Goal: Task Accomplishment & Management: Use online tool/utility

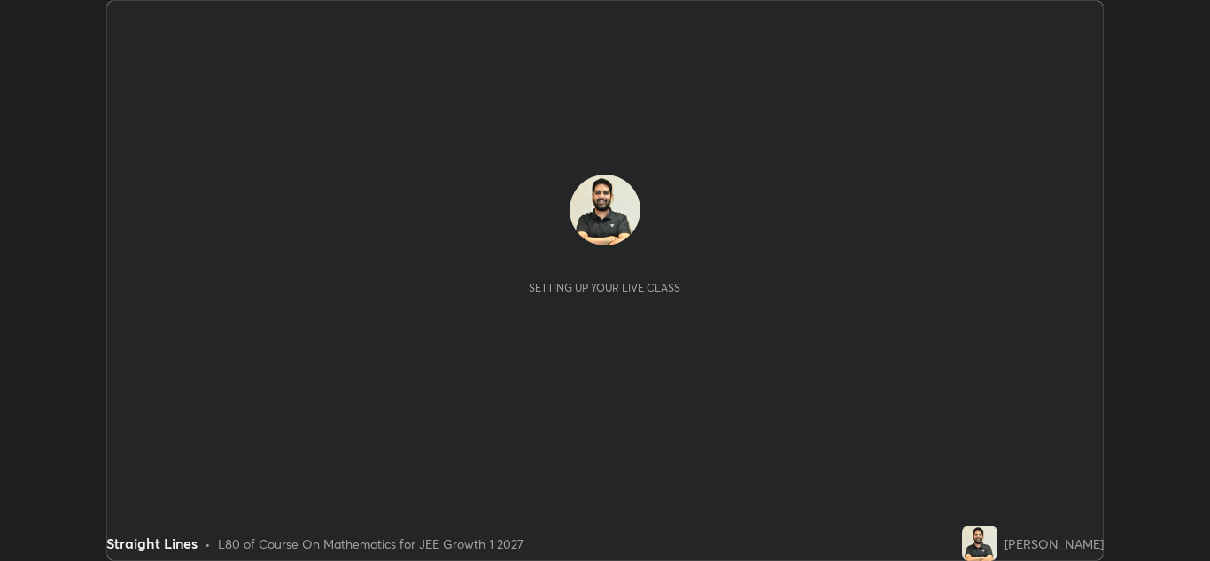
scroll to position [561, 1210]
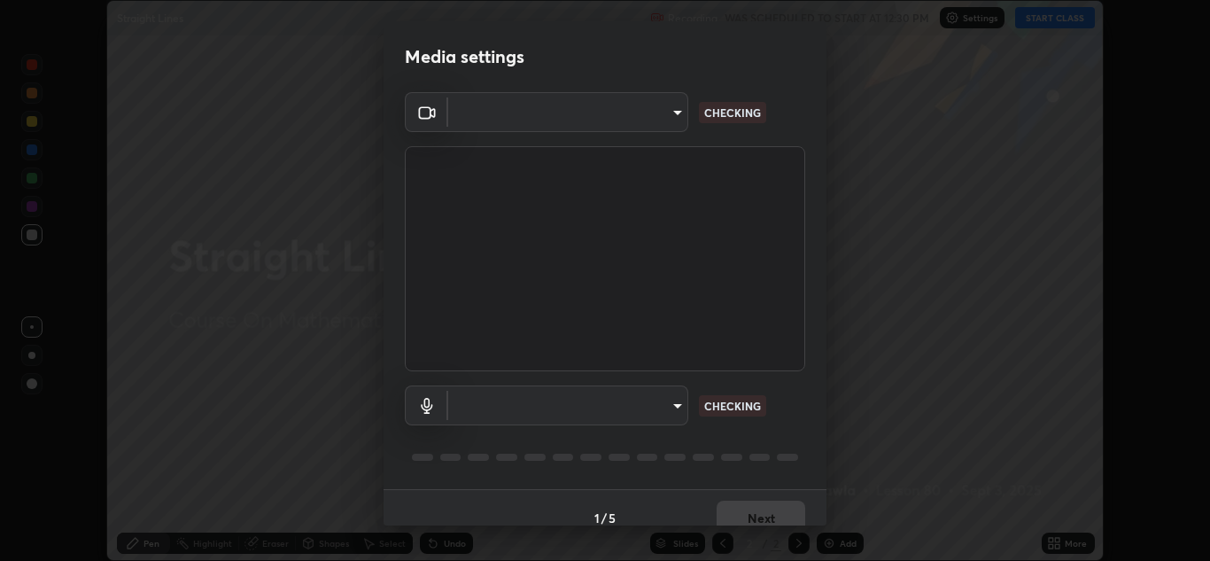
type input "a5fd4db2a2ff04be9e75800ceec395402009cfa99126b0c31c67d7c87717ec82"
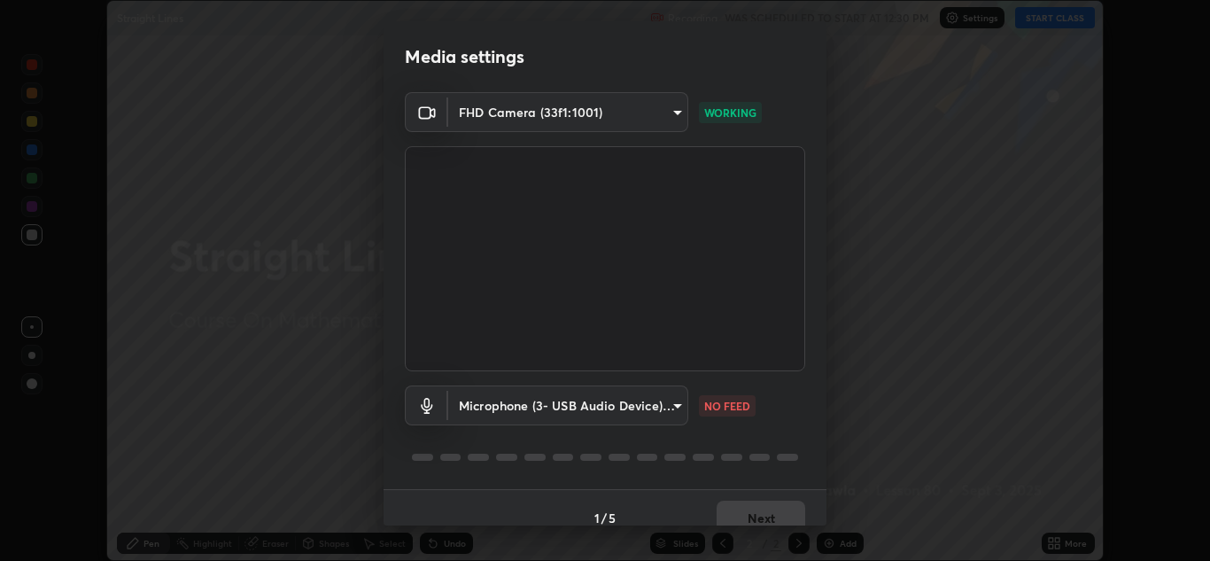
click at [668, 416] on body "Erase all Straight Lines Recording WAS SCHEDULED TO START AT 12:30 PM Settings …" at bounding box center [605, 280] width 1210 height 561
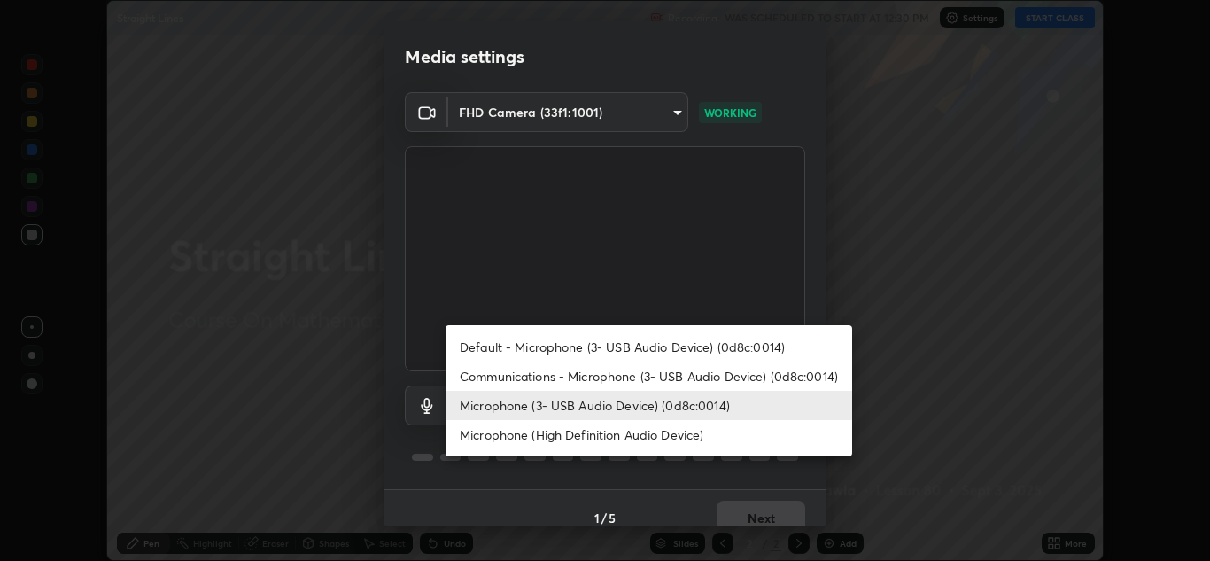
click at [673, 407] on li "Microphone (3- USB Audio Device) (0d8c:0014)" at bounding box center [649, 405] width 407 height 29
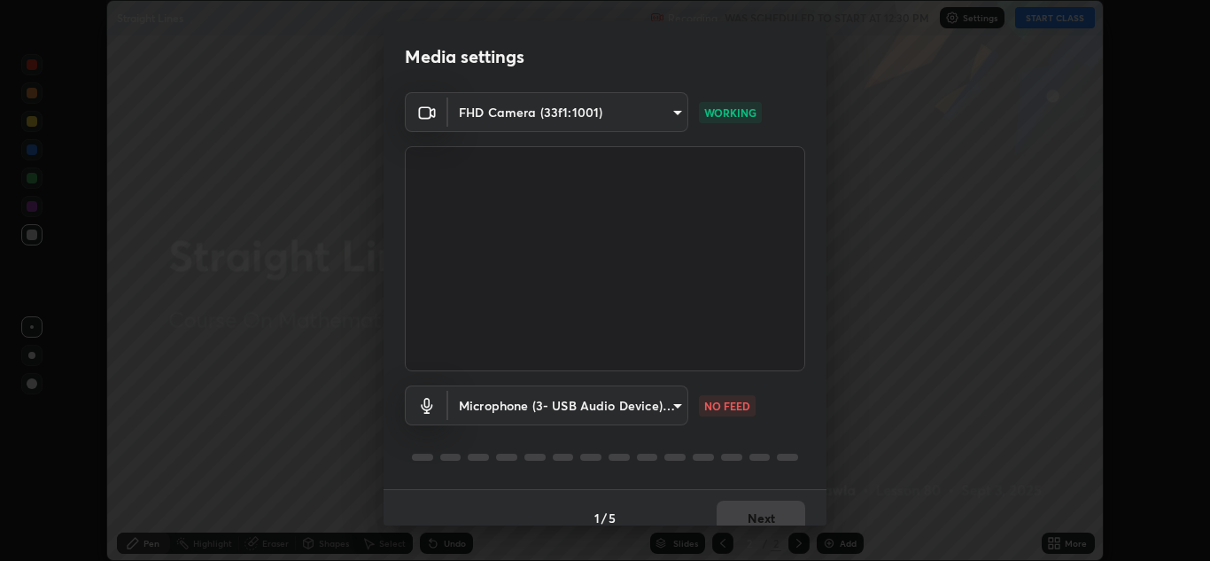
click at [673, 407] on body "Erase all Straight Lines Recording WAS SCHEDULED TO START AT 12:30 PM Settings …" at bounding box center [605, 280] width 1210 height 561
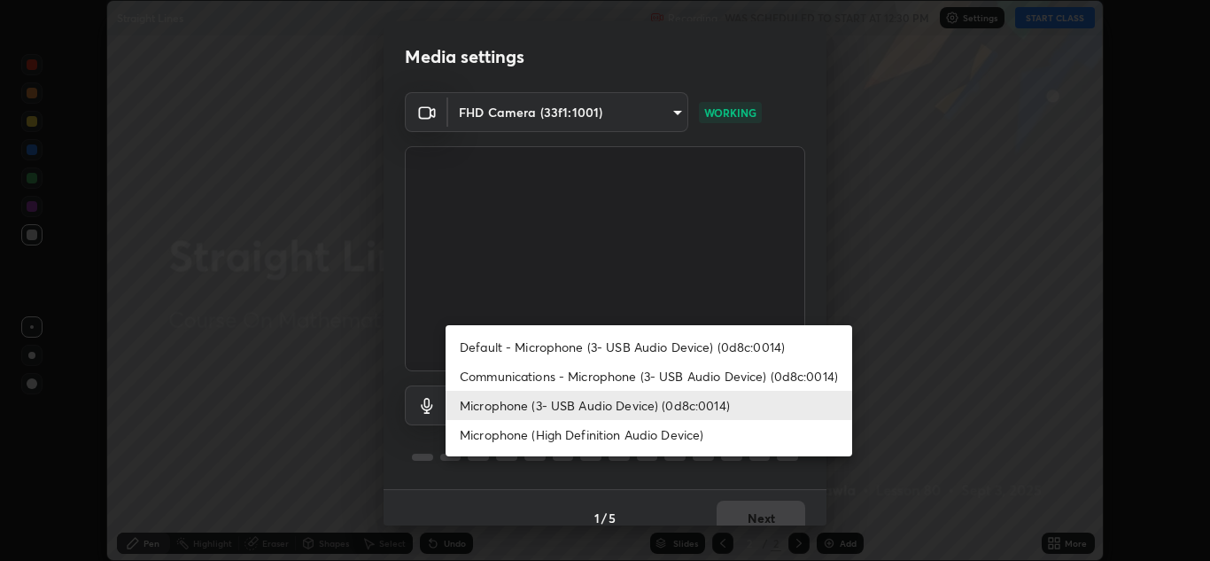
click at [677, 436] on li "Microphone (High Definition Audio Device)" at bounding box center [649, 434] width 407 height 29
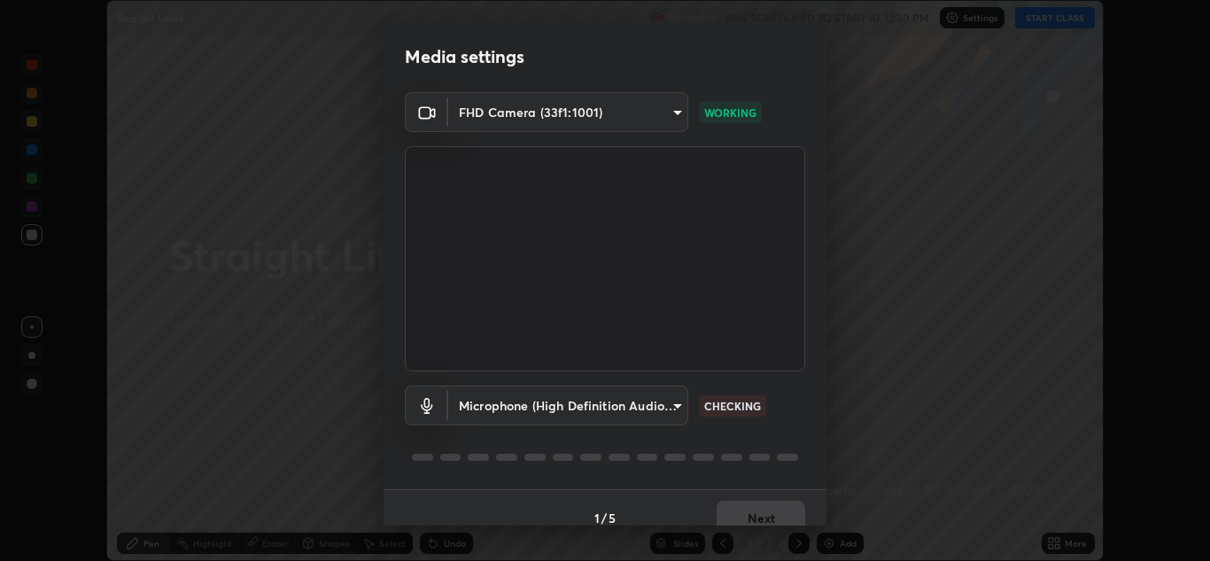
click at [669, 411] on body "Erase all Straight Lines Recording WAS SCHEDULED TO START AT 12:30 PM Settings …" at bounding box center [605, 280] width 1210 height 561
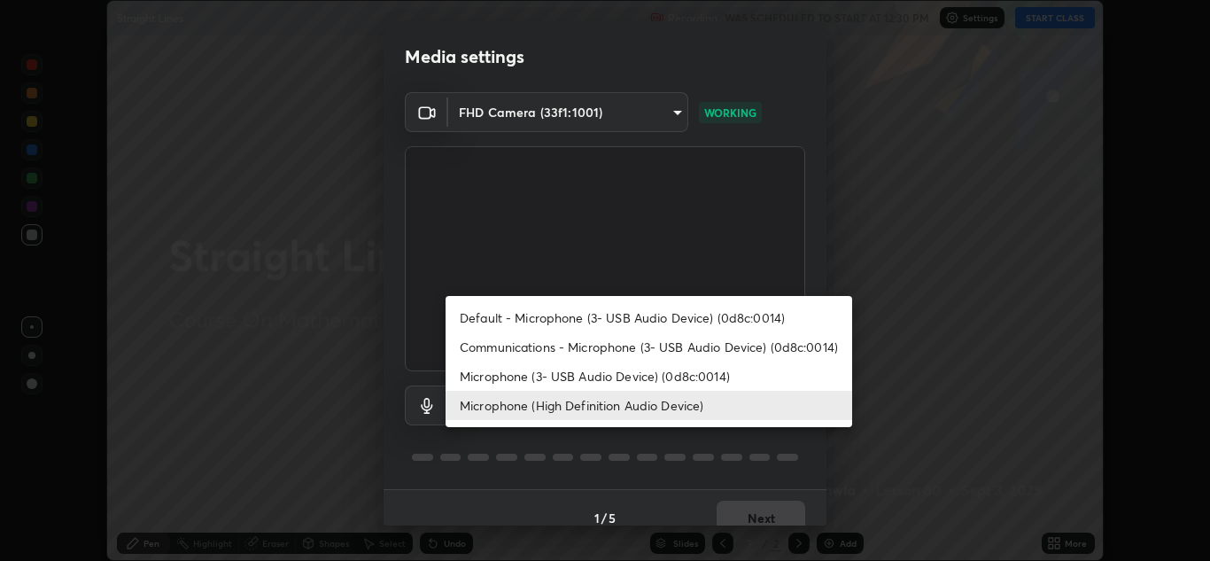
click at [676, 352] on li "Communications - Microphone (3- USB Audio Device) (0d8c:0014)" at bounding box center [649, 346] width 407 height 29
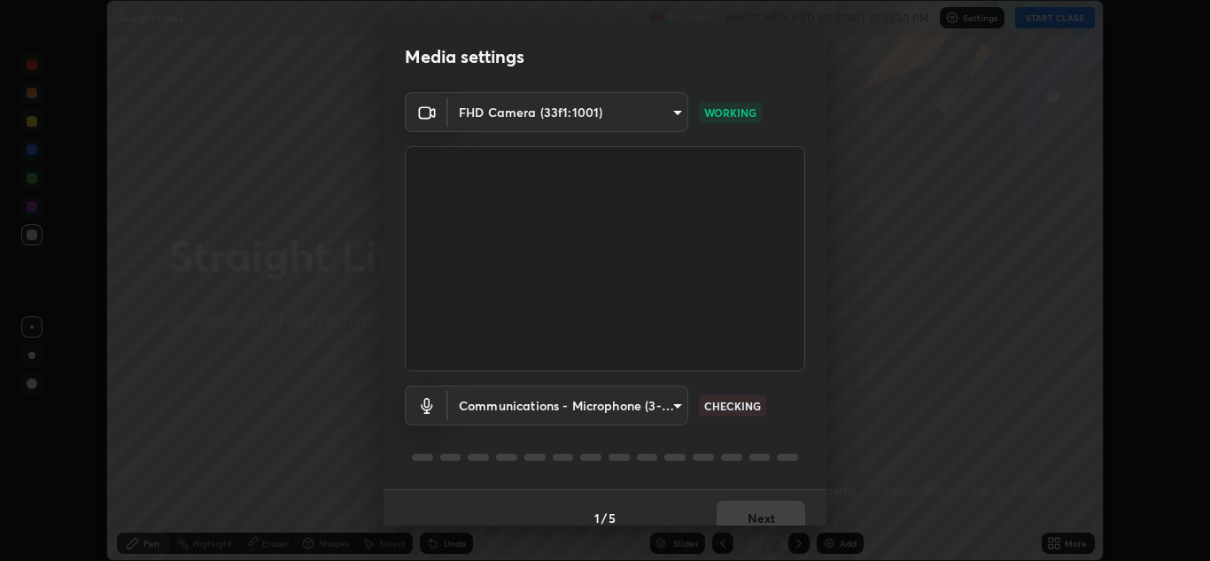
type input "communications"
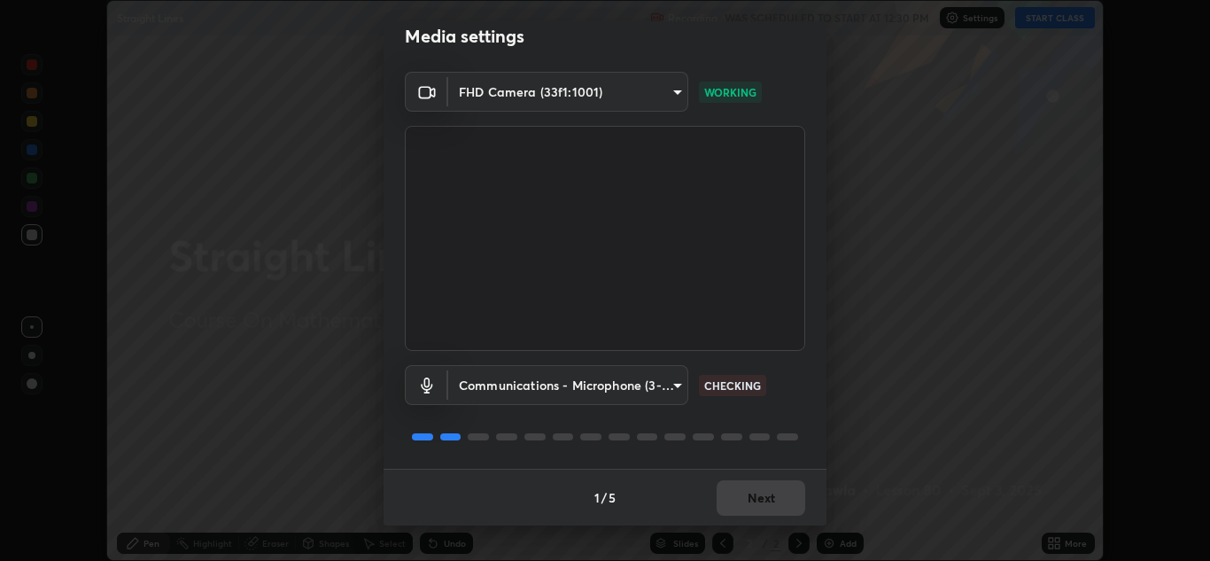
click at [777, 501] on div "1 / 5 Next" at bounding box center [605, 497] width 443 height 57
click at [781, 501] on div "1 / 5 Next" at bounding box center [605, 497] width 443 height 57
click at [780, 502] on div "1 / 5 Next" at bounding box center [605, 497] width 443 height 57
click at [771, 502] on button "Next" at bounding box center [761, 497] width 89 height 35
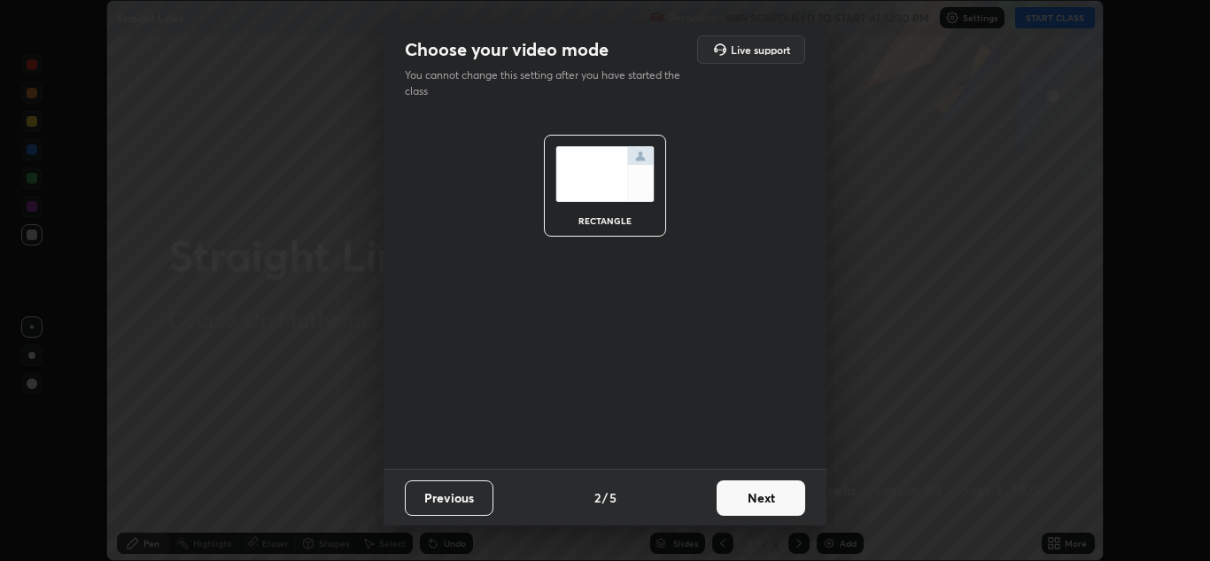
scroll to position [0, 0]
click at [774, 500] on button "Next" at bounding box center [761, 497] width 89 height 35
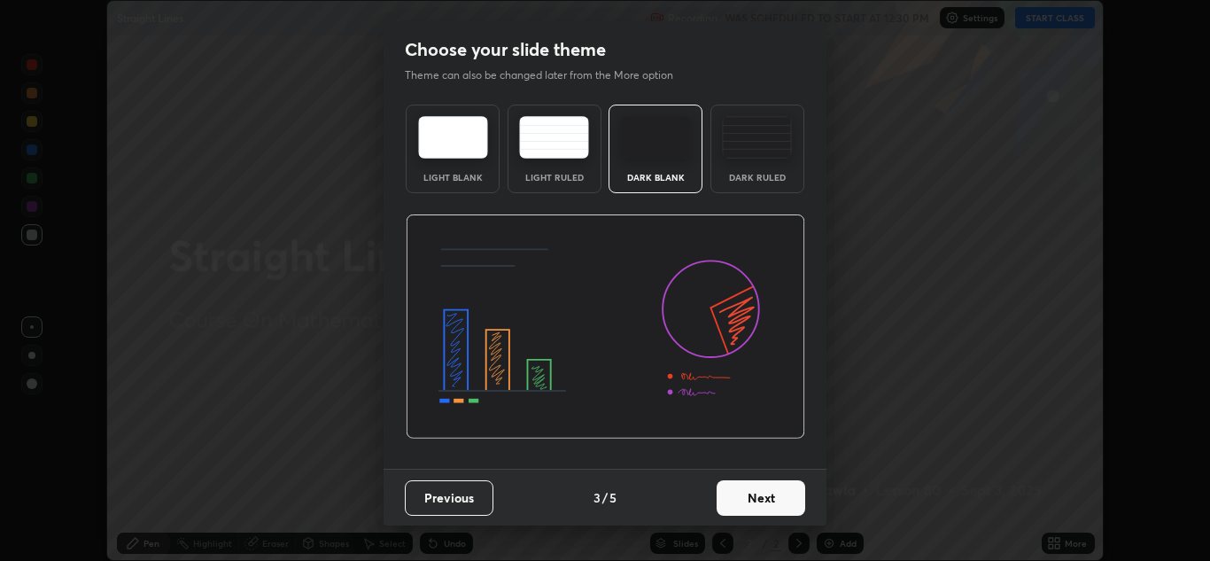
click at [766, 510] on button "Next" at bounding box center [761, 497] width 89 height 35
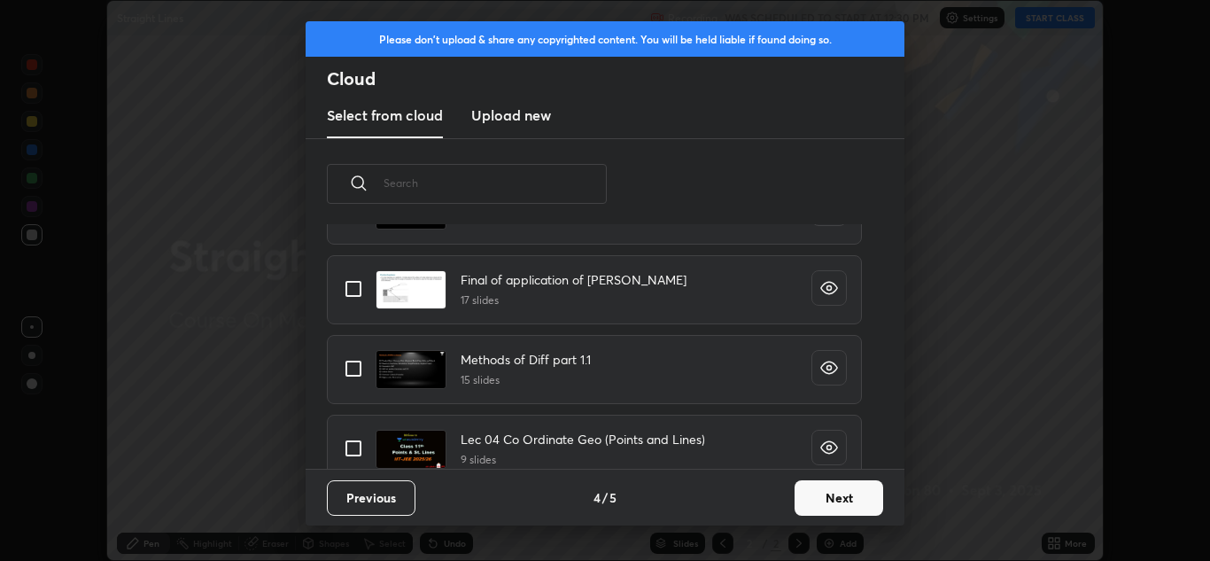
scroll to position [239, 569]
click at [401, 182] on input "text" at bounding box center [495, 182] width 223 height 75
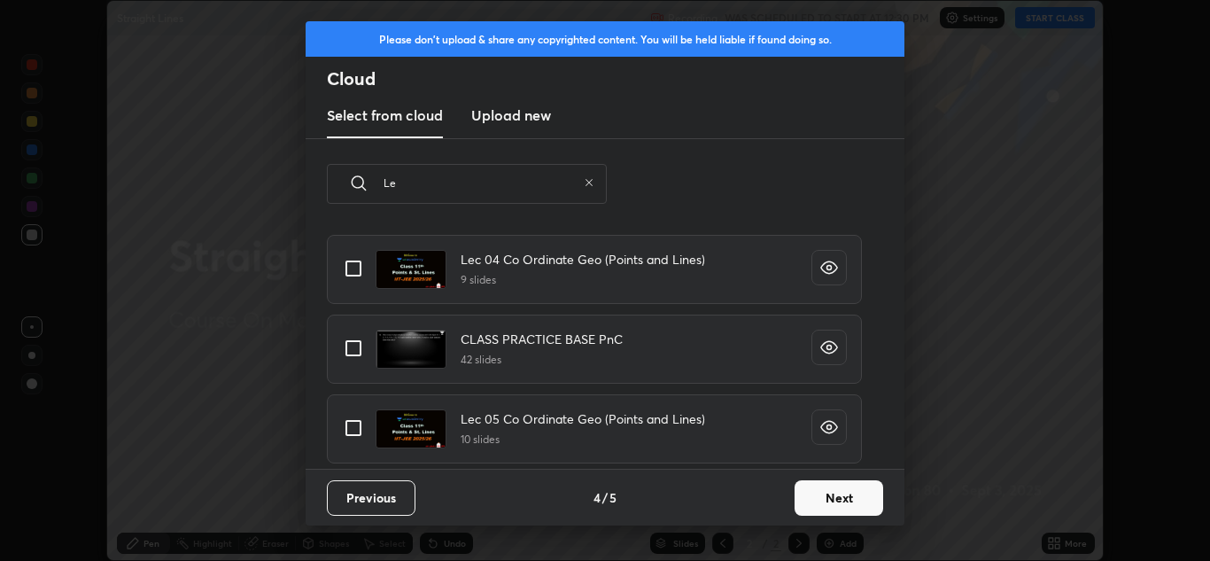
scroll to position [1010, 0]
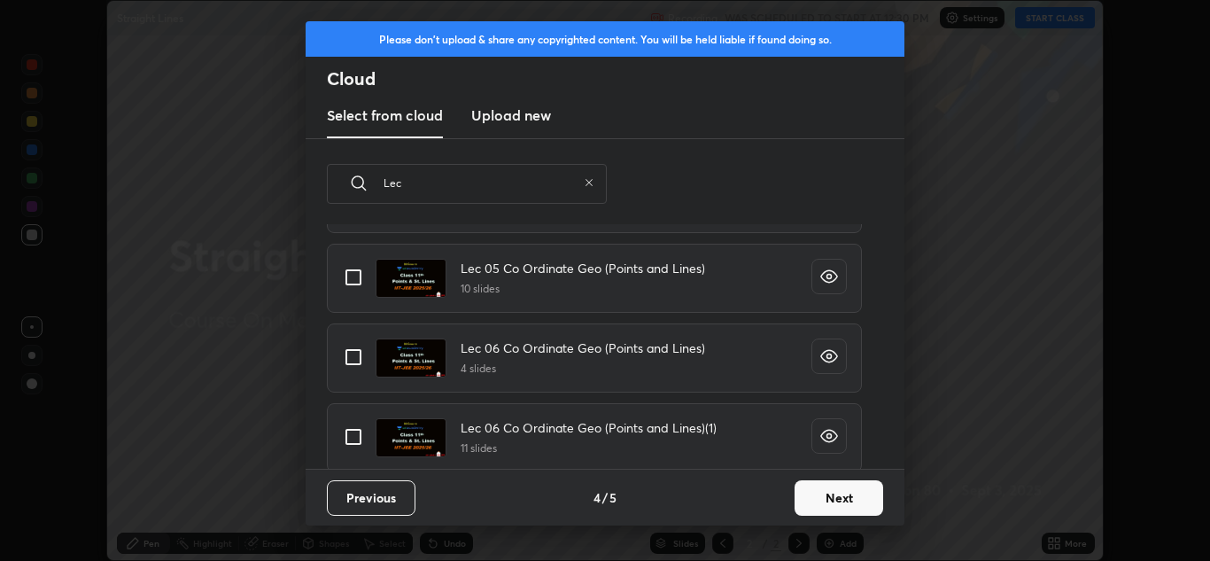
type input "Lec"
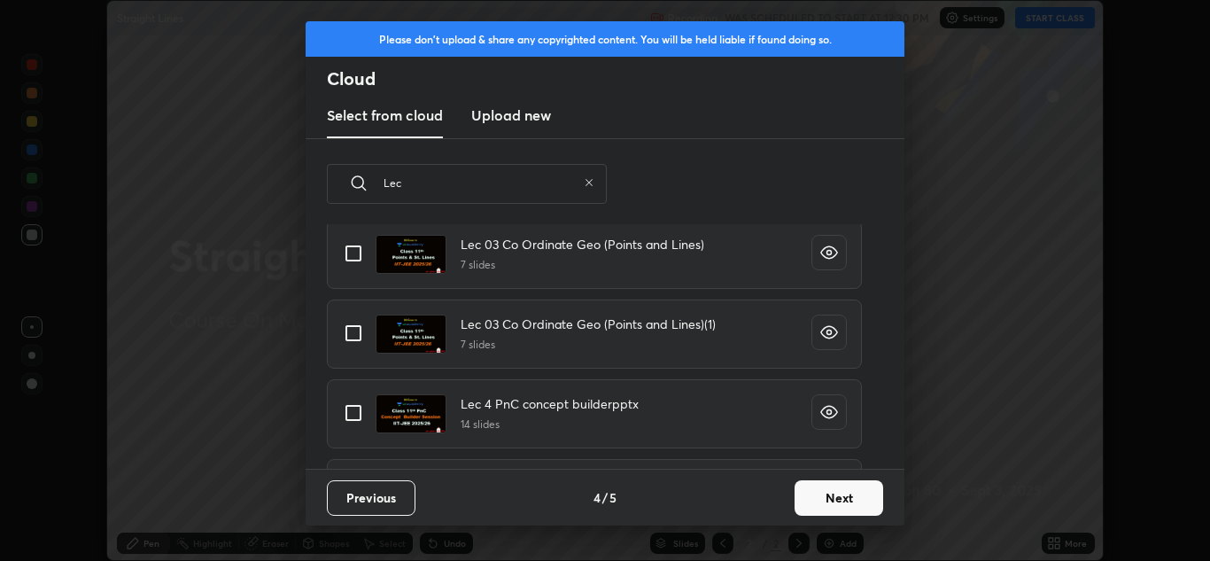
scroll to position [686, 0]
click at [821, 250] on icon "grid" at bounding box center [830, 249] width 18 height 18
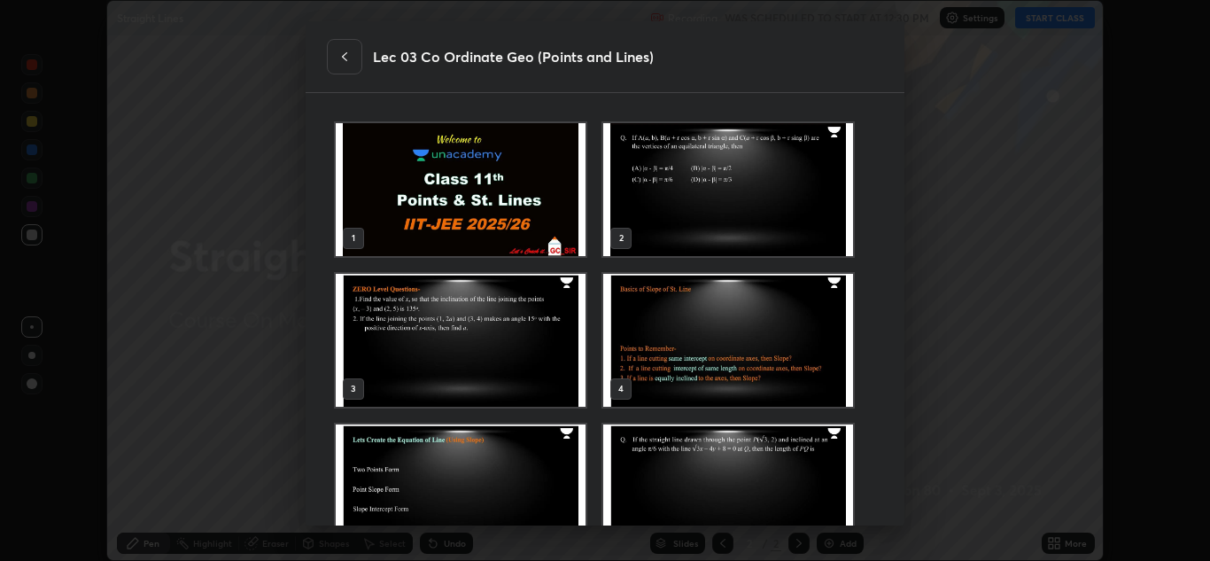
scroll to position [406, 548]
click at [354, 61] on div at bounding box center [344, 56] width 35 height 35
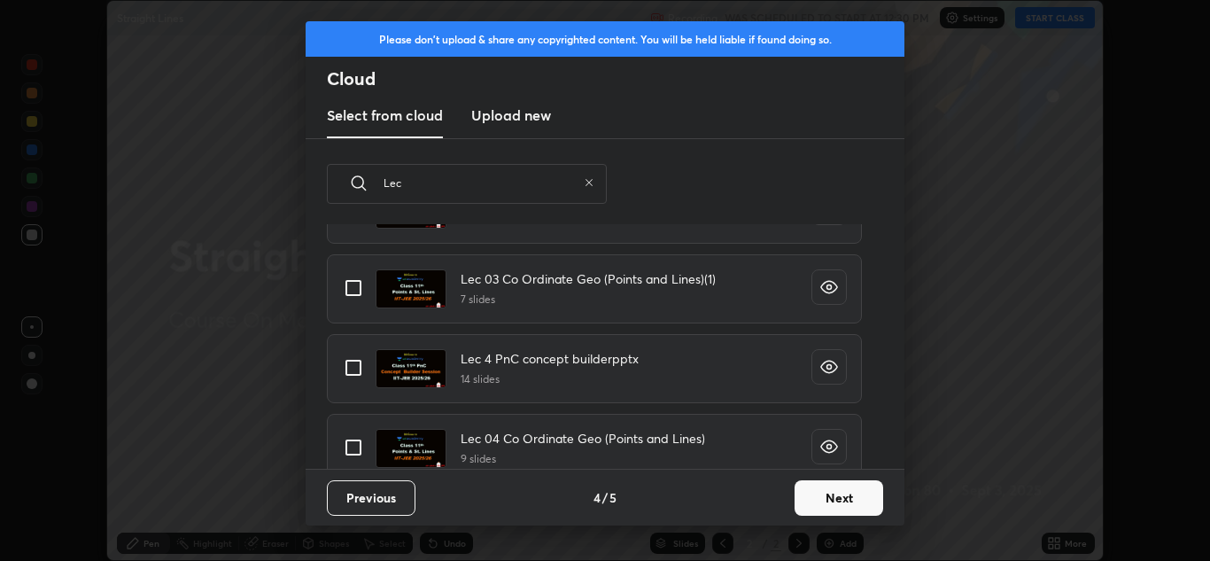
scroll to position [728, 0]
click at [821, 286] on icon "grid" at bounding box center [830, 286] width 18 height 18
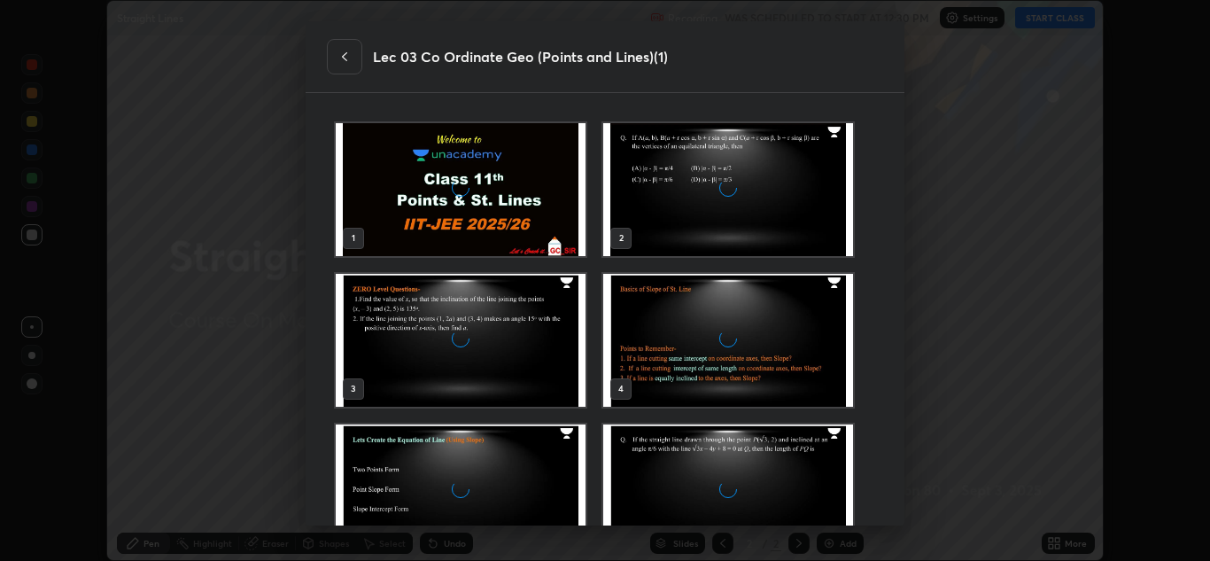
scroll to position [6, 10]
click at [344, 57] on icon at bounding box center [345, 57] width 14 height 14
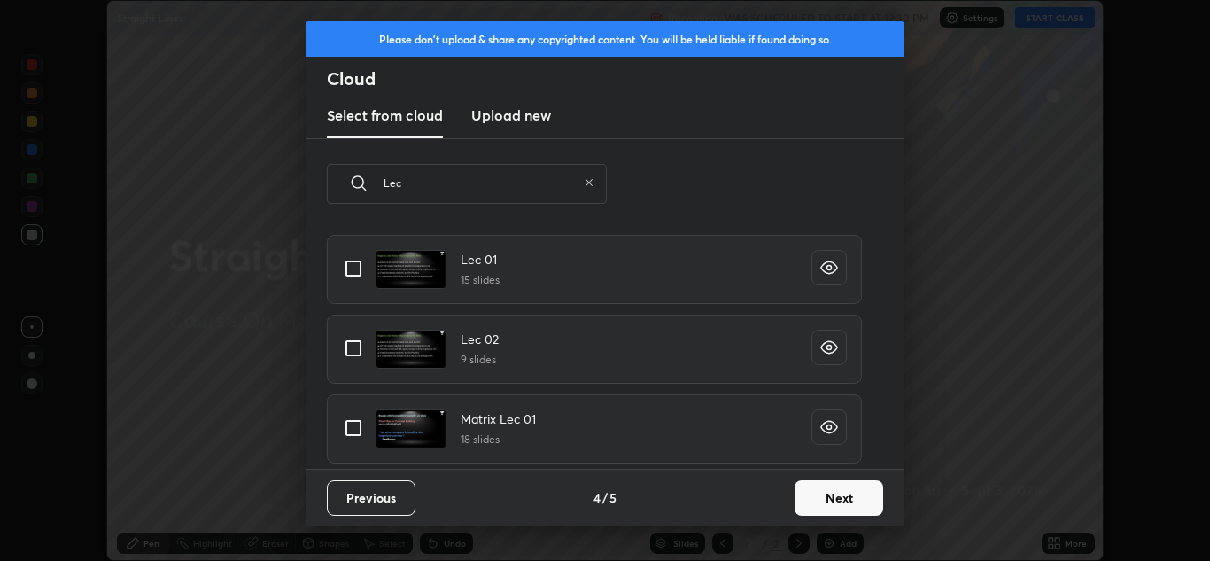
scroll to position [0, 0]
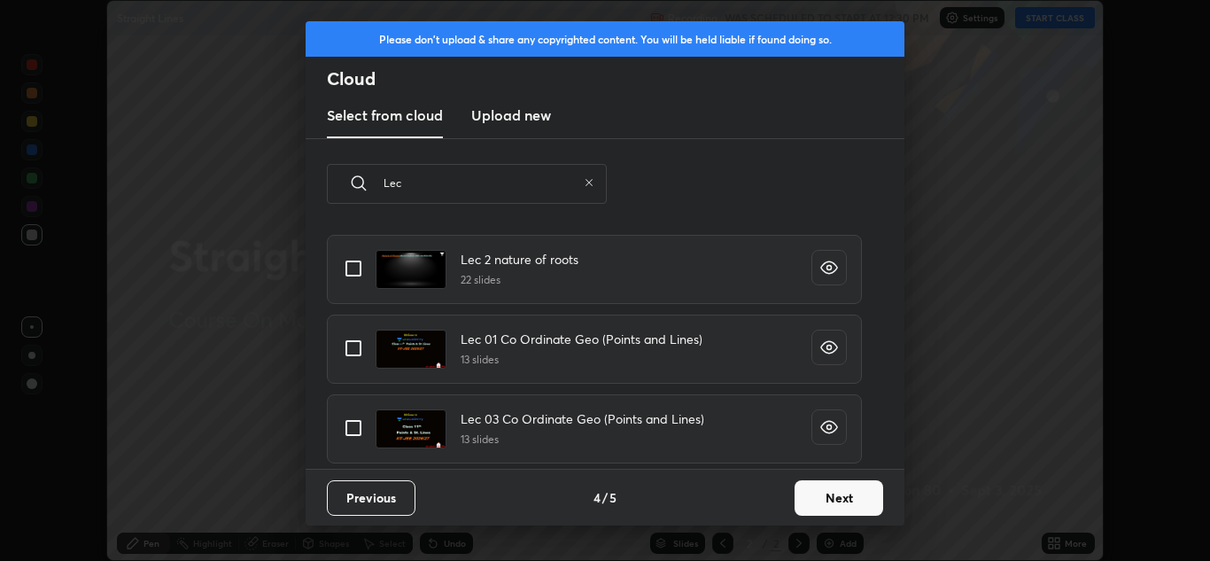
click at [828, 427] on icon "grid" at bounding box center [830, 427] width 4 height 4
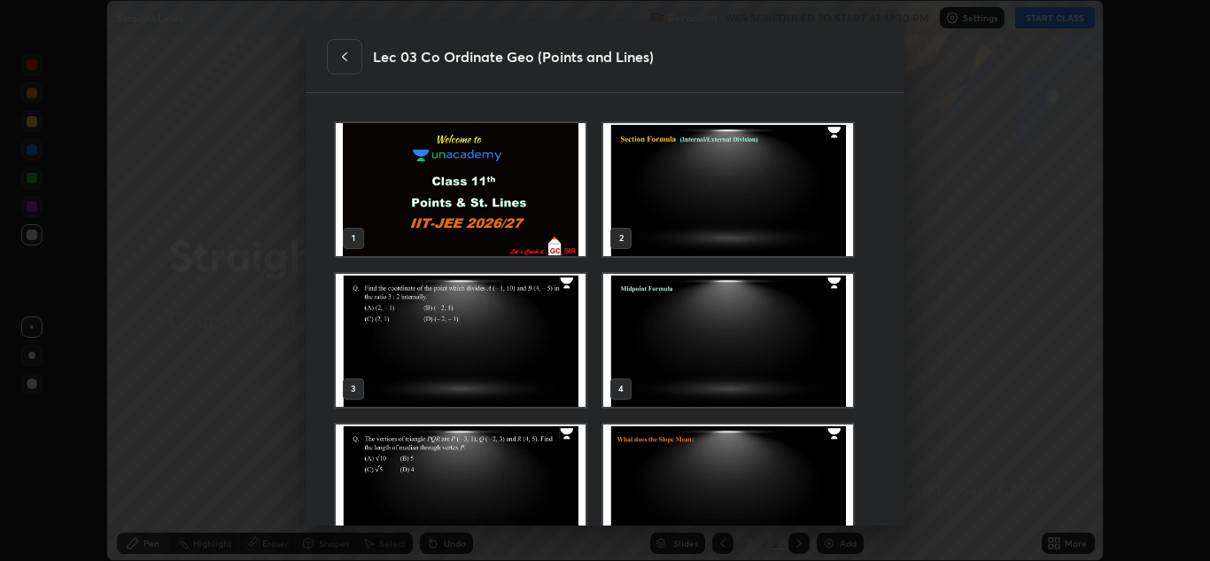
click at [345, 58] on icon at bounding box center [344, 56] width 5 height 9
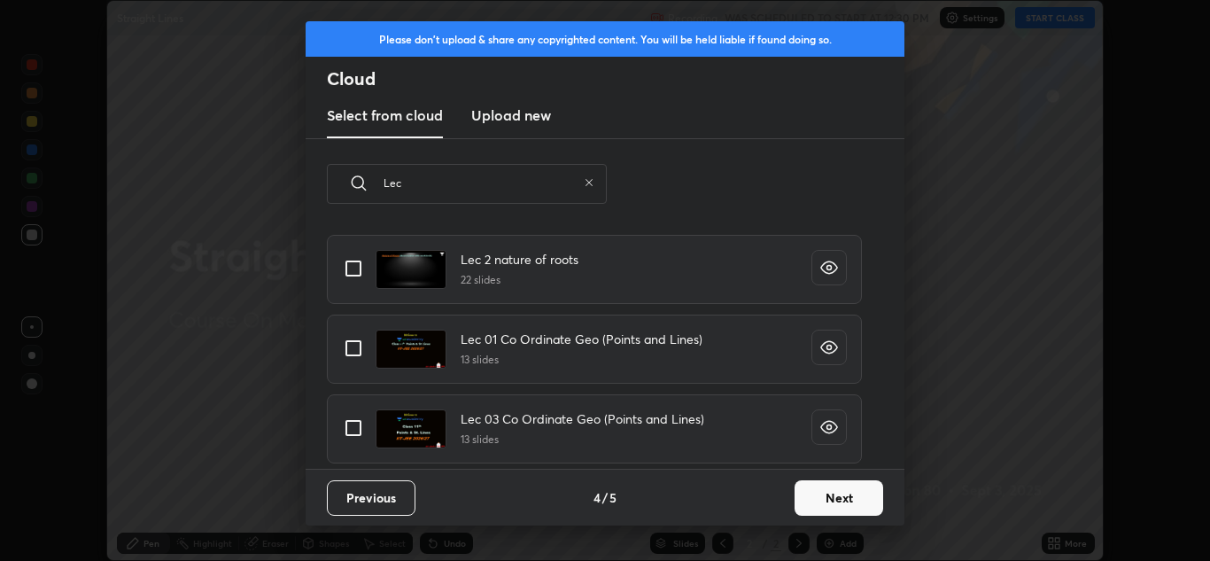
click at [353, 432] on input "grid" at bounding box center [353, 427] width 37 height 37
checkbox input "true"
click at [830, 497] on button "Next" at bounding box center [839, 497] width 89 height 35
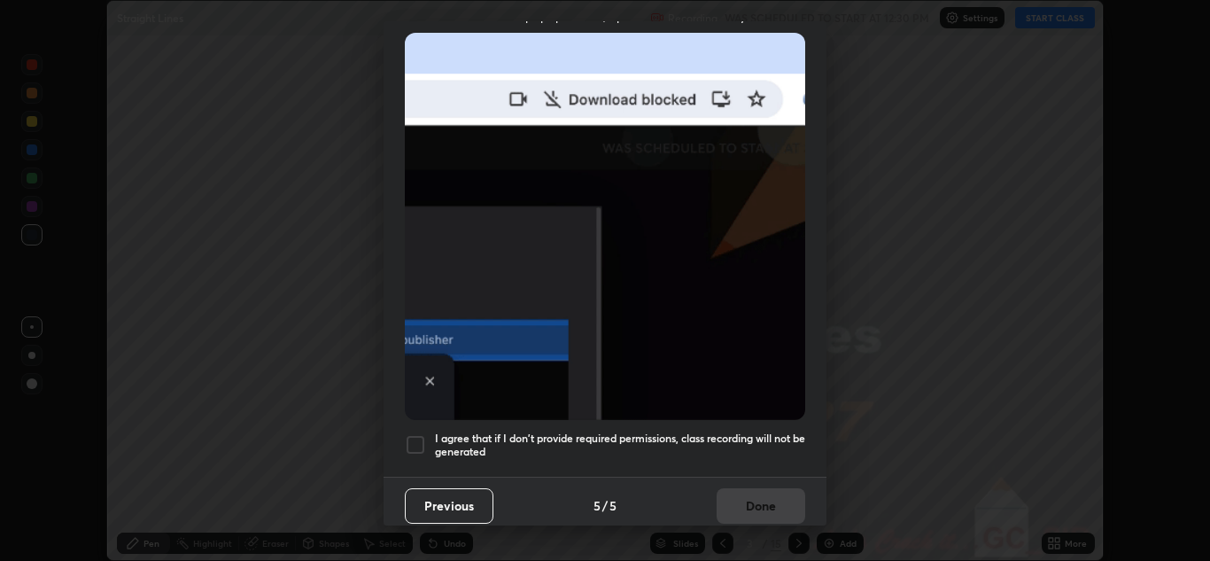
click at [421, 434] on div at bounding box center [415, 444] width 21 height 21
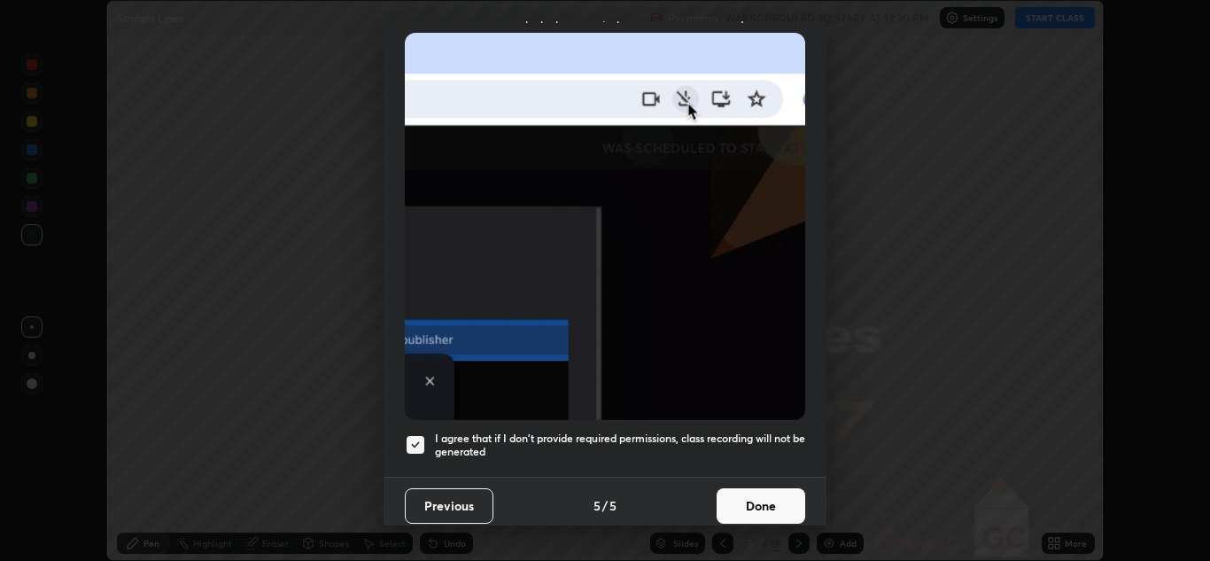
click at [747, 501] on button "Done" at bounding box center [761, 505] width 89 height 35
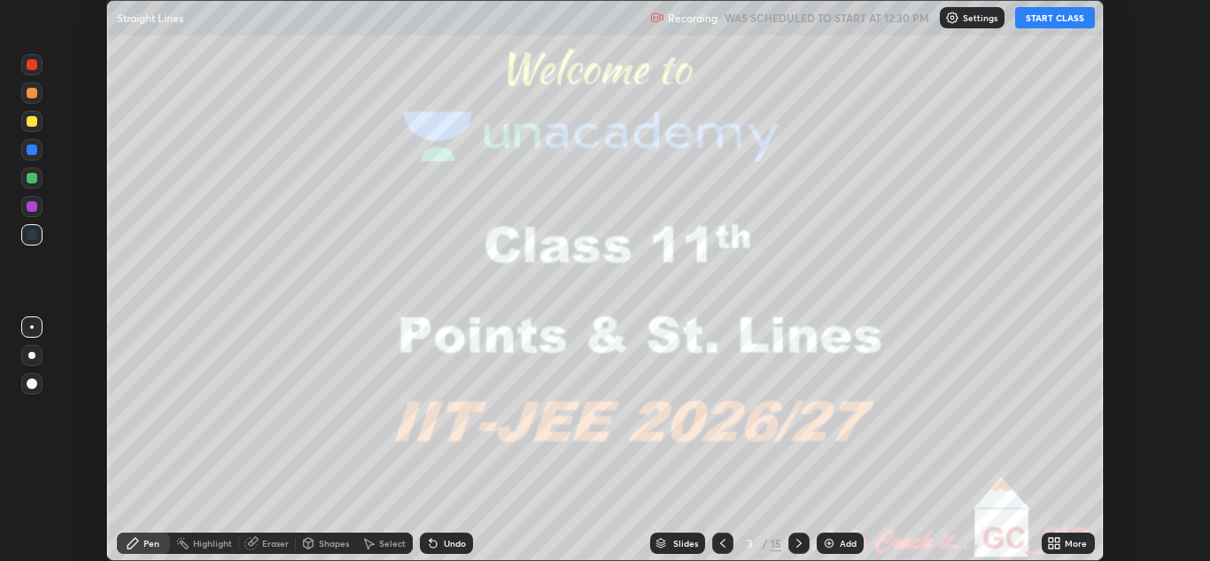
click at [1054, 17] on button "START CLASS" at bounding box center [1056, 17] width 80 height 21
click at [1084, 550] on div "More" at bounding box center [1068, 543] width 53 height 21
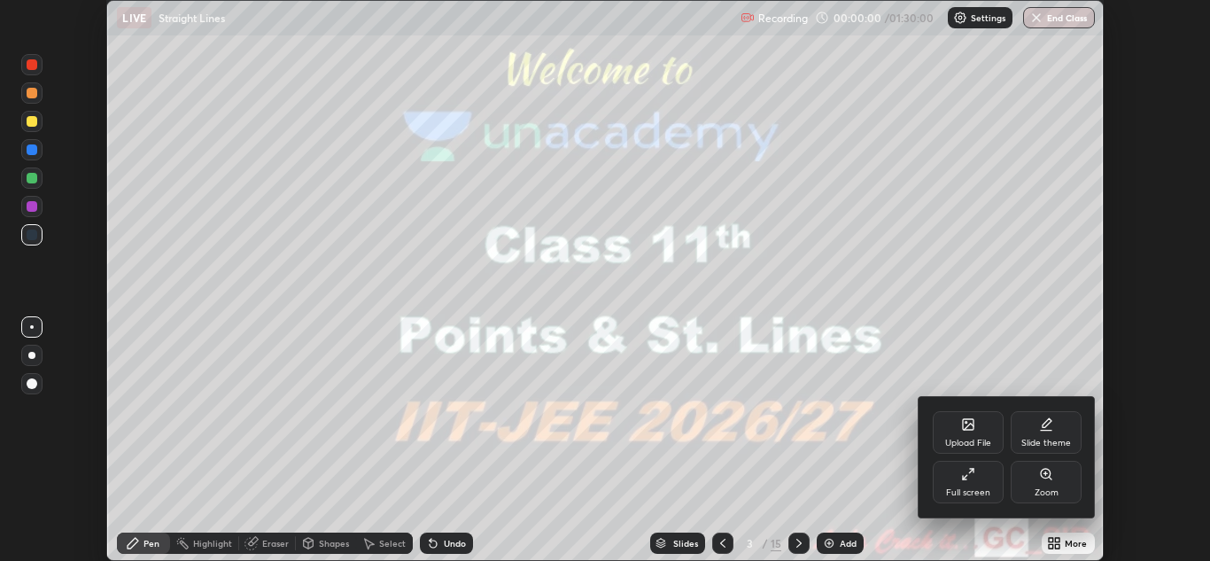
click at [979, 488] on div "Full screen" at bounding box center [968, 492] width 44 height 9
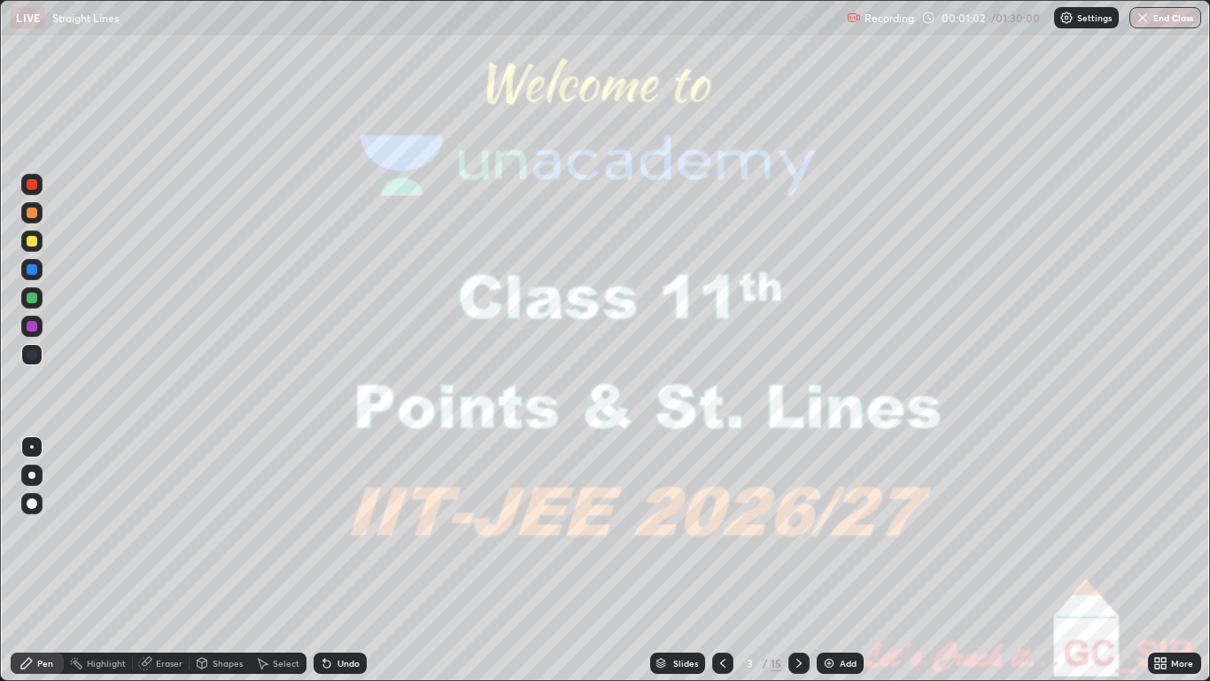
click at [799, 560] on icon at bounding box center [799, 662] width 5 height 9
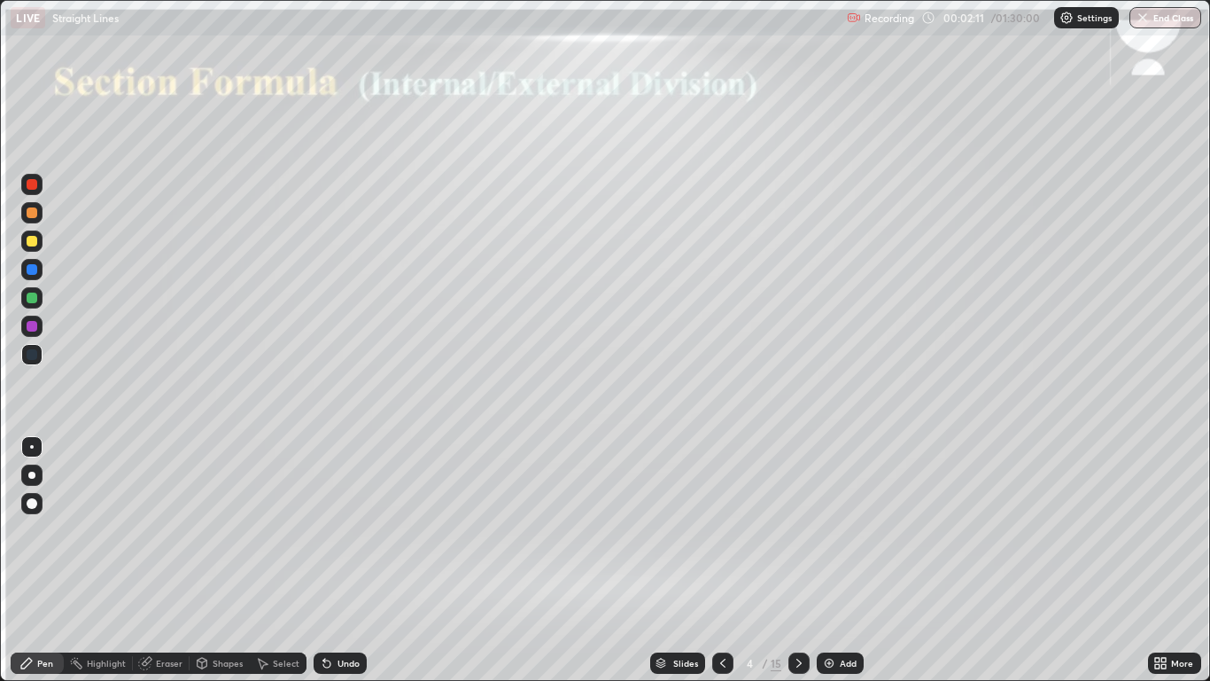
click at [46, 560] on div "Pen" at bounding box center [45, 662] width 16 height 9
click at [31, 474] on div at bounding box center [31, 474] width 7 height 7
click at [43, 560] on div "Pen" at bounding box center [45, 662] width 16 height 9
click at [31, 300] on div at bounding box center [32, 297] width 11 height 11
click at [27, 300] on div at bounding box center [32, 297] width 11 height 11
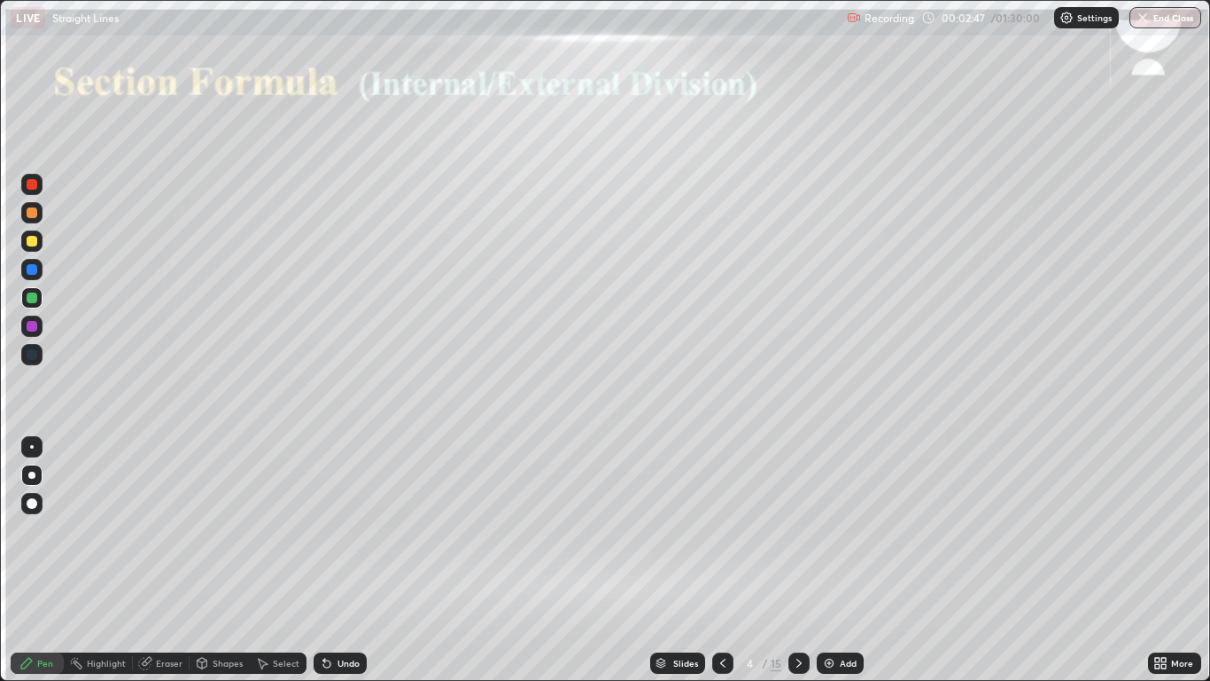
click at [798, 560] on icon at bounding box center [799, 663] width 14 height 14
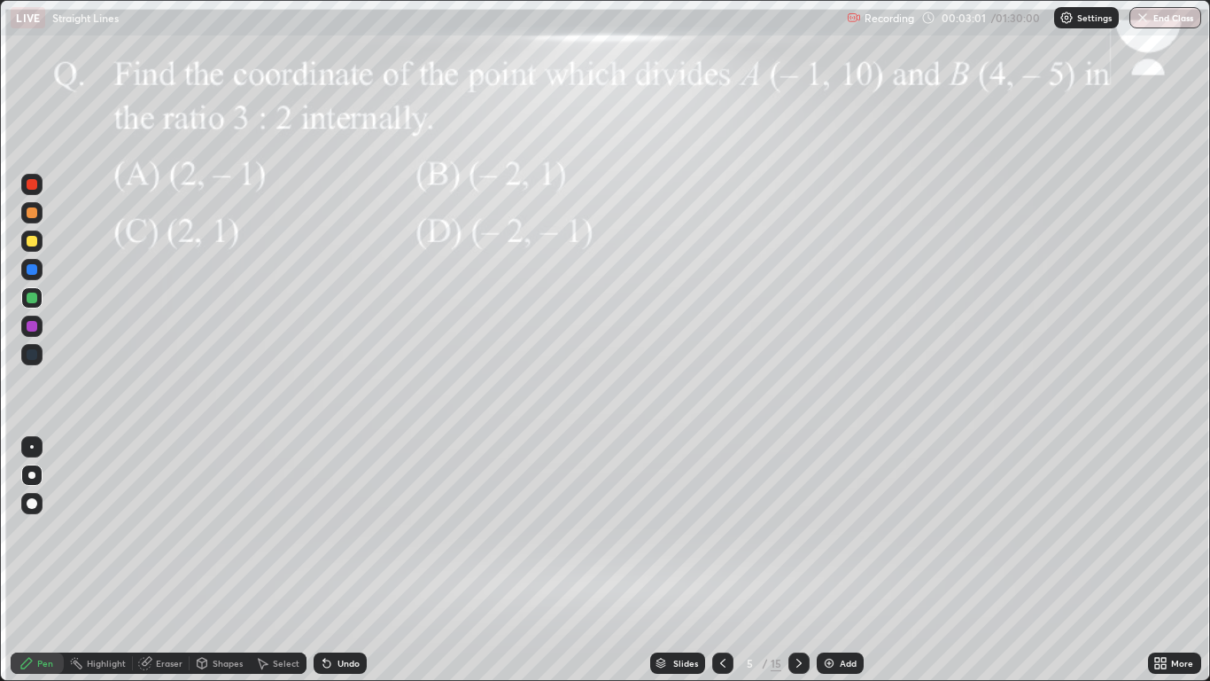
click at [30, 247] on div at bounding box center [31, 240] width 21 height 21
click at [331, 560] on icon at bounding box center [327, 663] width 14 height 14
click at [334, 560] on div "Undo" at bounding box center [340, 662] width 53 height 21
click at [32, 475] on div at bounding box center [31, 474] width 7 height 7
click at [34, 300] on div at bounding box center [32, 297] width 11 height 11
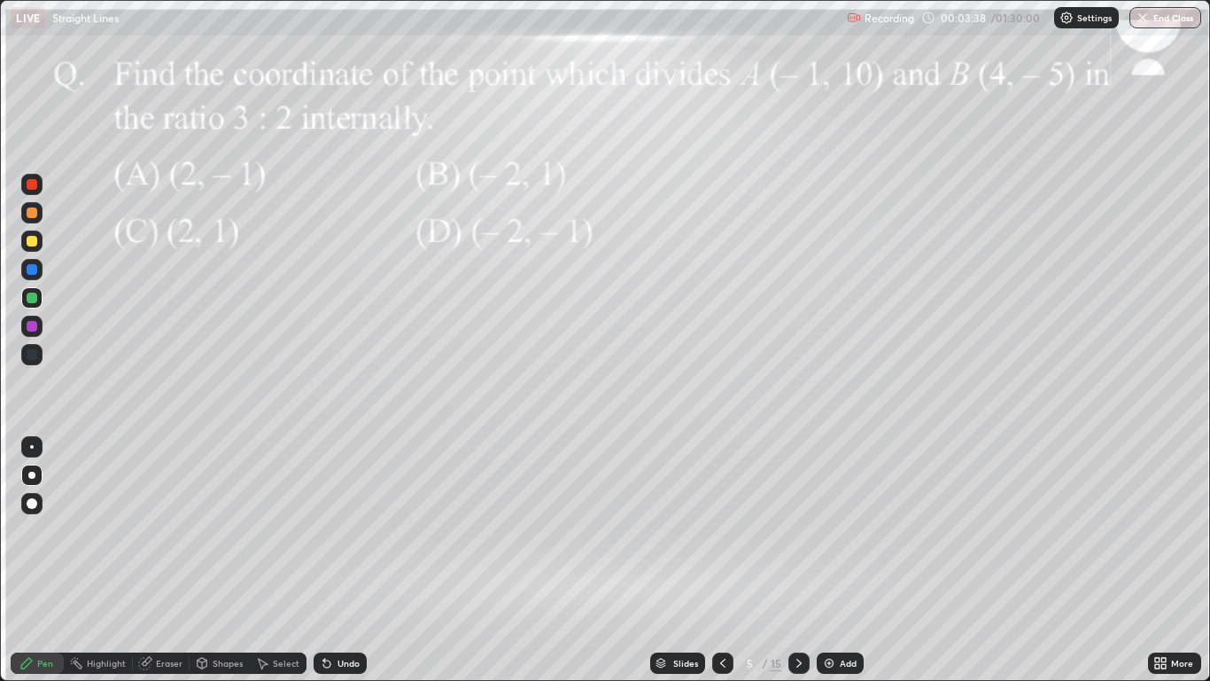
click at [798, 560] on icon at bounding box center [799, 663] width 14 height 14
click at [801, 560] on icon at bounding box center [799, 663] width 14 height 14
click at [32, 251] on div at bounding box center [31, 240] width 21 height 21
click at [14, 560] on div "Erase all" at bounding box center [32, 340] width 43 height 610
click at [35, 302] on div at bounding box center [32, 297] width 11 height 11
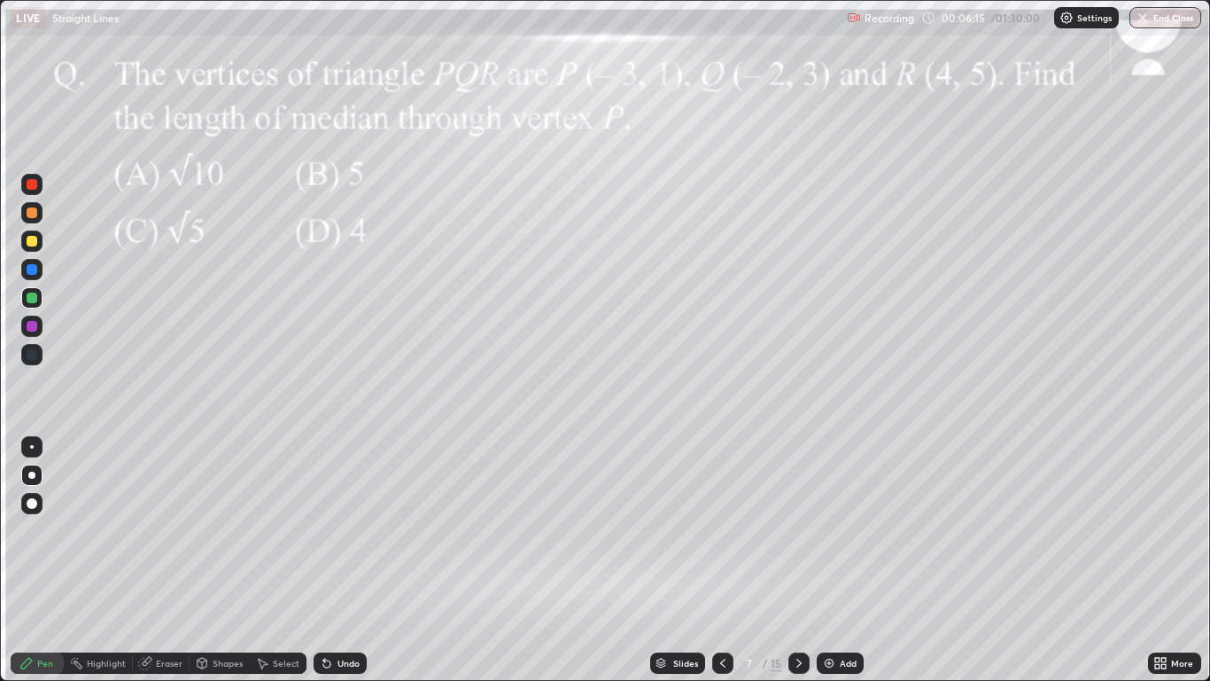
click at [35, 326] on div at bounding box center [32, 326] width 11 height 11
click at [806, 560] on div at bounding box center [799, 662] width 21 height 21
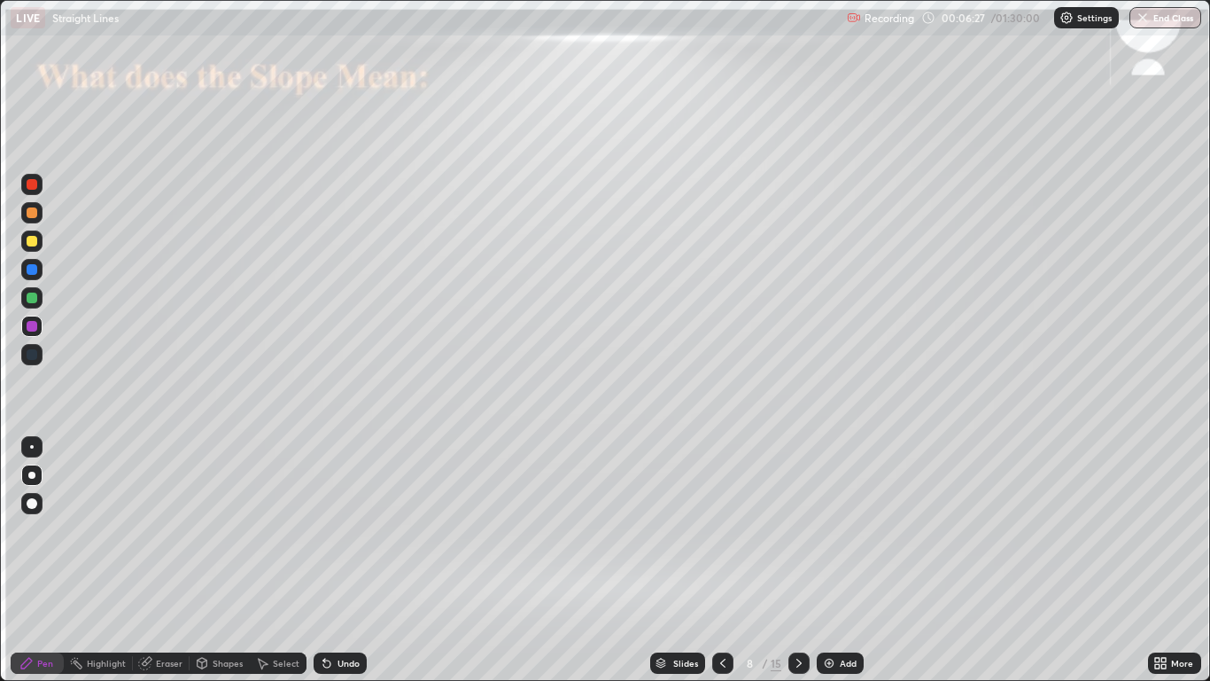
click at [33, 242] on div at bounding box center [32, 241] width 11 height 11
click at [33, 326] on div at bounding box center [32, 326] width 11 height 11
click at [331, 560] on icon at bounding box center [327, 663] width 14 height 14
click at [338, 560] on div "Undo" at bounding box center [349, 662] width 22 height 9
click at [342, 560] on div "Undo" at bounding box center [349, 662] width 22 height 9
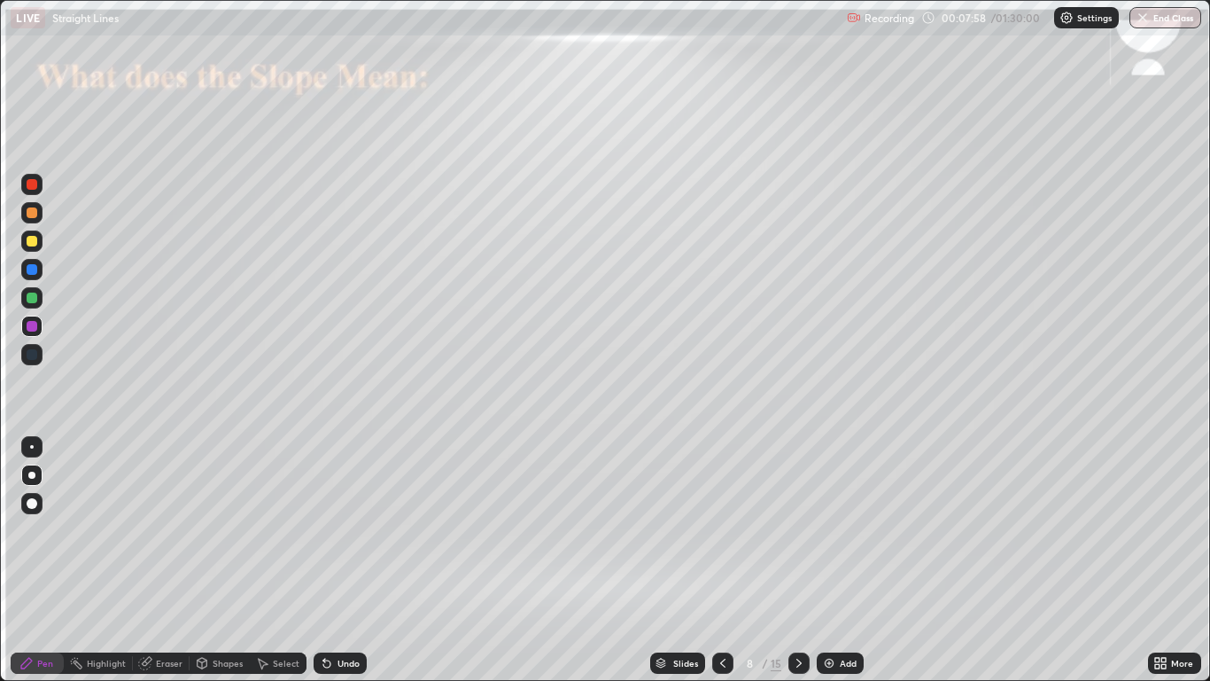
click at [35, 300] on div at bounding box center [32, 297] width 11 height 11
click at [338, 560] on div "Undo" at bounding box center [340, 662] width 53 height 21
click at [40, 300] on div at bounding box center [31, 297] width 21 height 21
click at [331, 560] on icon at bounding box center [327, 663] width 14 height 14
click at [31, 245] on div at bounding box center [32, 241] width 11 height 11
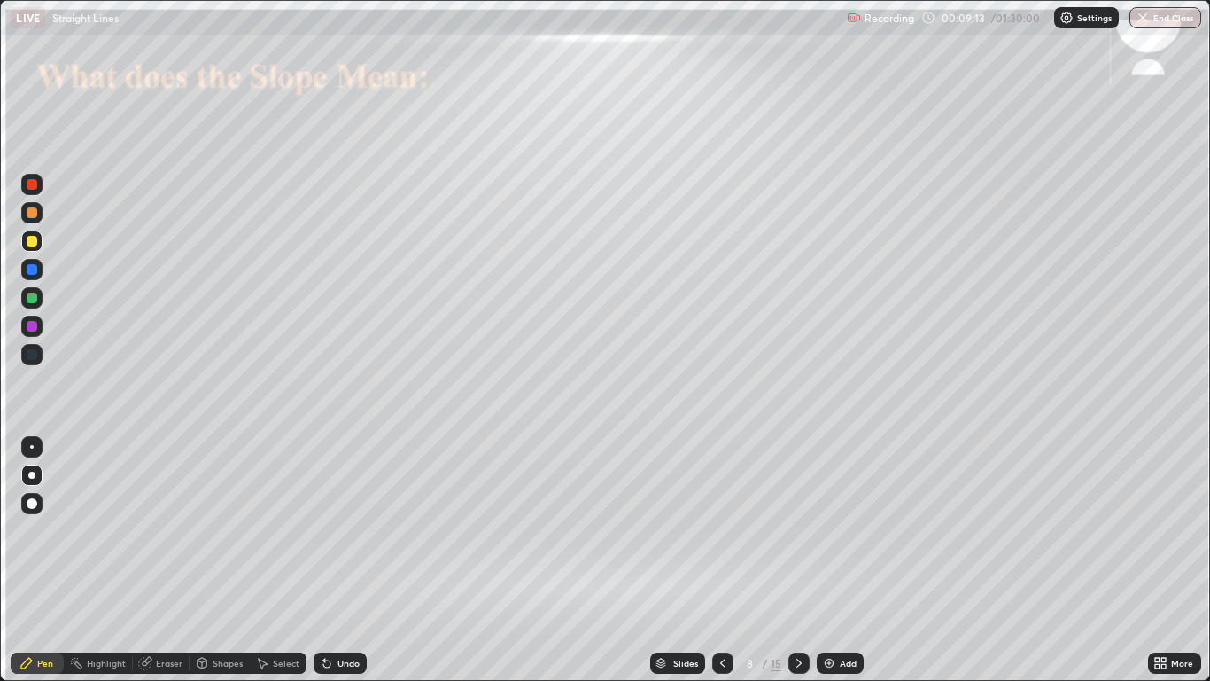
click at [34, 244] on div at bounding box center [32, 241] width 11 height 11
click at [162, 560] on div "Eraser" at bounding box center [161, 662] width 57 height 21
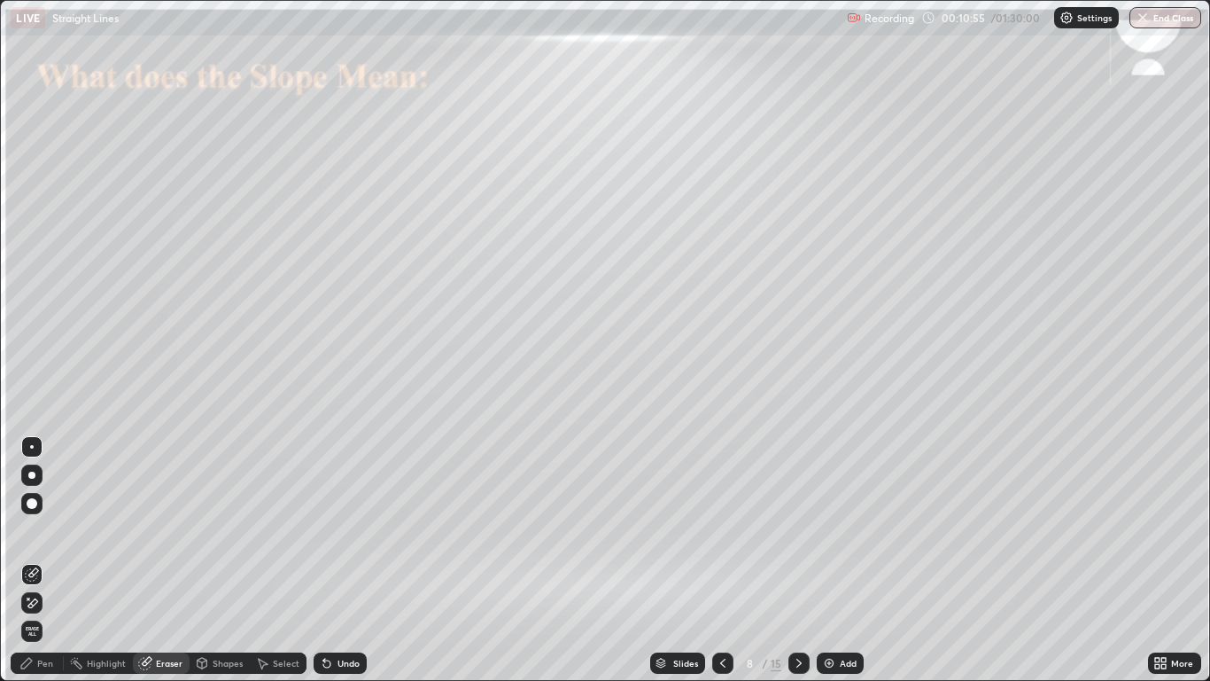
click at [36, 560] on icon at bounding box center [33, 602] width 10 height 9
click at [45, 560] on div "Pen" at bounding box center [45, 662] width 16 height 9
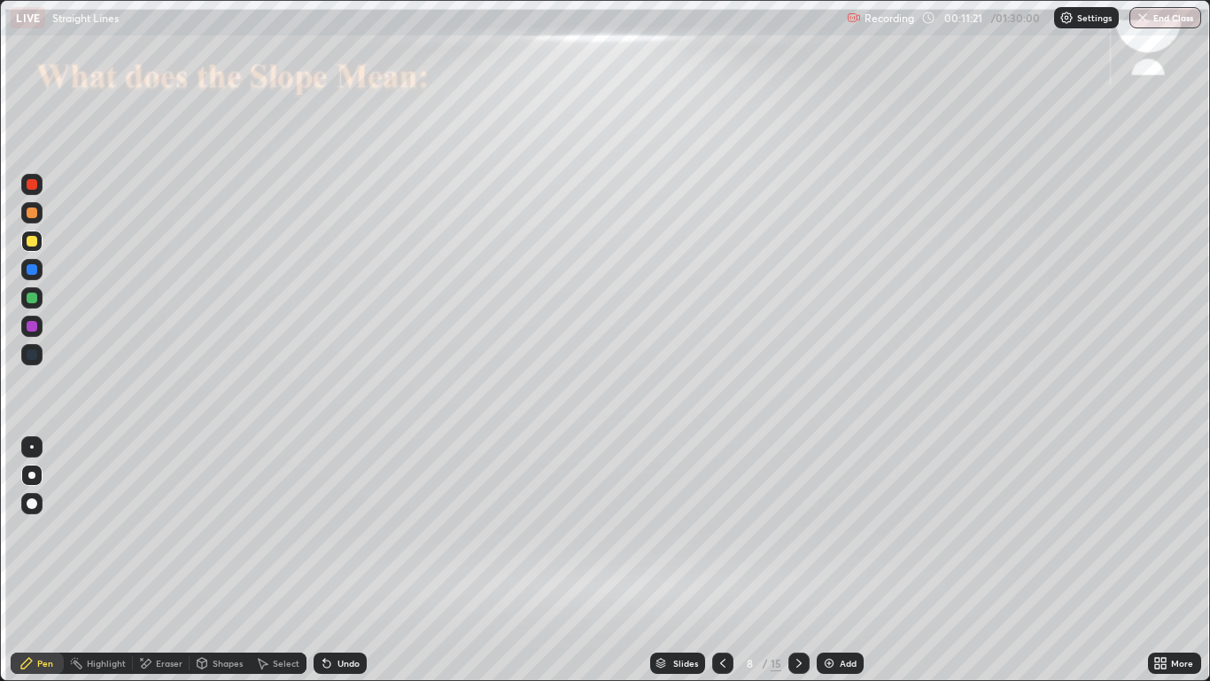
click at [330, 560] on icon at bounding box center [327, 663] width 14 height 14
click at [331, 560] on icon at bounding box center [327, 663] width 14 height 14
click at [348, 560] on div "Undo" at bounding box center [340, 662] width 53 height 21
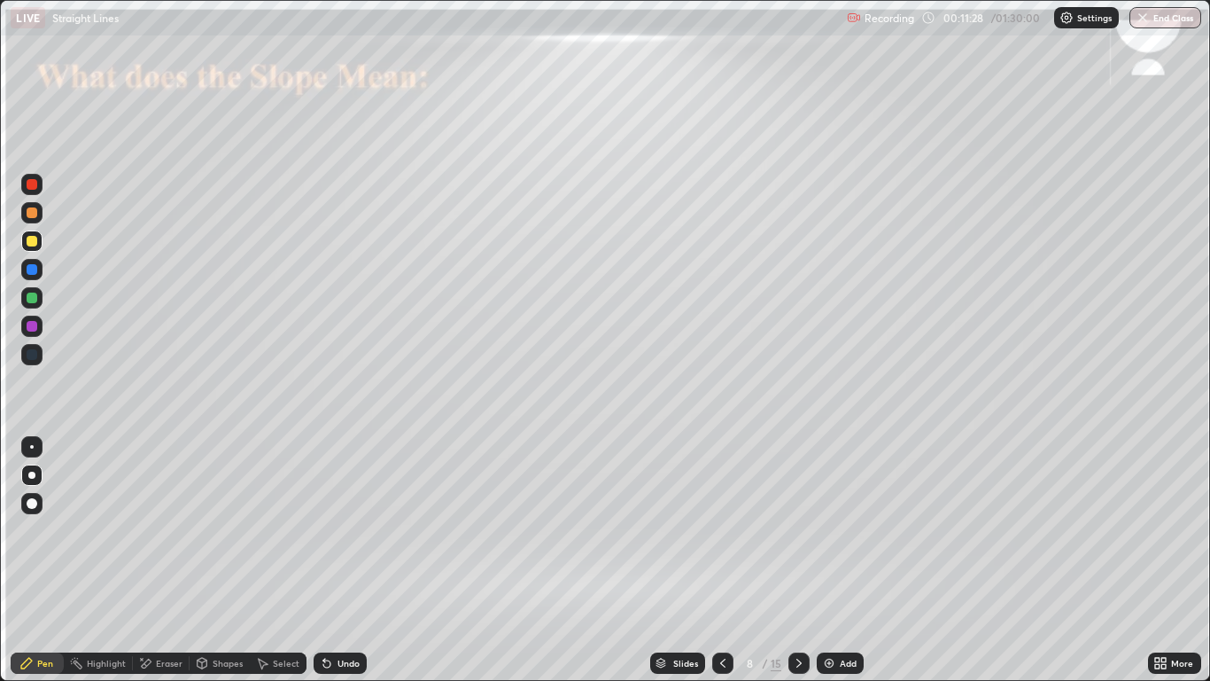
click at [33, 326] on div at bounding box center [32, 326] width 11 height 11
click at [343, 560] on div "Undo" at bounding box center [349, 662] width 22 height 9
click at [346, 560] on div "Undo" at bounding box center [349, 662] width 22 height 9
click at [344, 560] on div "Undo" at bounding box center [349, 662] width 22 height 9
click at [343, 560] on div "Undo" at bounding box center [349, 662] width 22 height 9
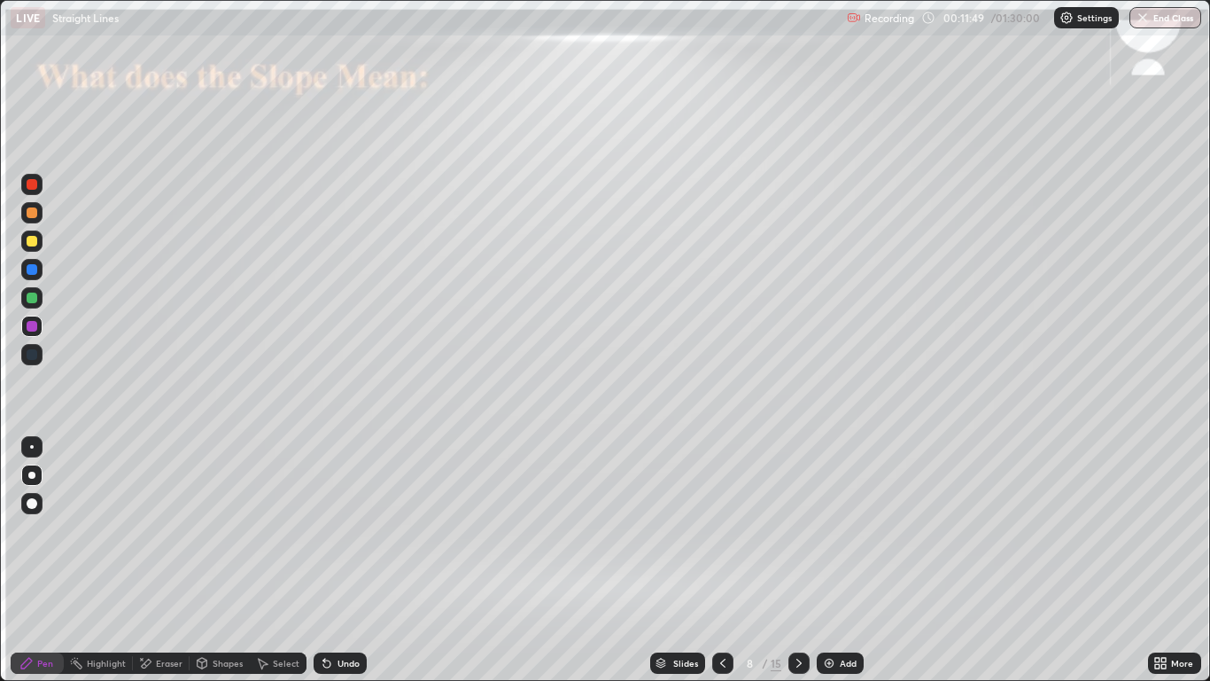
click at [344, 560] on div "Undo" at bounding box center [349, 662] width 22 height 9
click at [342, 560] on div "Undo" at bounding box center [349, 662] width 22 height 9
click at [343, 560] on div "Undo" at bounding box center [349, 662] width 22 height 9
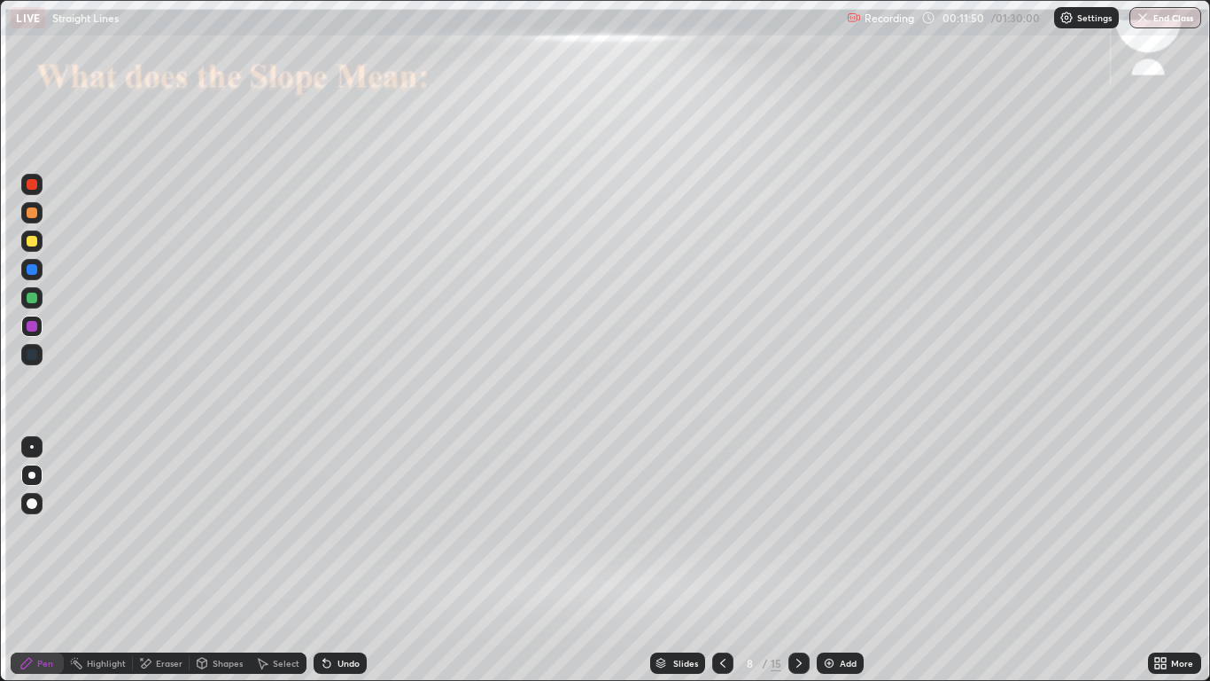
click at [342, 560] on div "Undo" at bounding box center [349, 662] width 22 height 9
click at [349, 560] on div "Undo" at bounding box center [349, 662] width 22 height 9
click at [344, 560] on div "Undo" at bounding box center [349, 662] width 22 height 9
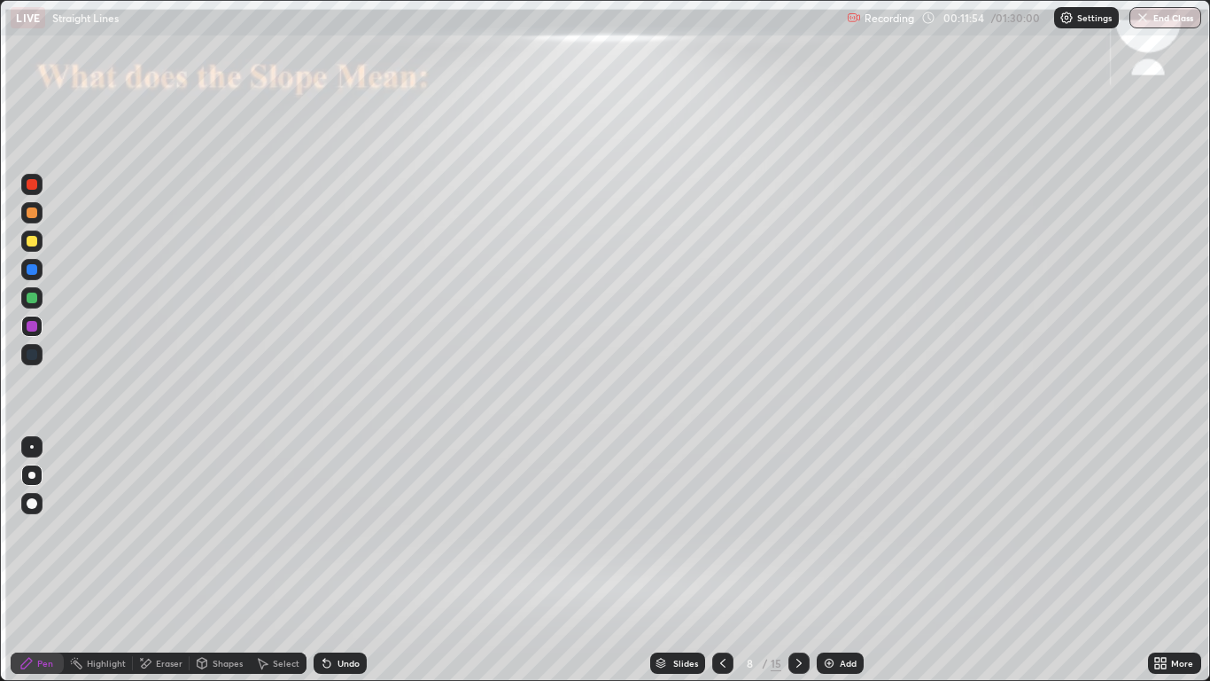
click at [342, 560] on div "Undo" at bounding box center [349, 662] width 22 height 9
click at [346, 560] on div "Undo" at bounding box center [349, 662] width 22 height 9
click at [347, 560] on div "Undo" at bounding box center [349, 662] width 22 height 9
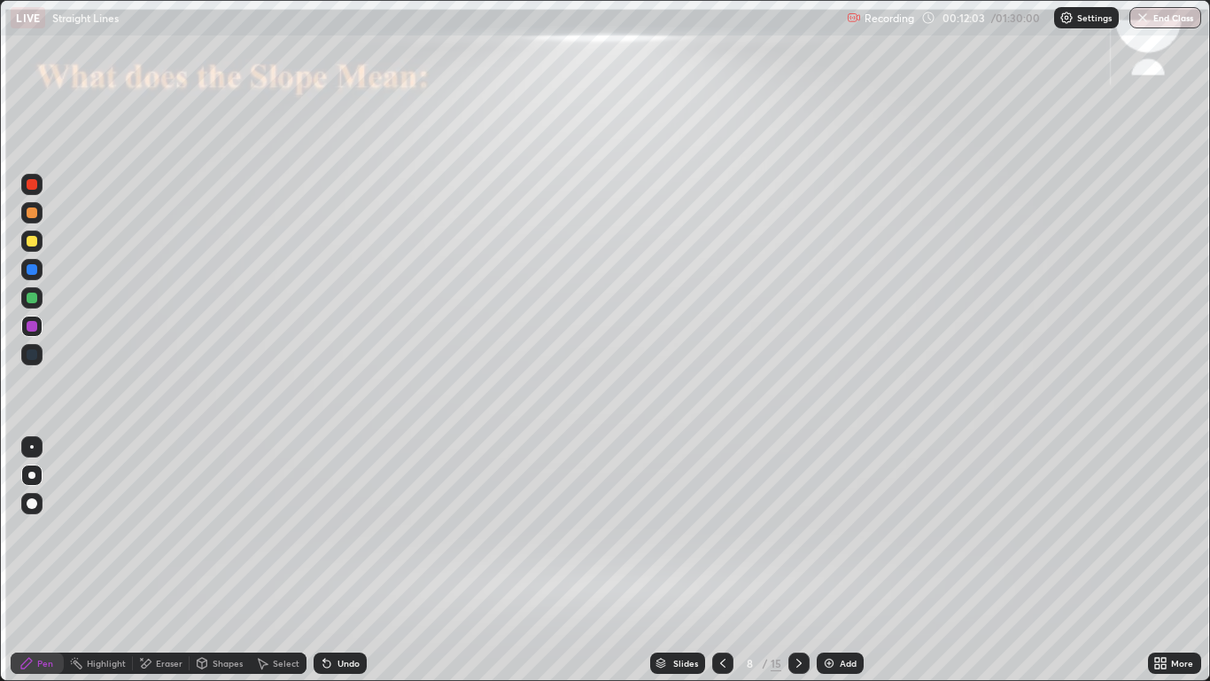
click at [213, 560] on div "Shapes" at bounding box center [228, 662] width 30 height 9
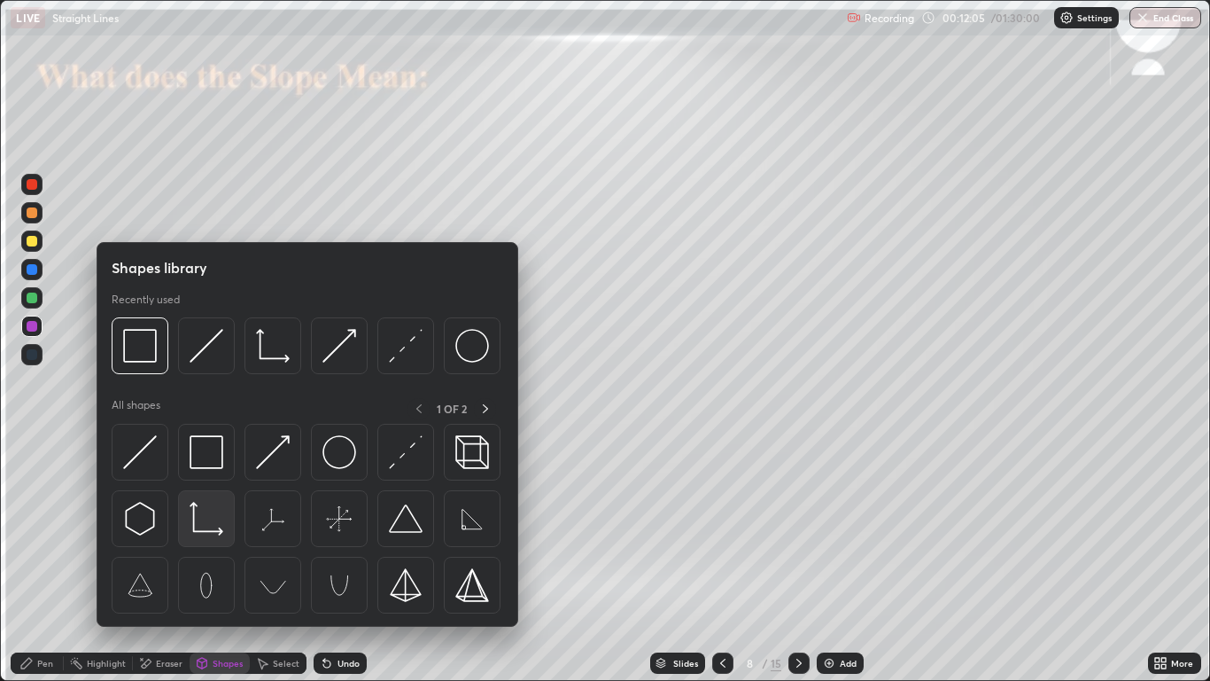
click at [209, 524] on img at bounding box center [207, 519] width 34 height 34
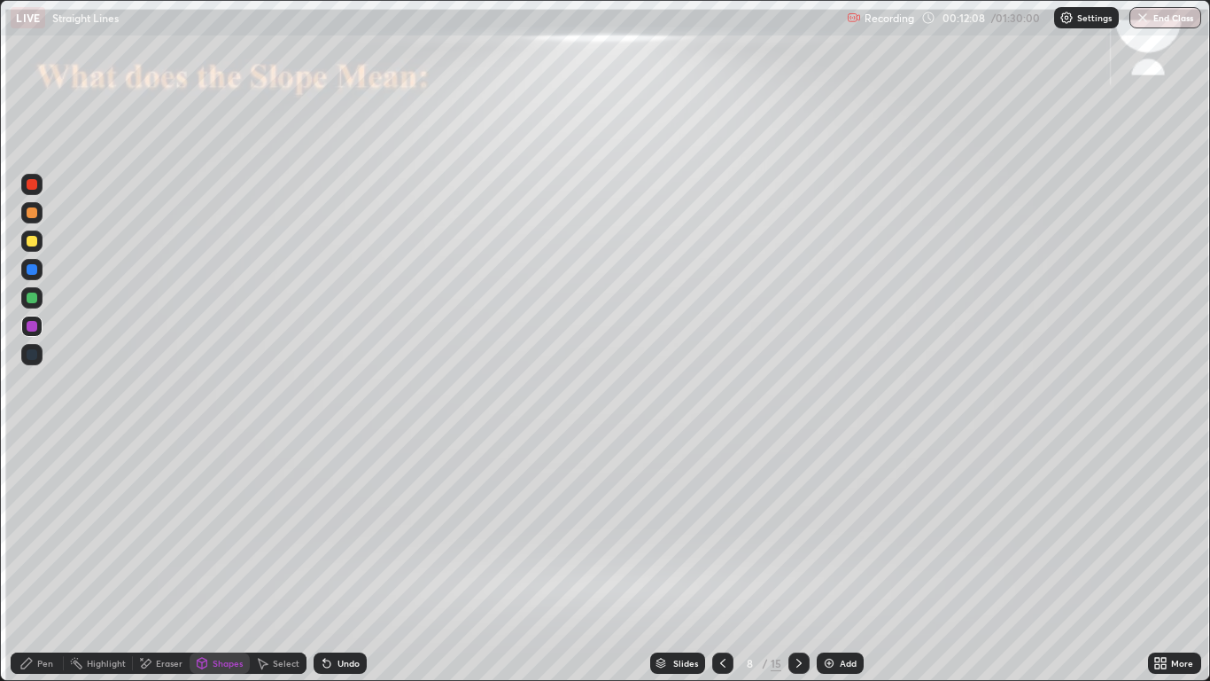
click at [48, 560] on div "Pen" at bounding box center [45, 662] width 16 height 9
click at [32, 302] on div at bounding box center [32, 297] width 11 height 11
click at [32, 266] on div at bounding box center [32, 269] width 11 height 11
click at [385, 560] on div "Slides 8 / 15 Add" at bounding box center [757, 662] width 781 height 35
click at [349, 560] on div "Undo" at bounding box center [340, 662] width 53 height 21
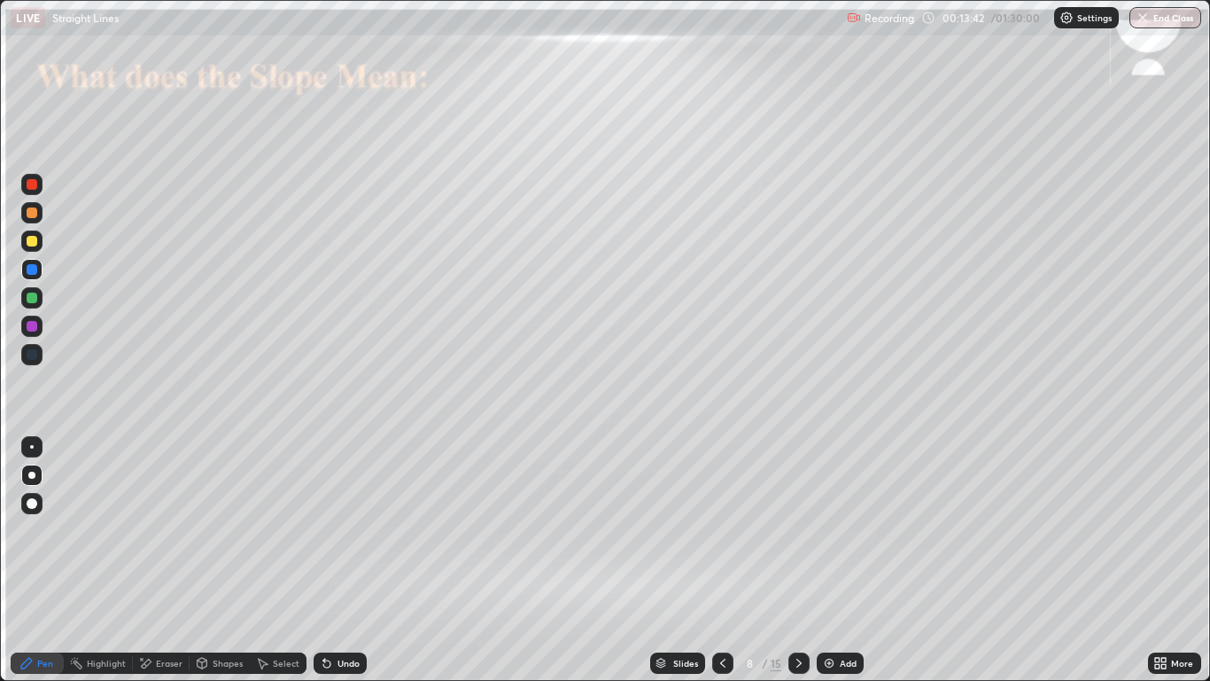
click at [350, 560] on div "Undo" at bounding box center [349, 662] width 22 height 9
click at [352, 560] on div "Undo" at bounding box center [340, 662] width 53 height 21
click at [354, 560] on div "Undo" at bounding box center [340, 662] width 53 height 21
click at [357, 560] on div "Undo" at bounding box center [340, 662] width 53 height 21
click at [33, 300] on div at bounding box center [32, 297] width 11 height 11
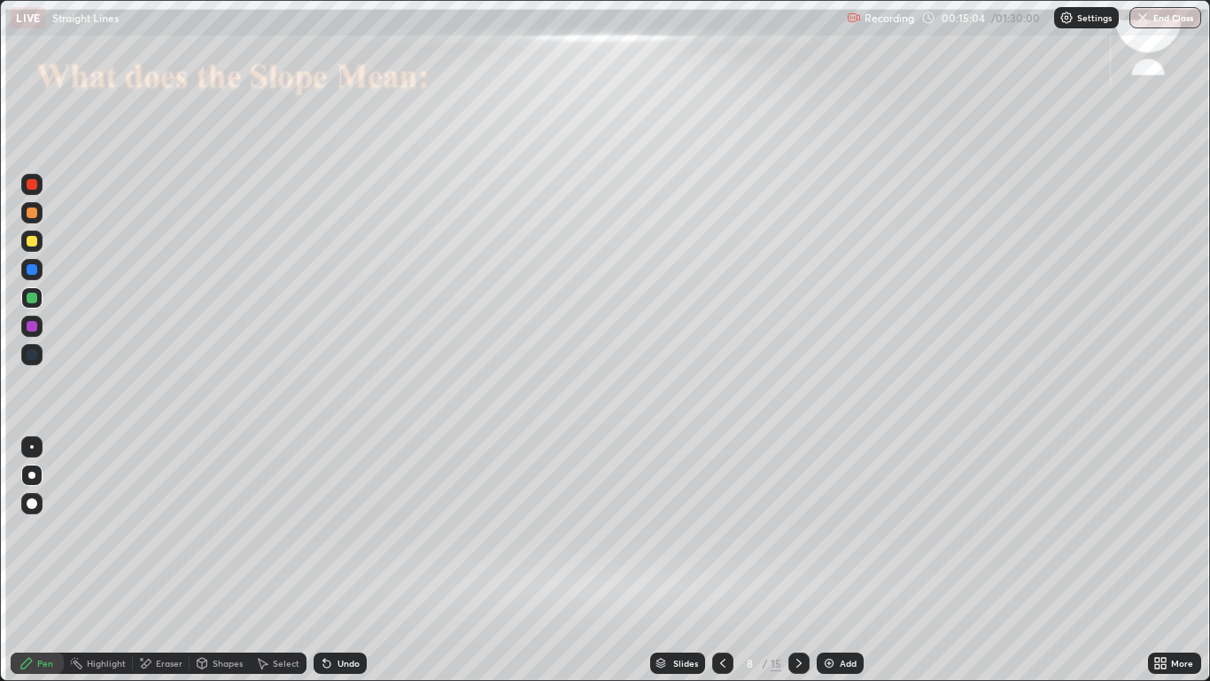
click at [324, 560] on icon at bounding box center [326, 663] width 7 height 7
click at [32, 328] on div at bounding box center [32, 326] width 11 height 11
click at [27, 251] on div at bounding box center [31, 240] width 21 height 21
click at [798, 560] on icon at bounding box center [799, 663] width 14 height 14
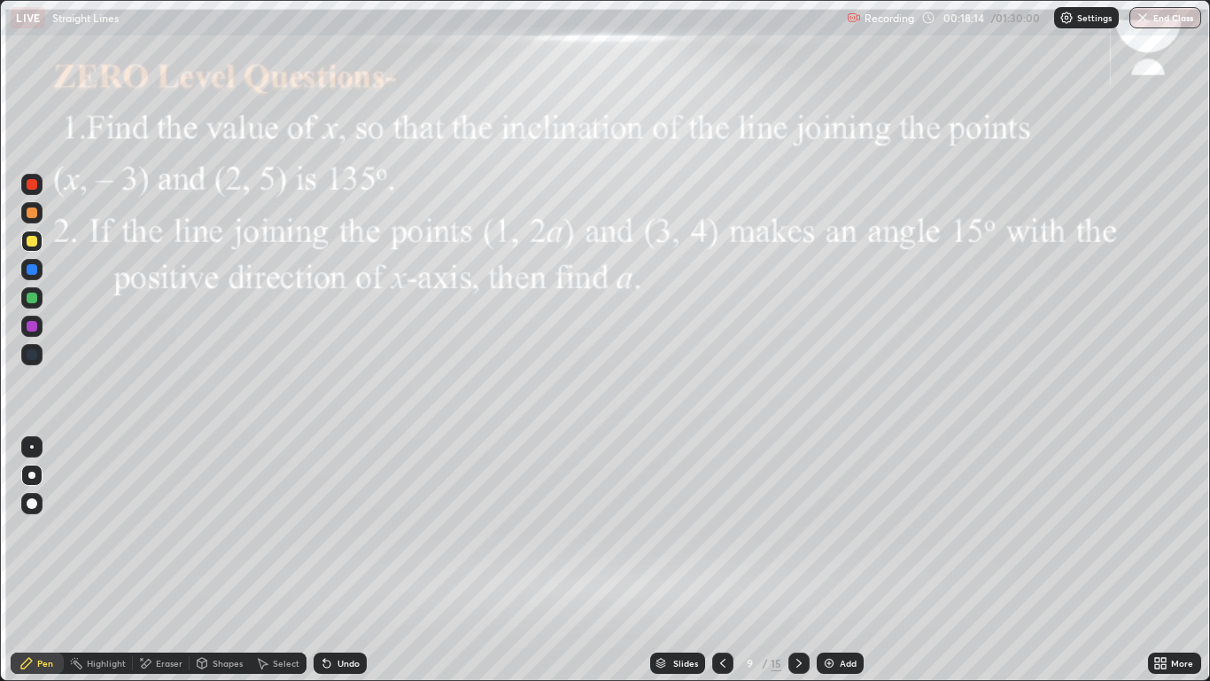
click at [34, 215] on div at bounding box center [32, 212] width 11 height 11
click at [722, 560] on icon at bounding box center [723, 663] width 14 height 14
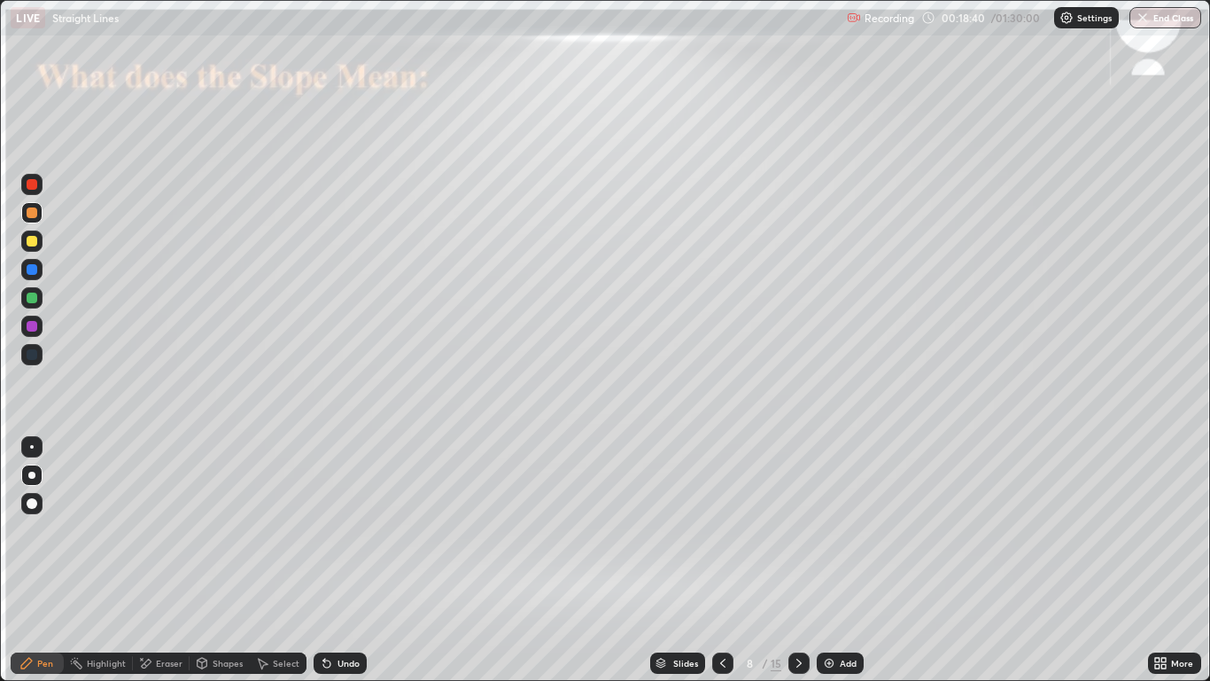
click at [801, 560] on icon at bounding box center [799, 663] width 14 height 14
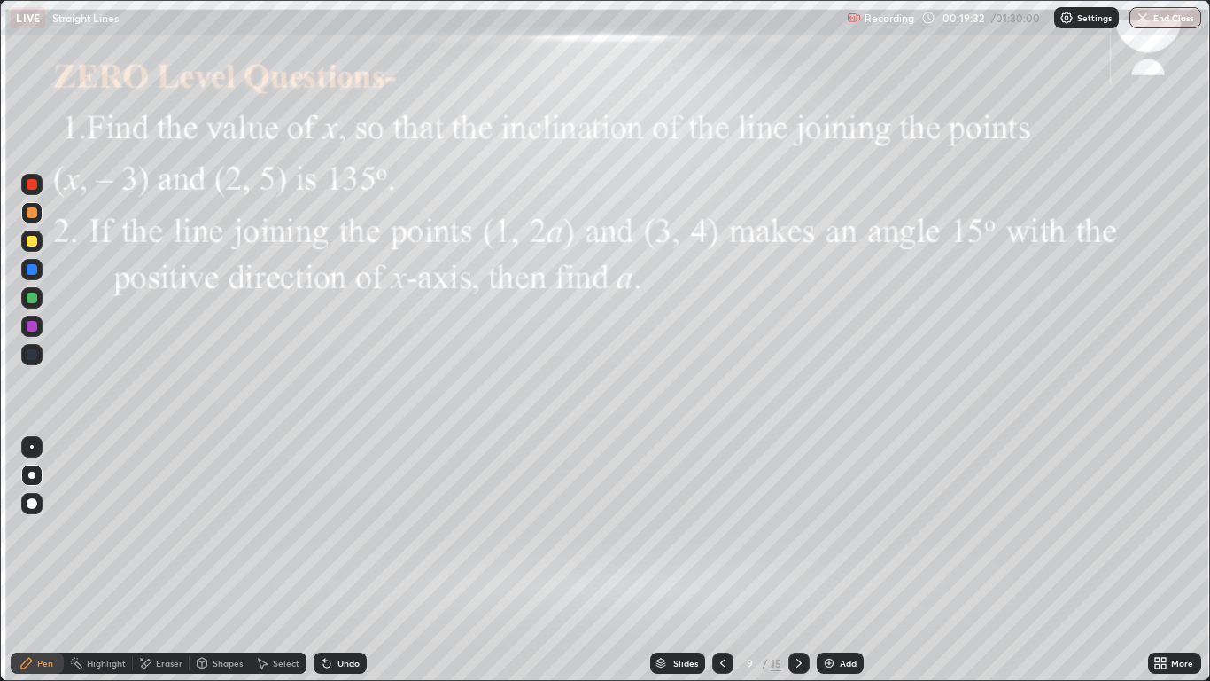
click at [35, 329] on div at bounding box center [32, 326] width 11 height 11
click at [28, 297] on div at bounding box center [32, 297] width 11 height 11
click at [338, 560] on div "Undo" at bounding box center [349, 662] width 22 height 9
click at [32, 326] on div at bounding box center [32, 326] width 11 height 11
click at [35, 300] on div at bounding box center [32, 297] width 11 height 11
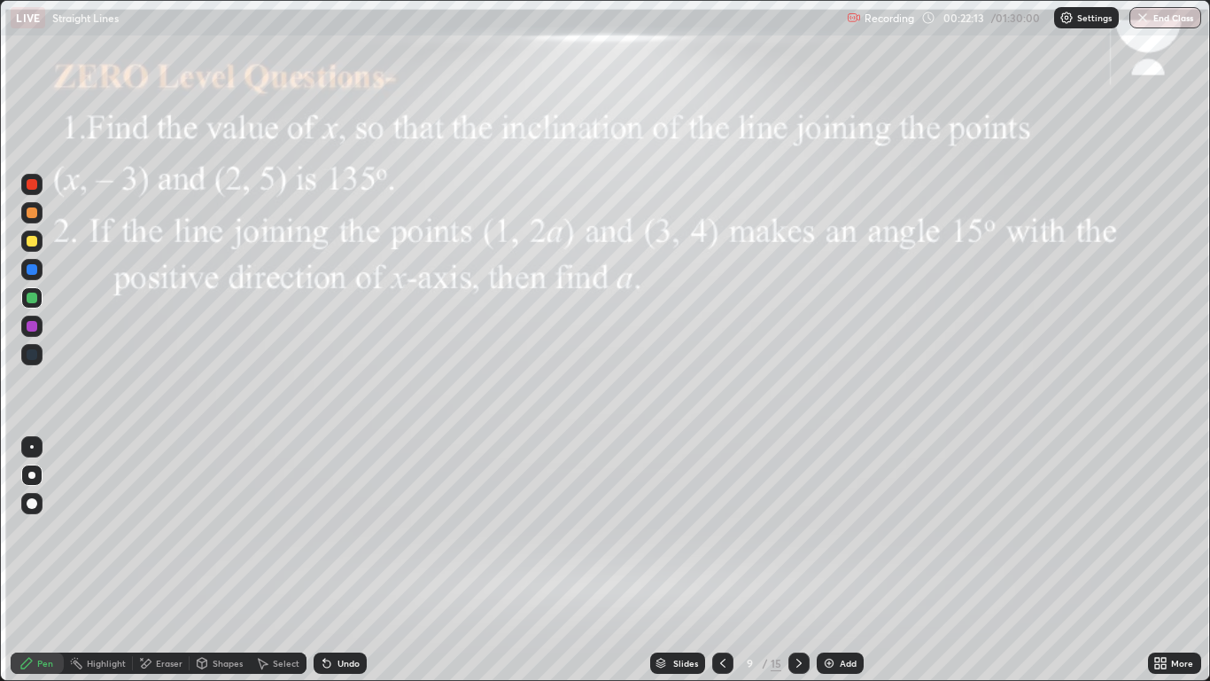
click at [844, 560] on div "Add" at bounding box center [848, 662] width 17 height 9
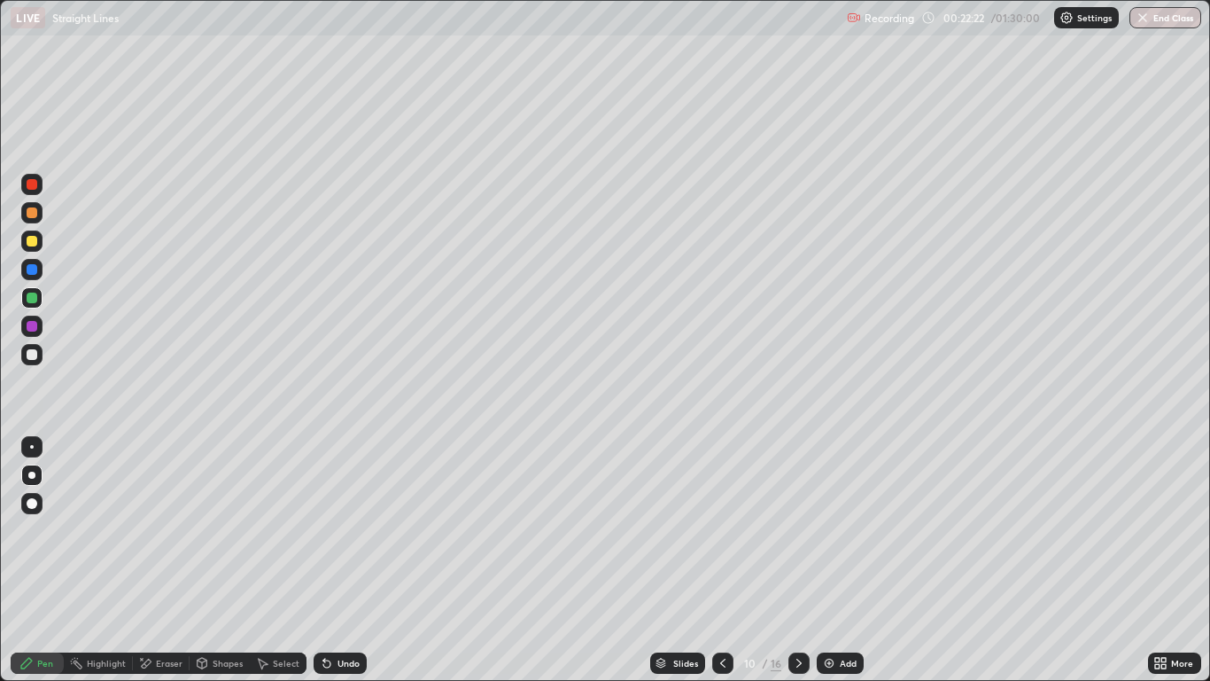
click at [722, 560] on icon at bounding box center [723, 663] width 14 height 14
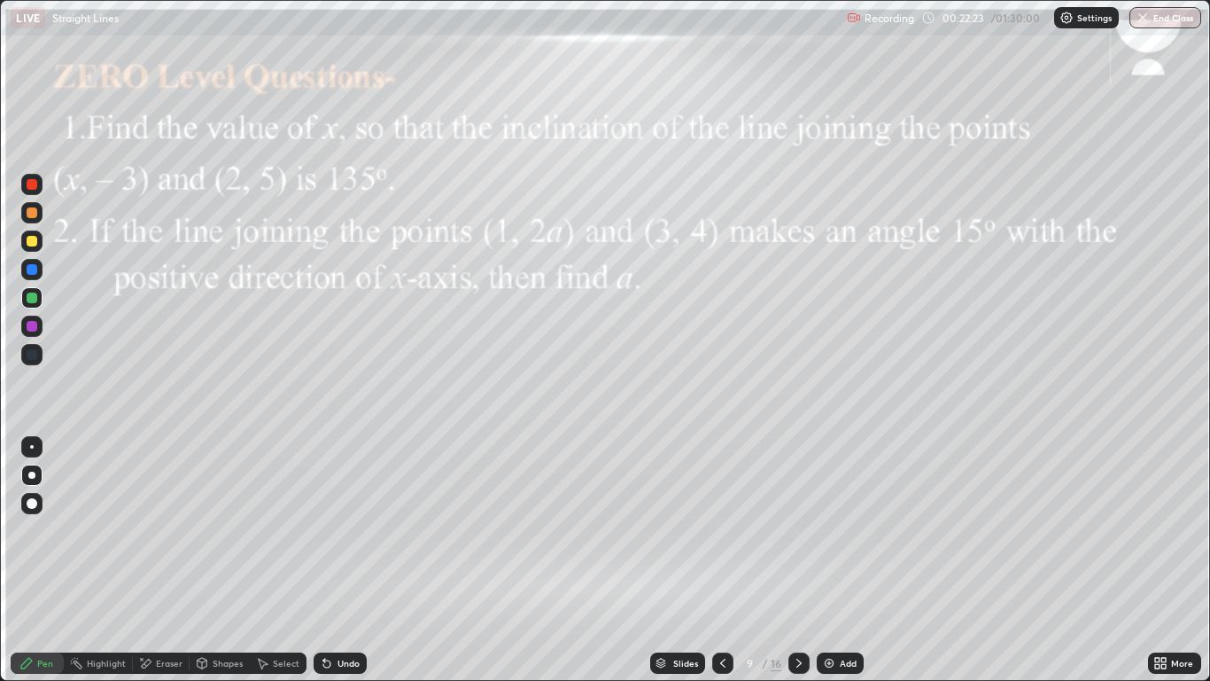
click at [798, 560] on icon at bounding box center [799, 663] width 14 height 14
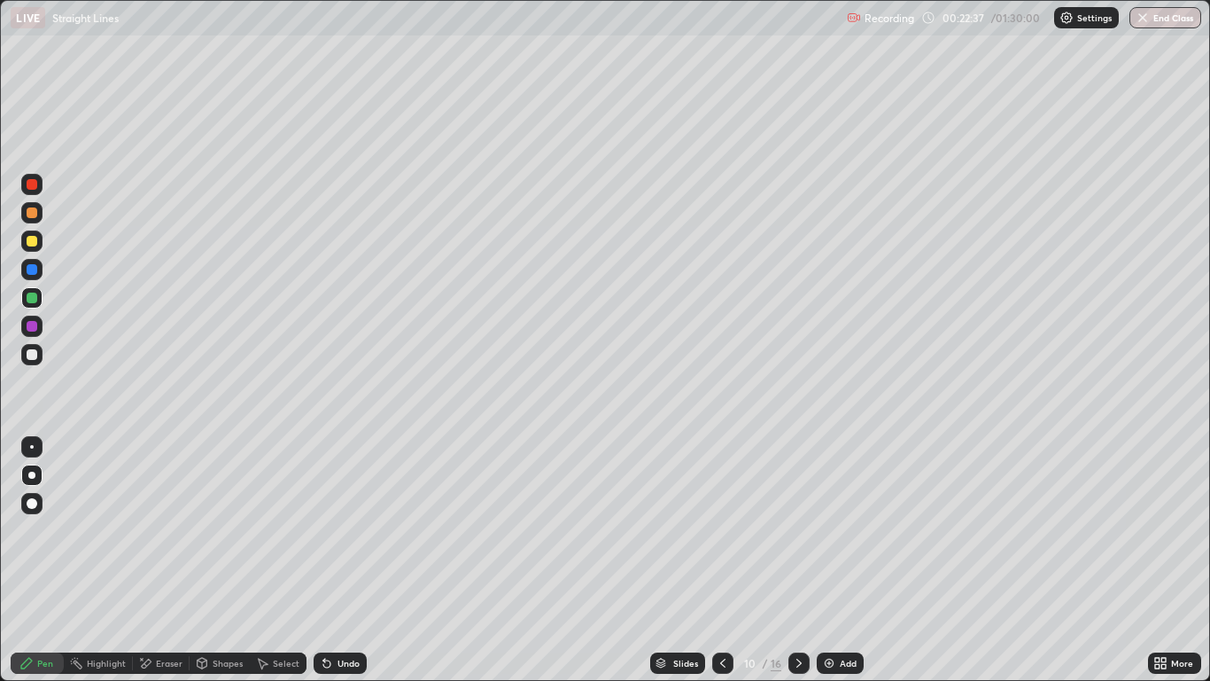
click at [339, 560] on div "Undo" at bounding box center [349, 662] width 22 height 9
click at [35, 183] on div at bounding box center [32, 184] width 11 height 11
click at [722, 560] on icon at bounding box center [723, 663] width 14 height 14
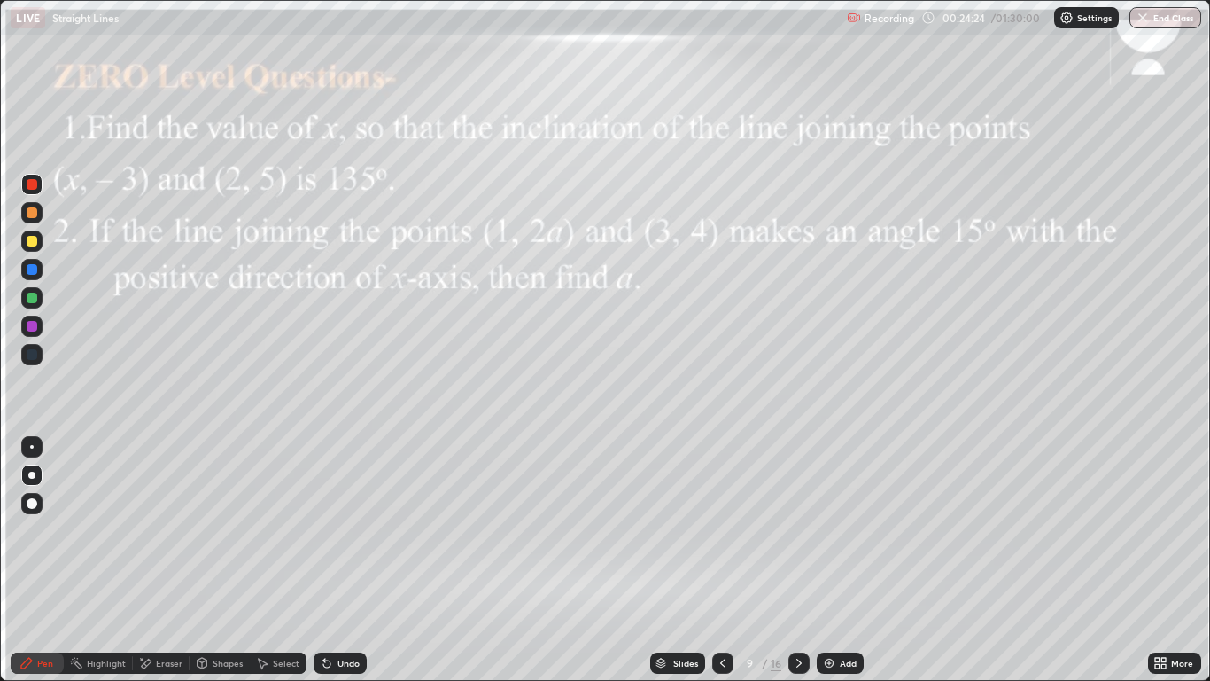
click at [806, 560] on div at bounding box center [799, 662] width 21 height 21
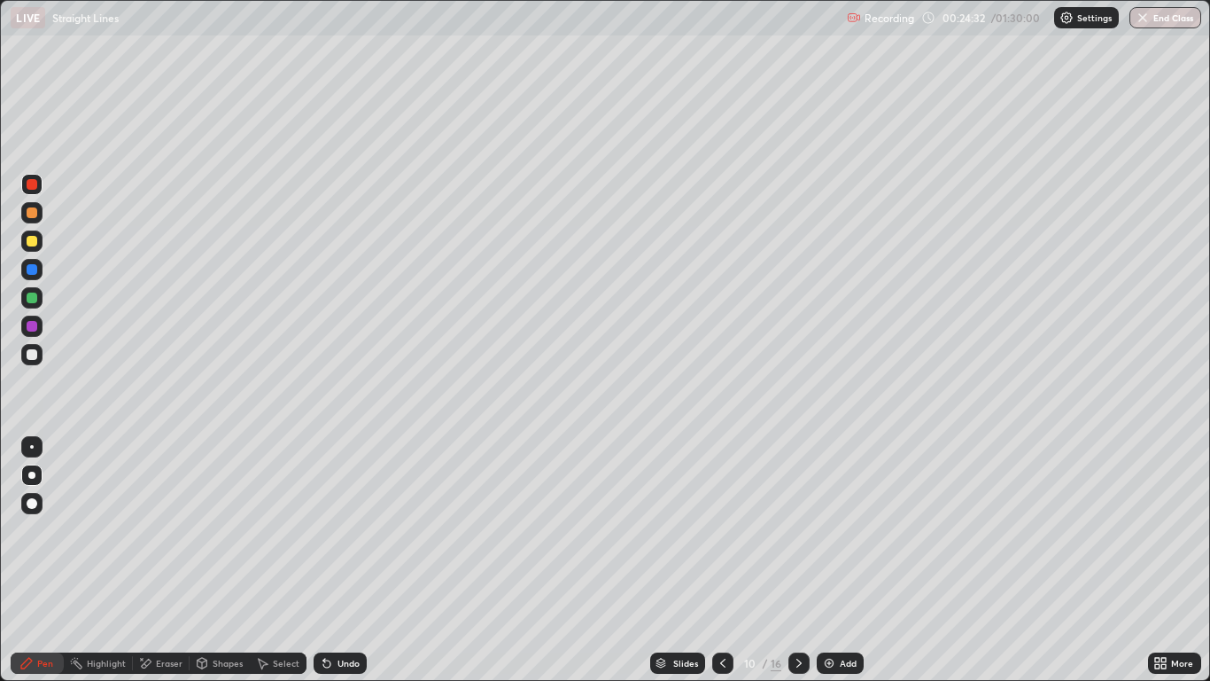
click at [798, 560] on icon at bounding box center [799, 663] width 14 height 14
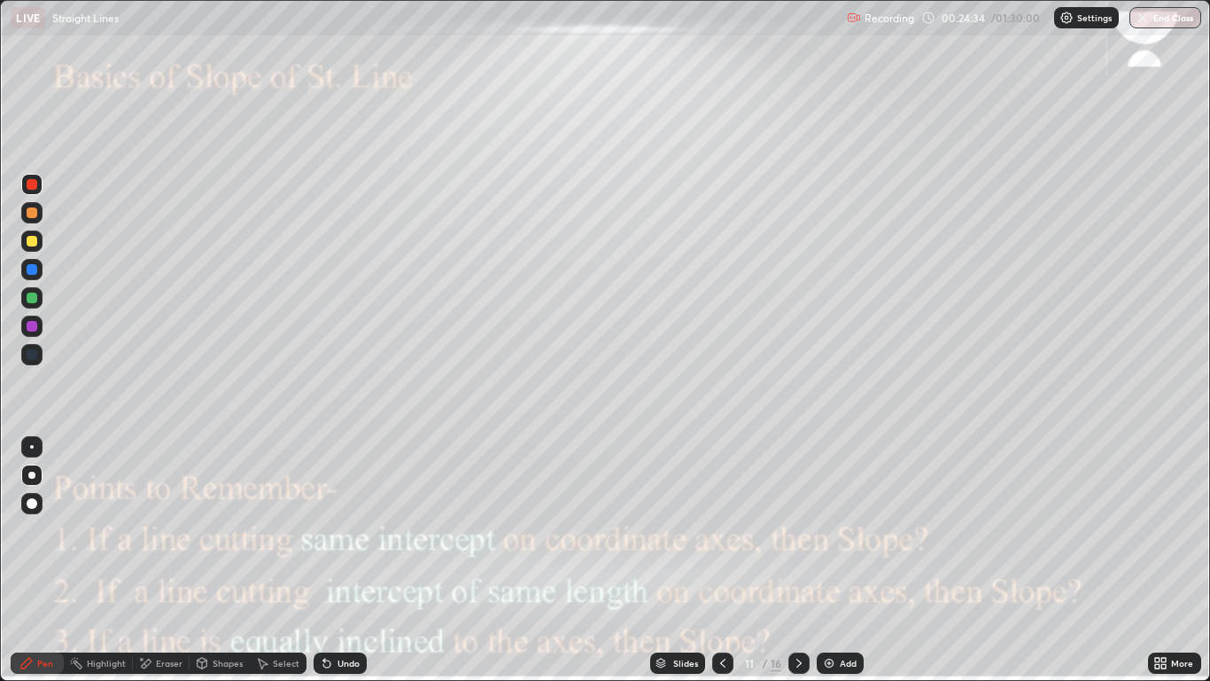
click at [723, 560] on icon at bounding box center [722, 662] width 5 height 9
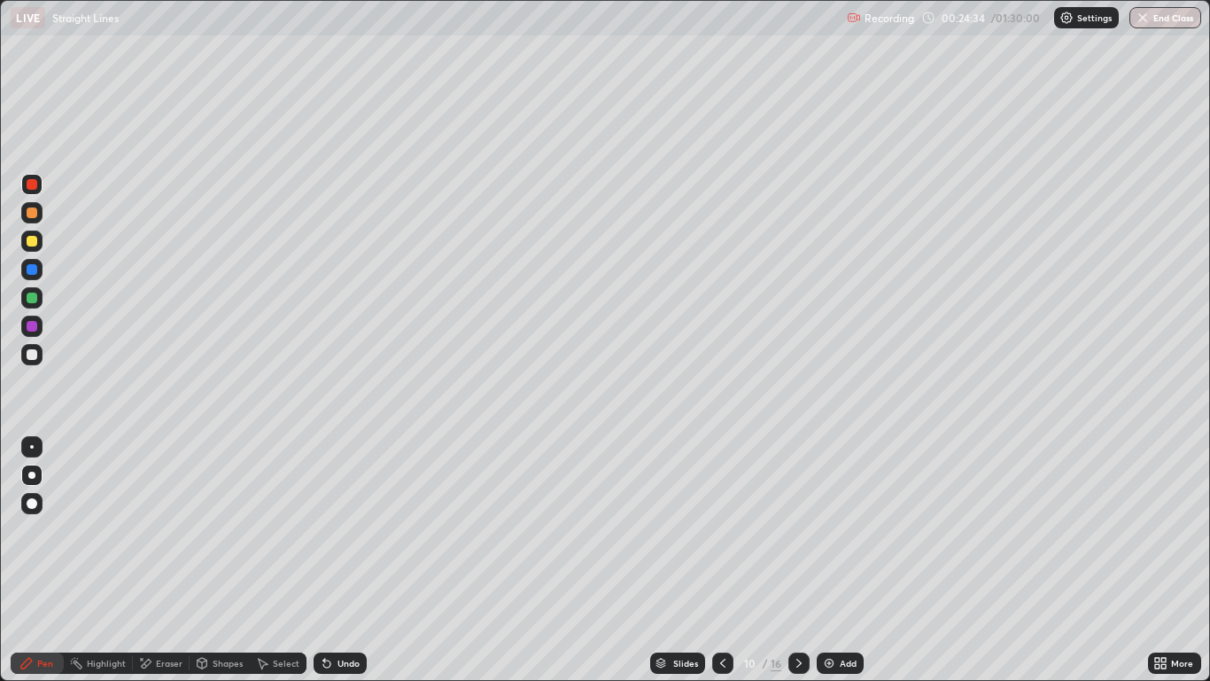
click at [845, 560] on div "Add" at bounding box center [848, 662] width 17 height 9
click at [35, 302] on div at bounding box center [32, 297] width 11 height 11
click at [36, 245] on div at bounding box center [31, 240] width 21 height 21
click at [33, 183] on div at bounding box center [32, 184] width 11 height 11
click at [722, 560] on icon at bounding box center [723, 663] width 14 height 14
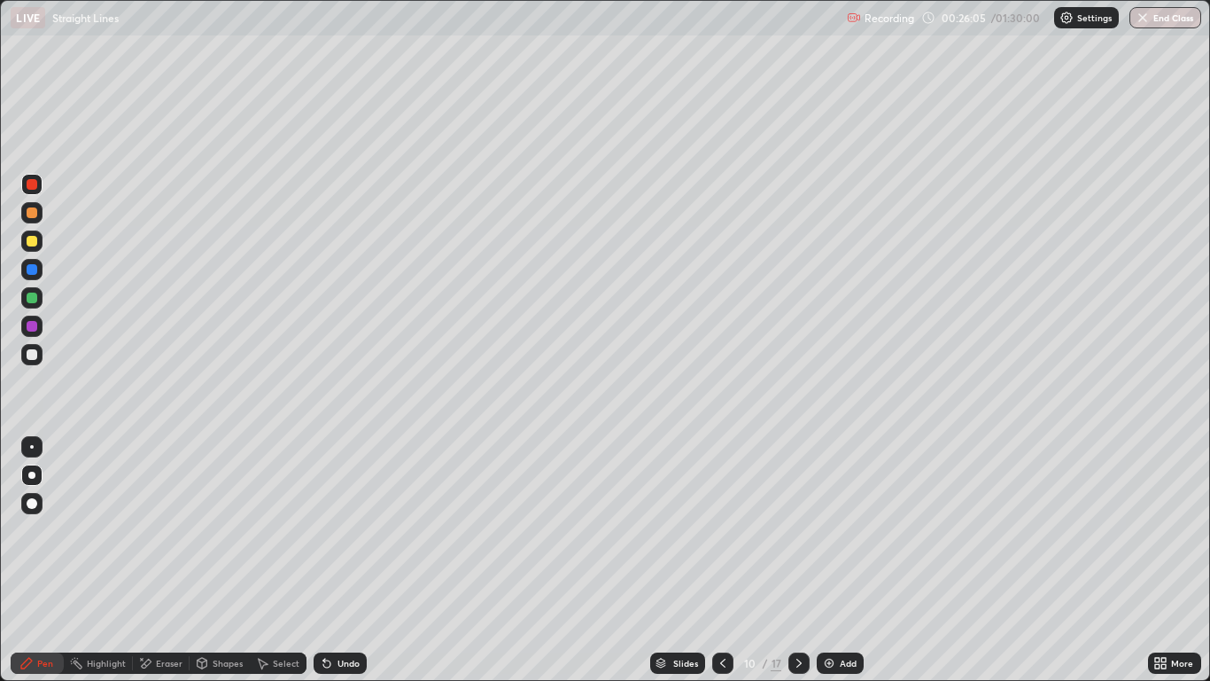
click at [722, 560] on icon at bounding box center [723, 663] width 14 height 14
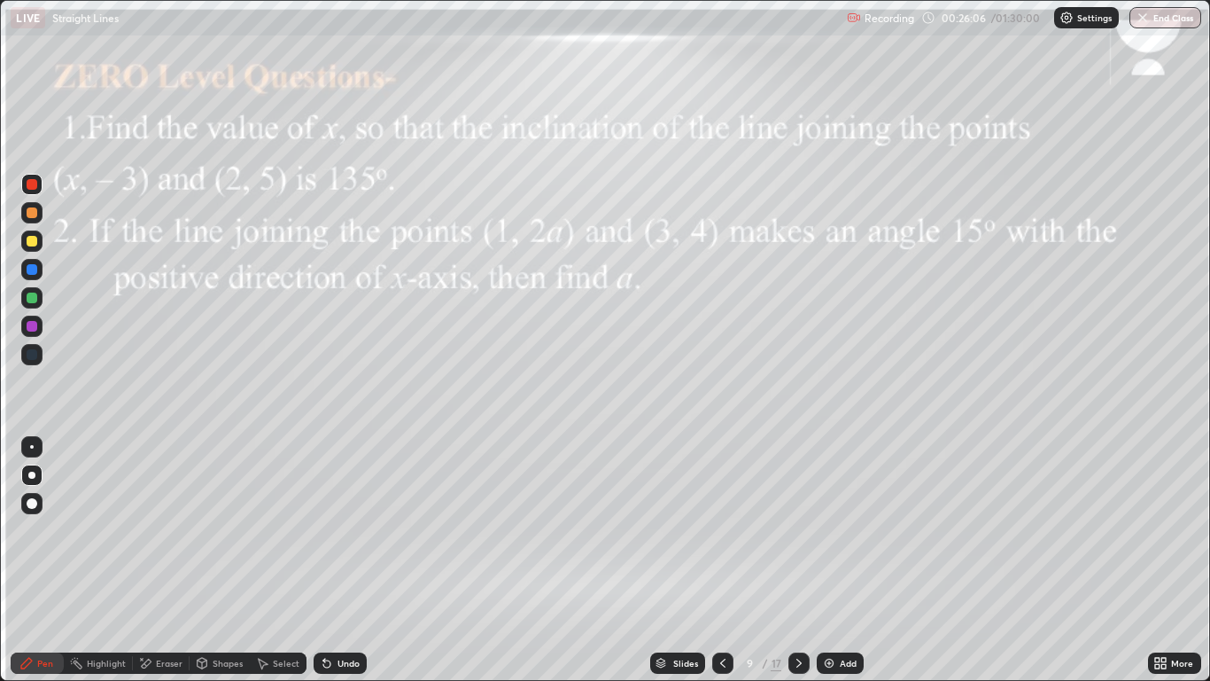
click at [722, 560] on icon at bounding box center [723, 663] width 14 height 14
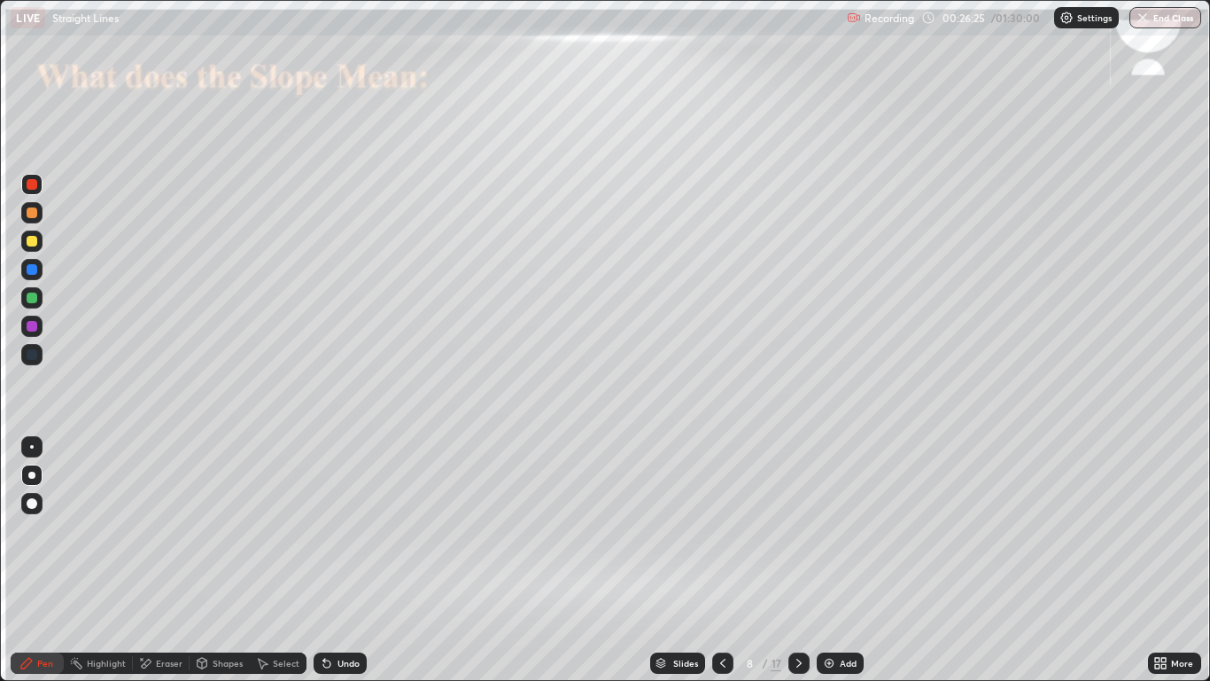
click at [798, 560] on icon at bounding box center [799, 663] width 14 height 14
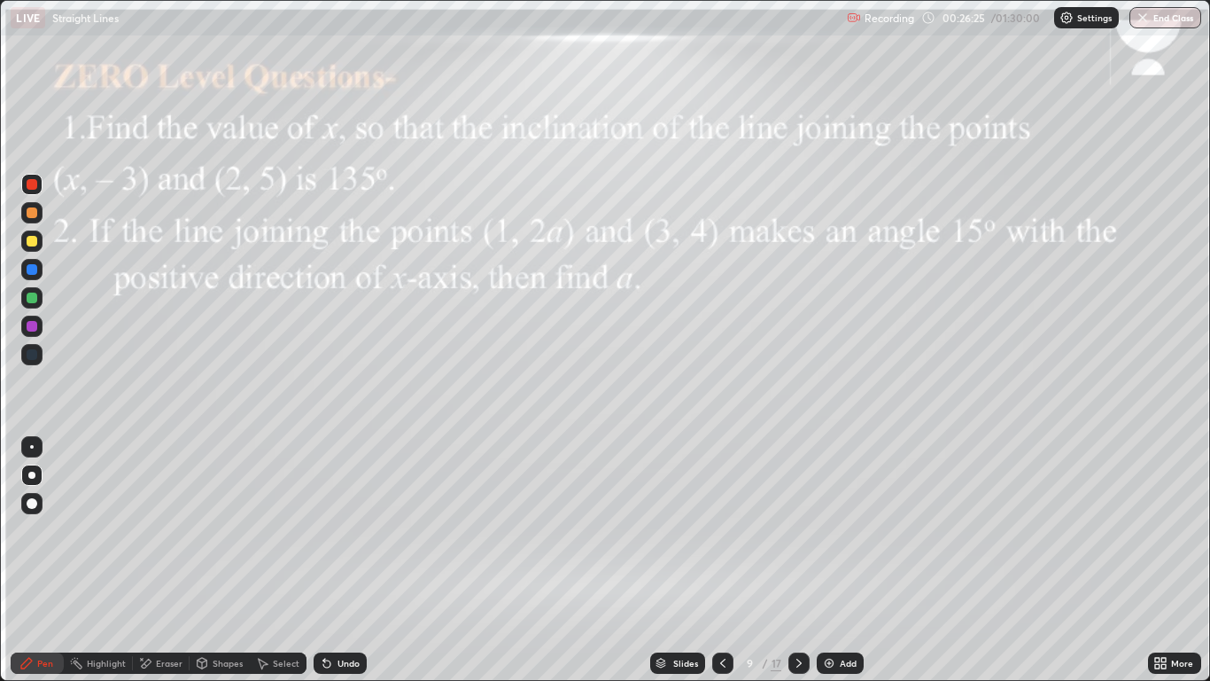
click at [798, 560] on icon at bounding box center [799, 663] width 14 height 14
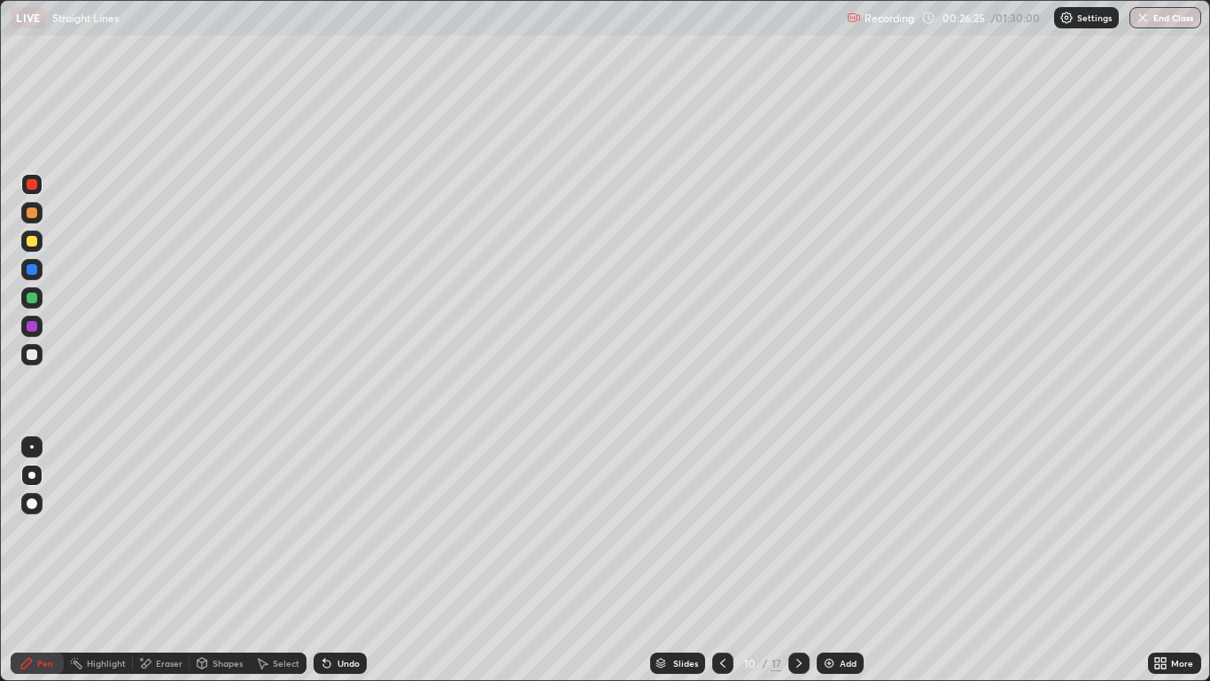
click at [797, 560] on icon at bounding box center [799, 663] width 14 height 14
click at [799, 560] on icon at bounding box center [799, 662] width 5 height 9
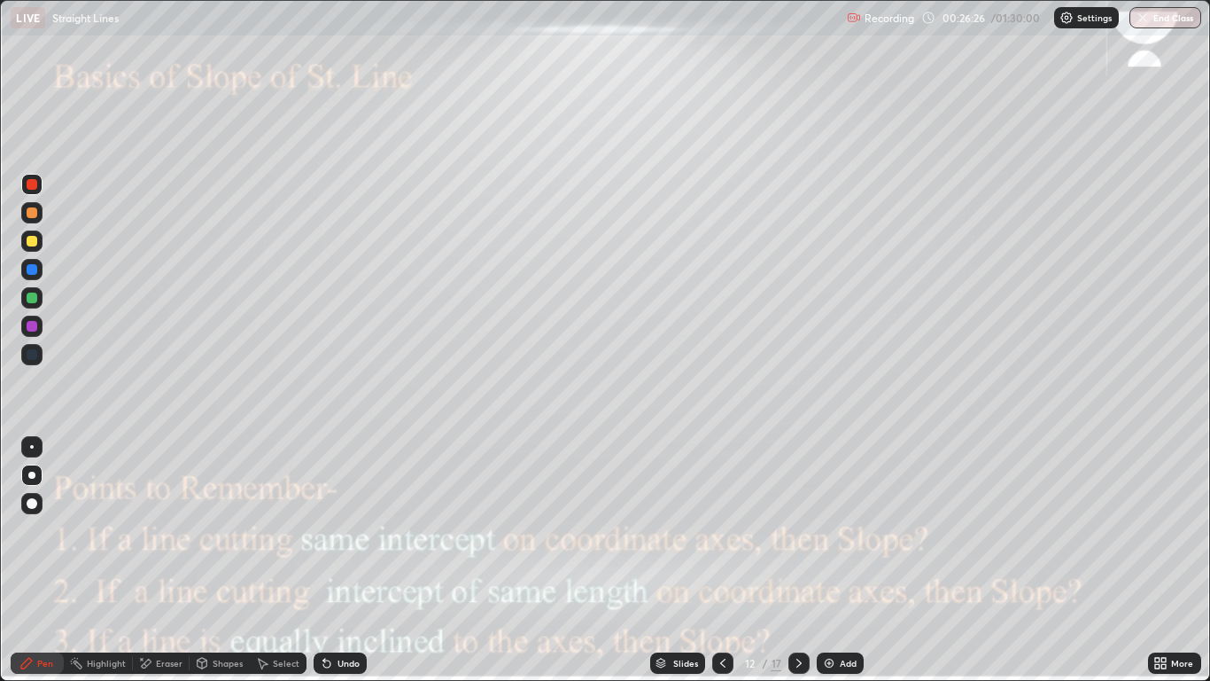
click at [798, 560] on icon at bounding box center [799, 662] width 5 height 9
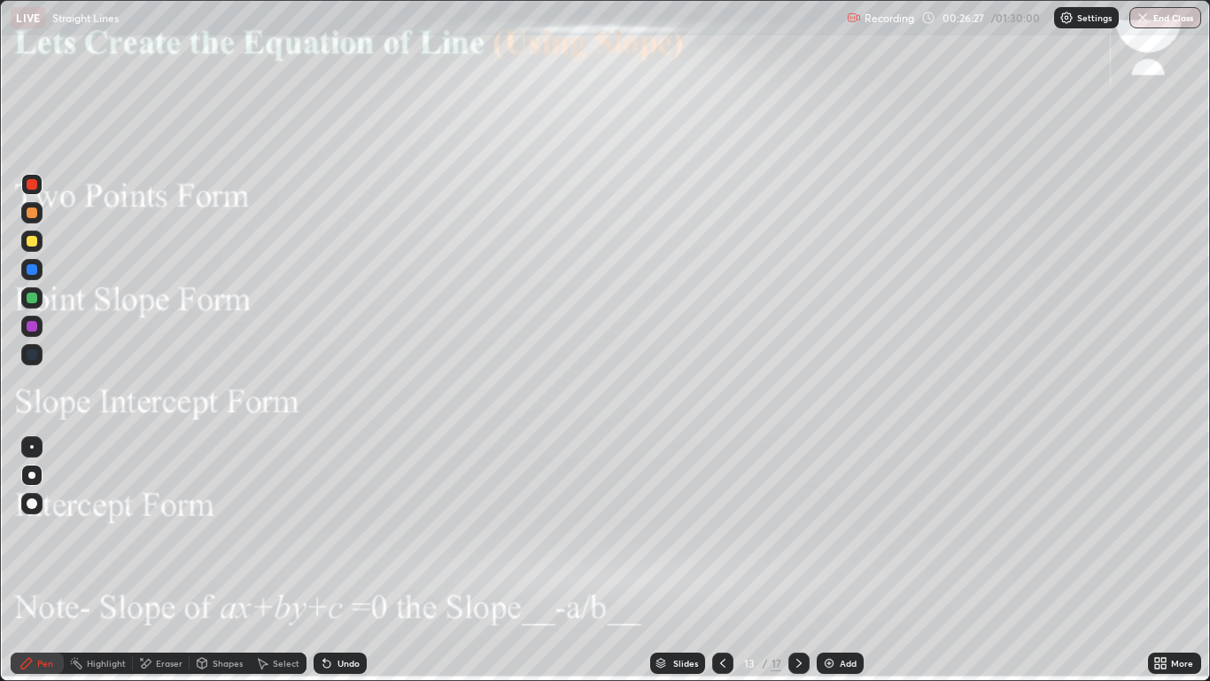
click at [716, 560] on icon at bounding box center [723, 663] width 14 height 14
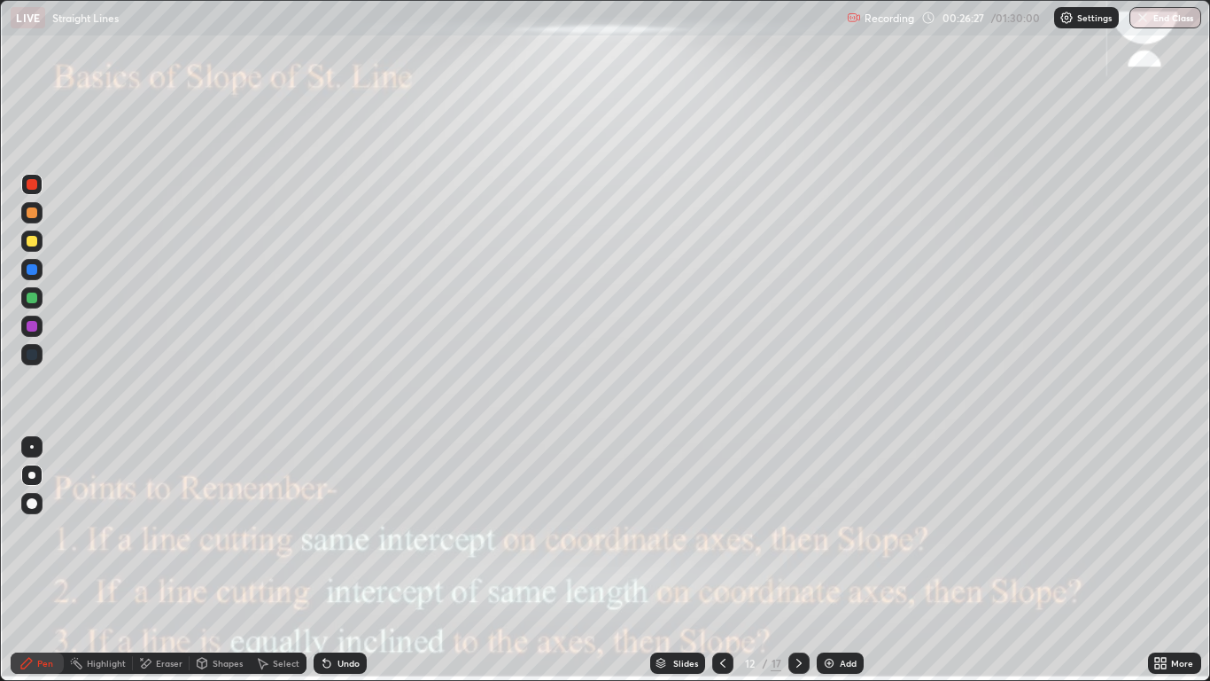
click at [712, 560] on div at bounding box center [722, 662] width 21 height 21
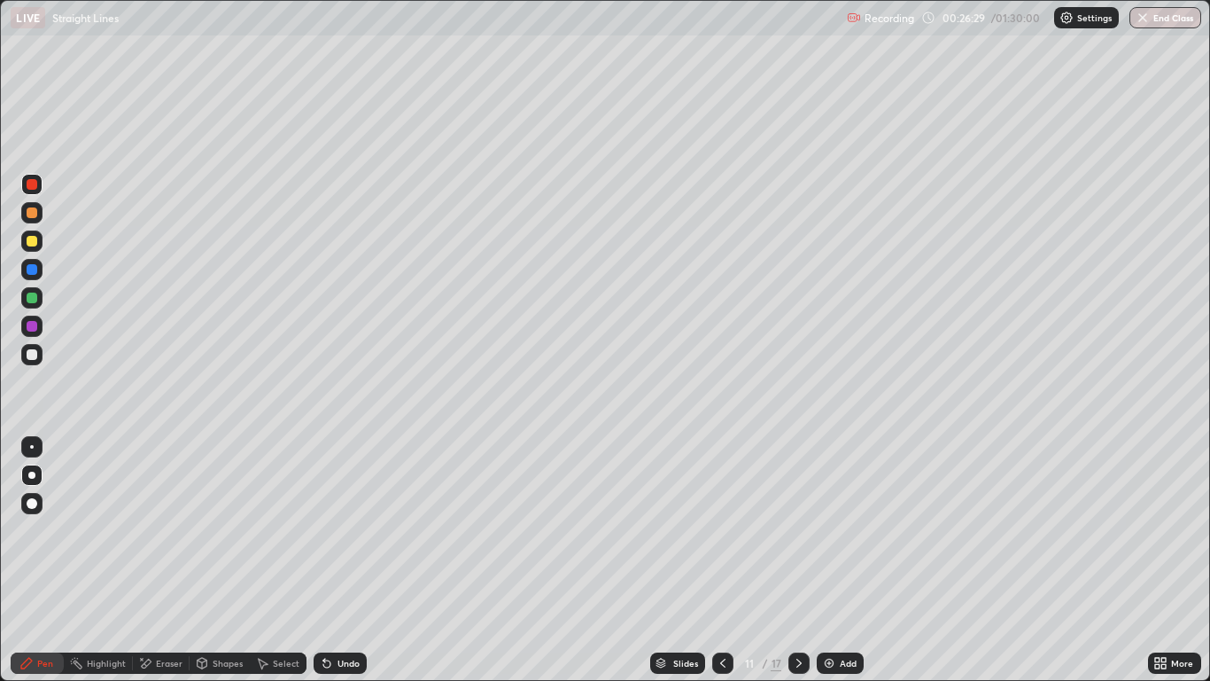
click at [29, 358] on div at bounding box center [32, 354] width 11 height 11
click at [33, 268] on div at bounding box center [32, 269] width 11 height 11
click at [228, 560] on div "Shapes" at bounding box center [228, 662] width 30 height 9
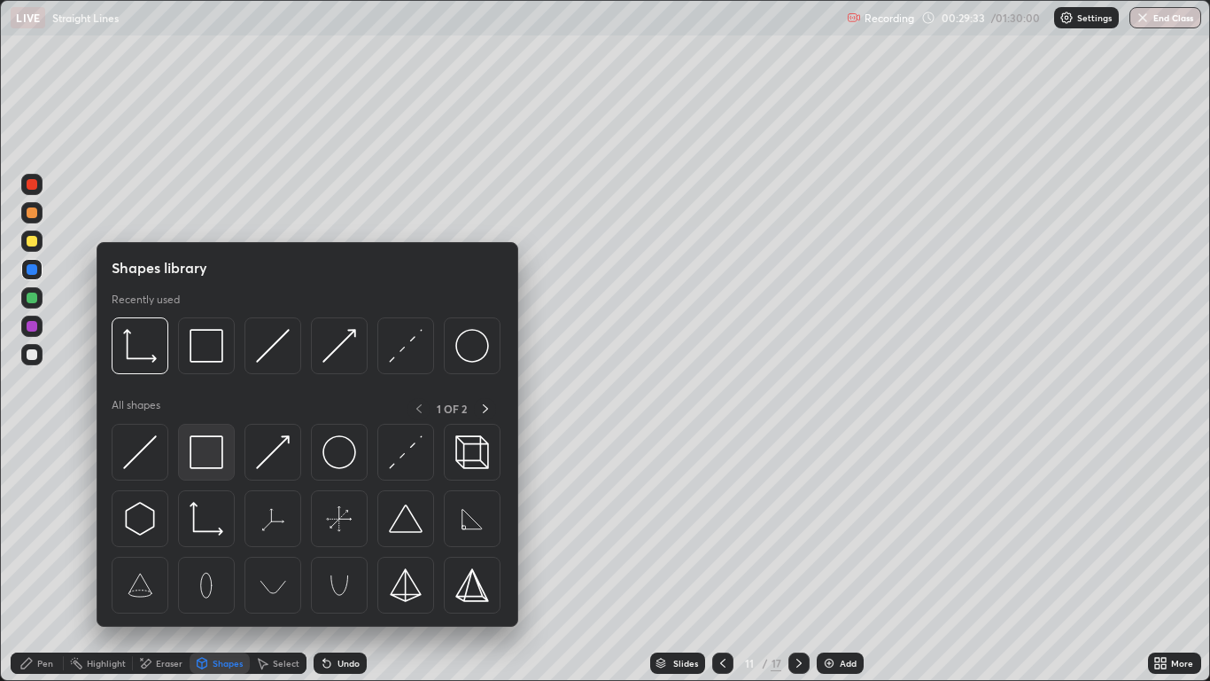
click at [208, 461] on img at bounding box center [207, 452] width 34 height 34
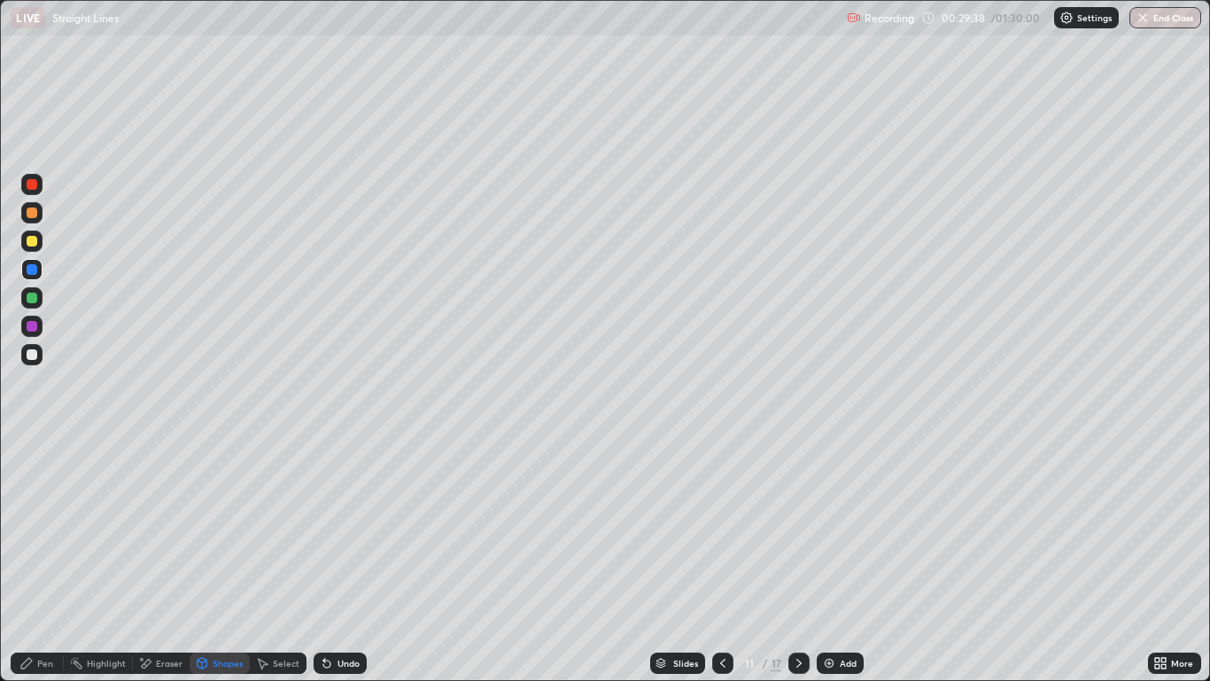
click at [44, 560] on div "Pen" at bounding box center [45, 662] width 16 height 9
click at [37, 363] on div at bounding box center [31, 354] width 21 height 21
click at [798, 560] on icon at bounding box center [799, 663] width 14 height 14
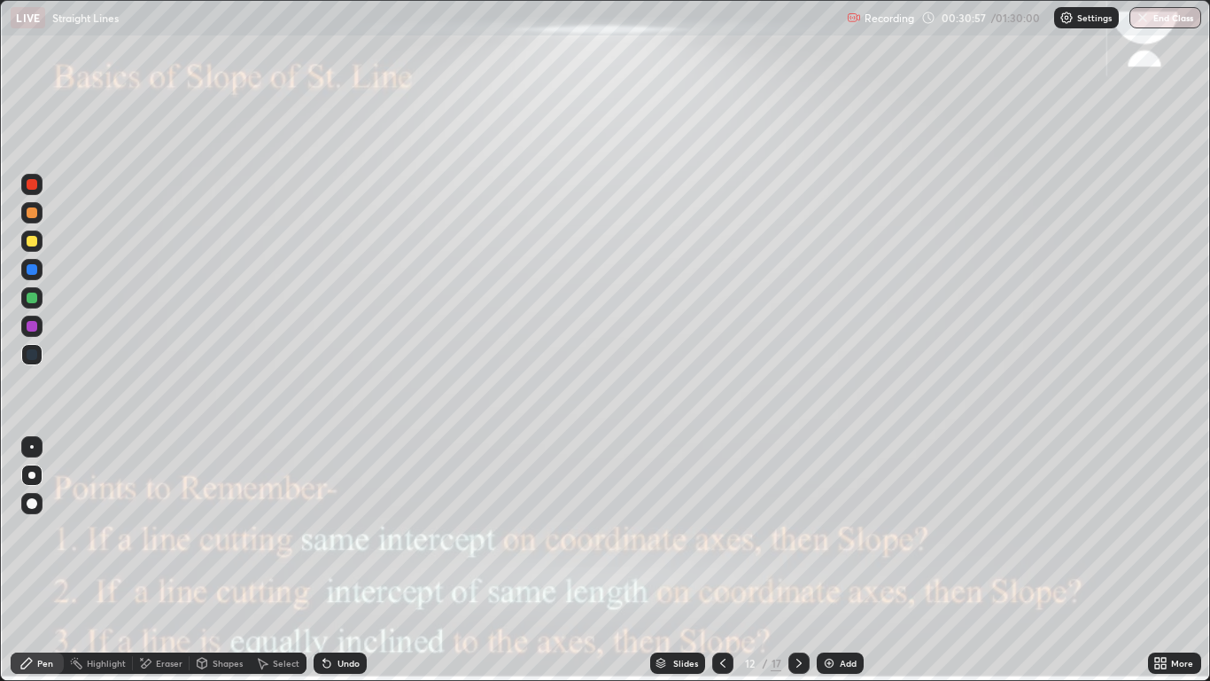
click at [800, 560] on icon at bounding box center [799, 662] width 5 height 9
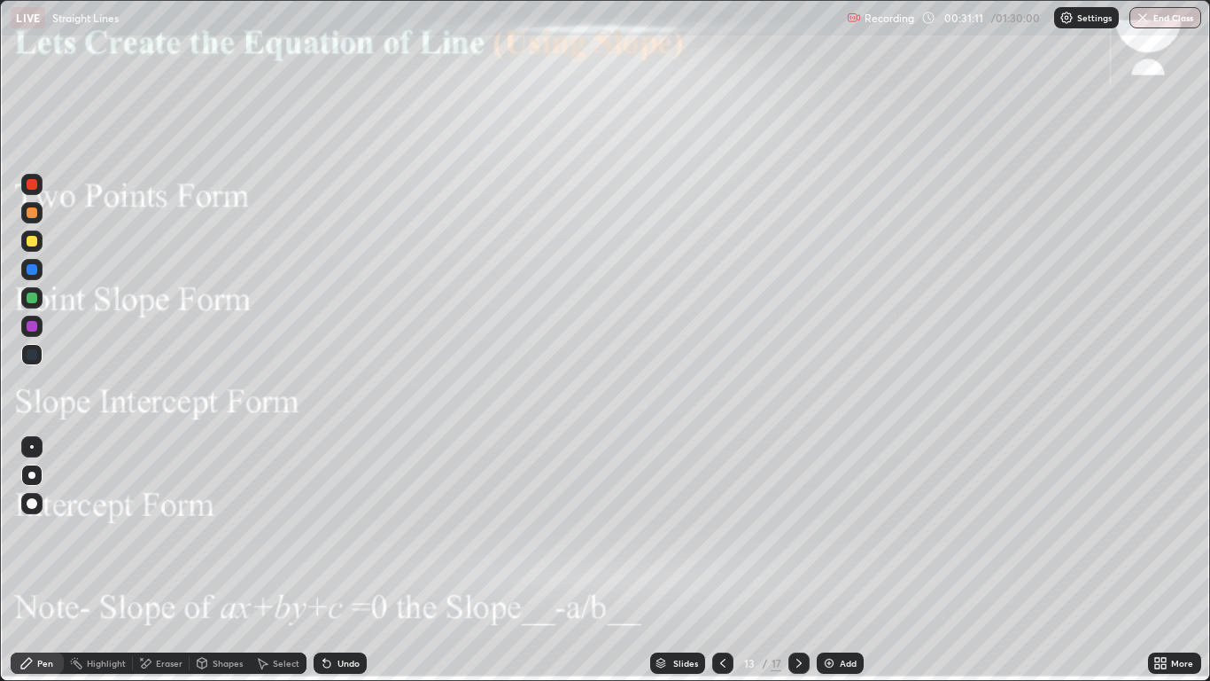
click at [723, 560] on icon at bounding box center [722, 662] width 5 height 9
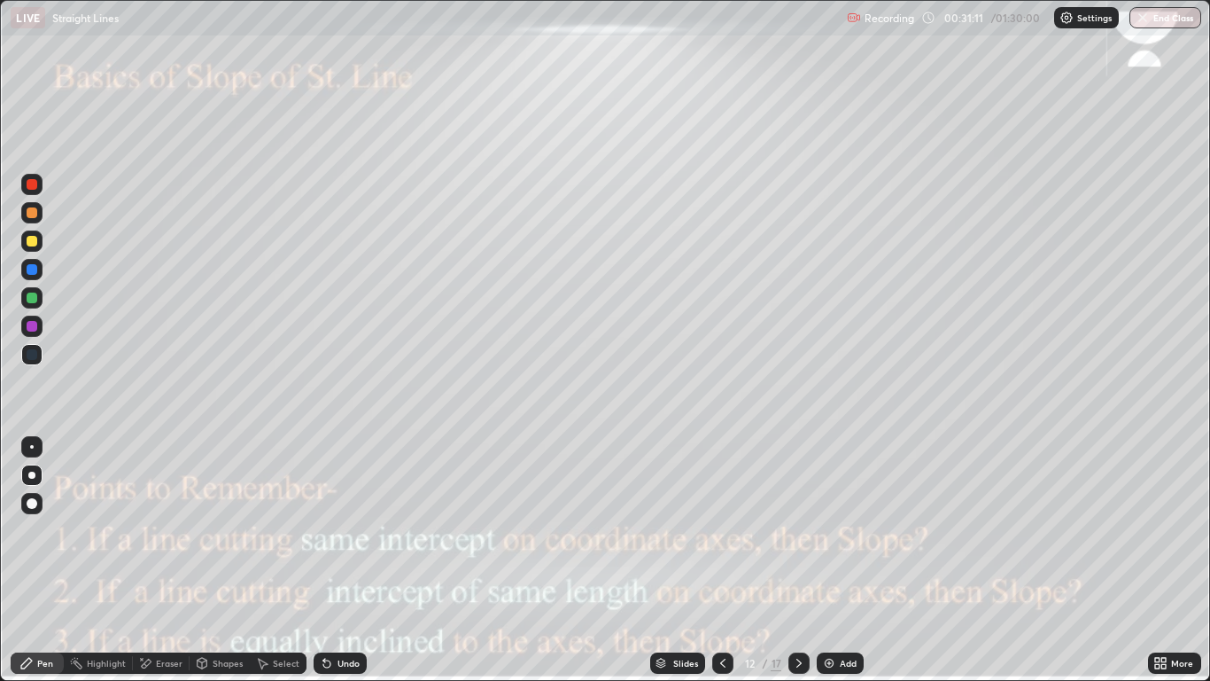
click at [720, 560] on icon at bounding box center [723, 663] width 14 height 14
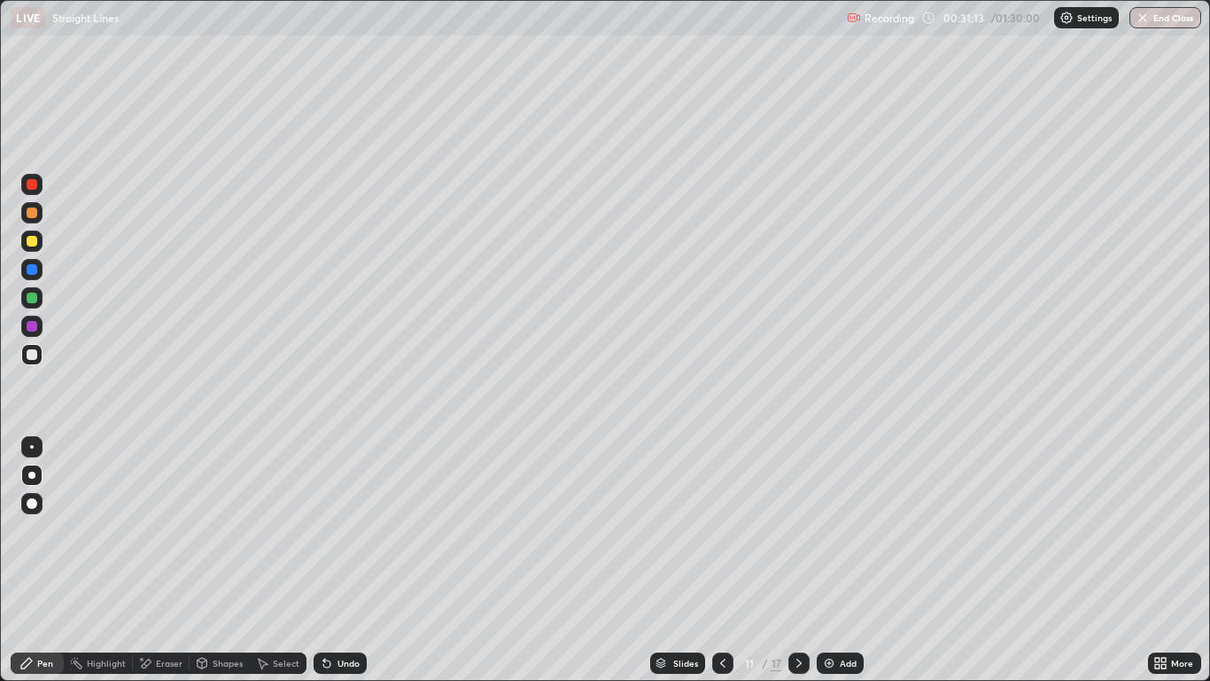
click at [29, 217] on div at bounding box center [32, 212] width 11 height 11
click at [33, 304] on div at bounding box center [31, 297] width 21 height 21
click at [832, 560] on img at bounding box center [829, 663] width 14 height 14
click at [32, 241] on div at bounding box center [32, 241] width 11 height 11
click at [338, 560] on div "Undo" at bounding box center [349, 662] width 22 height 9
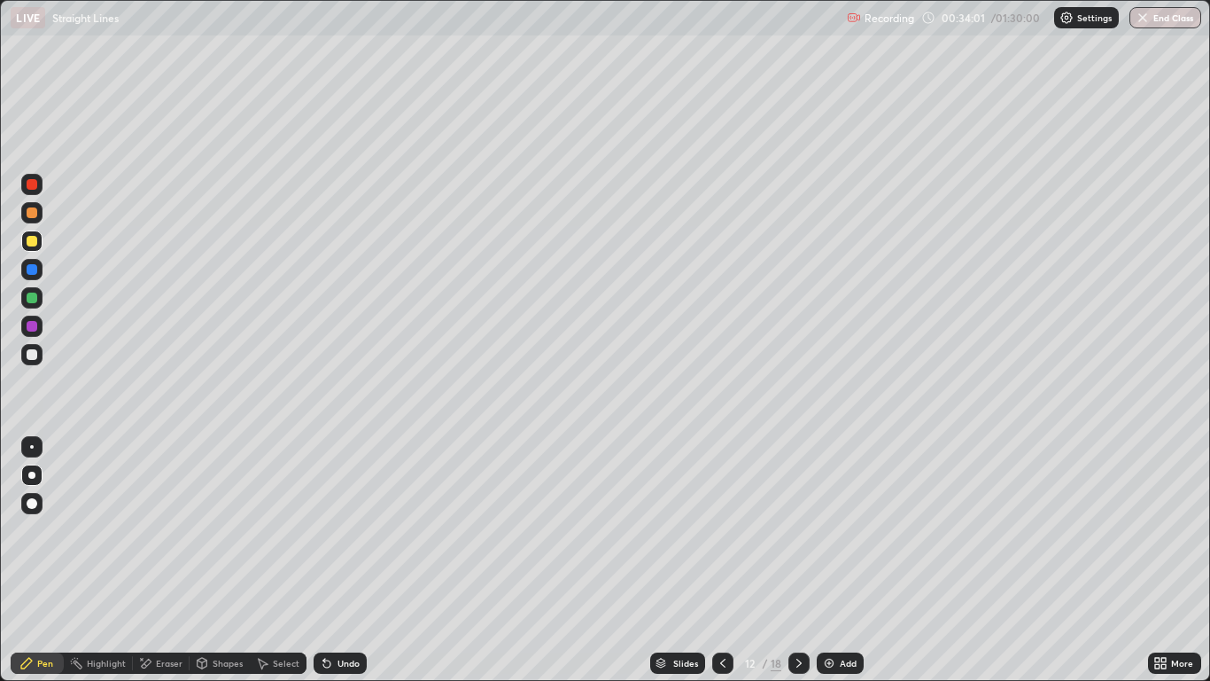
click at [339, 560] on div "Undo" at bounding box center [349, 662] width 22 height 9
click at [720, 560] on icon at bounding box center [723, 663] width 14 height 14
click at [798, 560] on icon at bounding box center [799, 662] width 5 height 9
click at [32, 244] on div at bounding box center [32, 241] width 11 height 11
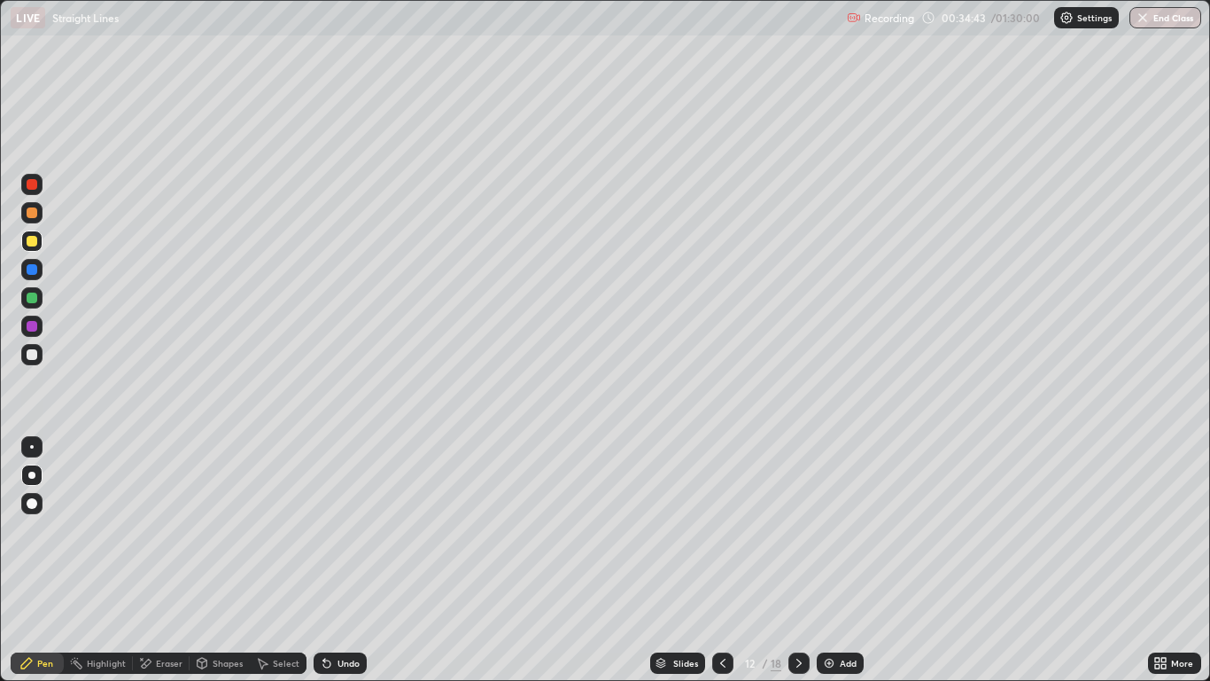
click at [357, 560] on div "Undo" at bounding box center [340, 662] width 53 height 21
click at [345, 560] on div "Undo" at bounding box center [349, 662] width 22 height 9
click at [29, 300] on div at bounding box center [32, 297] width 11 height 11
click at [35, 244] on div at bounding box center [32, 241] width 11 height 11
click at [33, 272] on div at bounding box center [32, 269] width 11 height 11
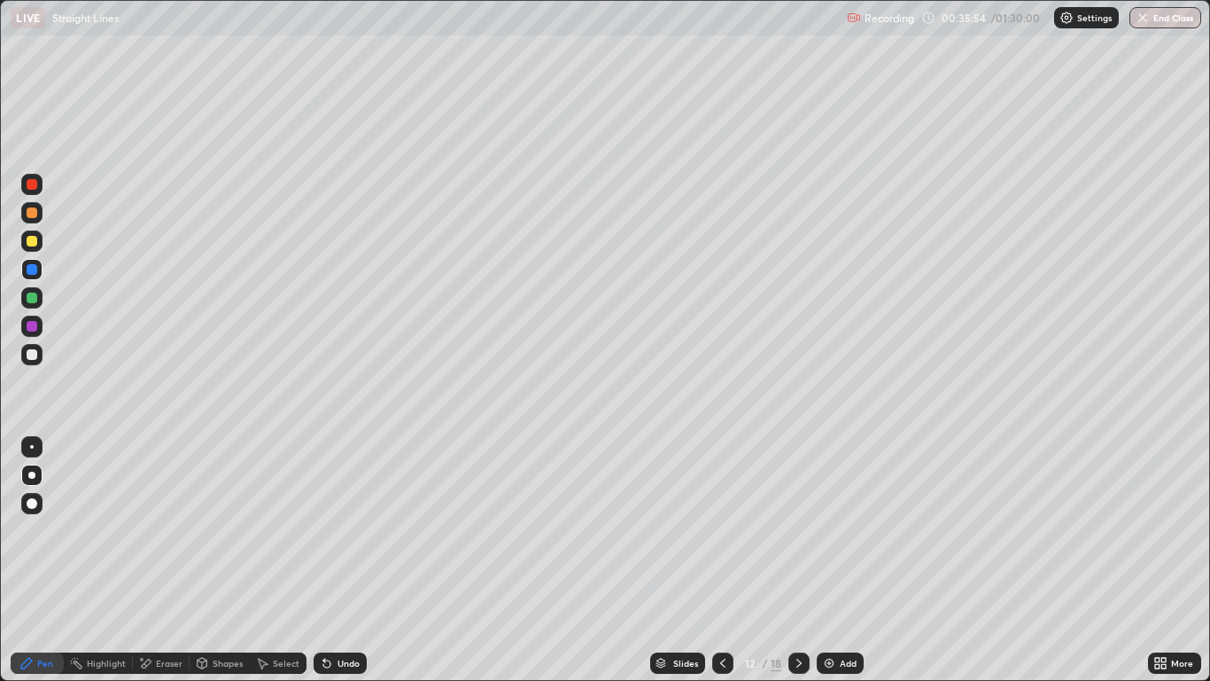
click at [29, 272] on div at bounding box center [32, 269] width 11 height 11
click at [35, 239] on div at bounding box center [32, 241] width 11 height 11
click at [344, 560] on div "Undo" at bounding box center [349, 662] width 22 height 9
click at [32, 356] on div at bounding box center [32, 354] width 11 height 11
click at [32, 300] on div at bounding box center [32, 297] width 11 height 11
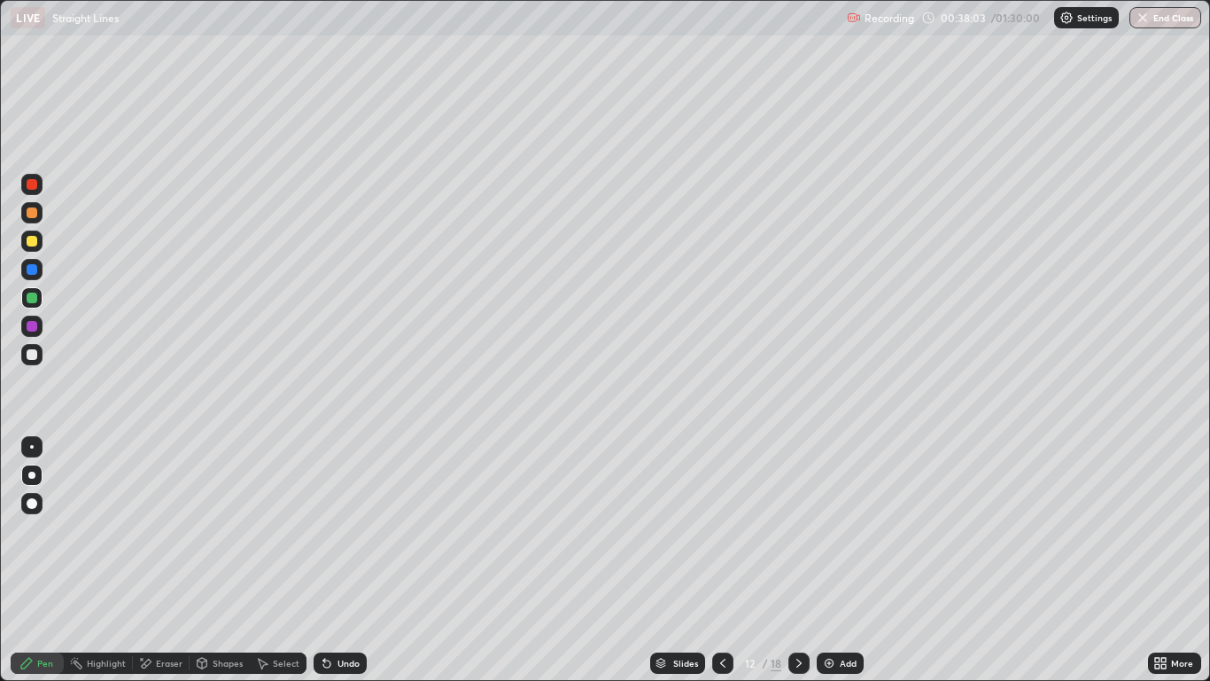
click at [32, 298] on div at bounding box center [32, 297] width 11 height 11
click at [32, 245] on div at bounding box center [32, 241] width 11 height 11
click at [798, 560] on icon at bounding box center [799, 663] width 14 height 14
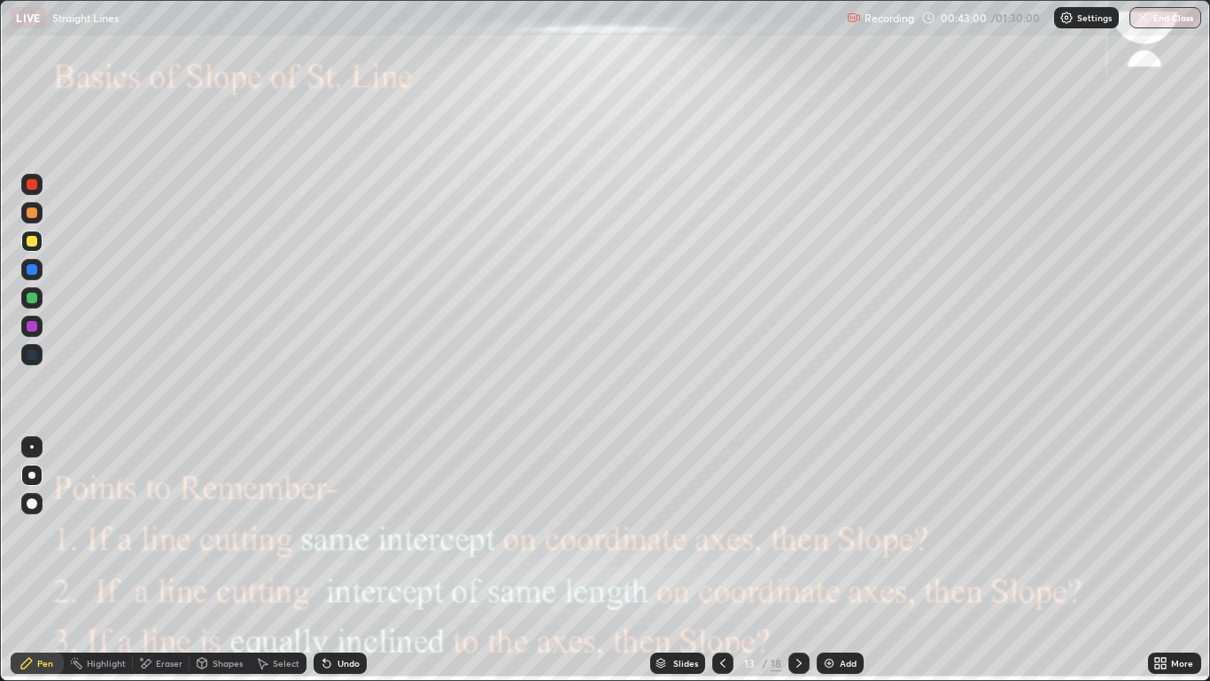
click at [31, 326] on div at bounding box center [32, 326] width 11 height 11
click at [38, 219] on div at bounding box center [31, 212] width 21 height 21
click at [31, 328] on div at bounding box center [32, 326] width 11 height 11
click at [723, 560] on icon at bounding box center [723, 663] width 14 height 14
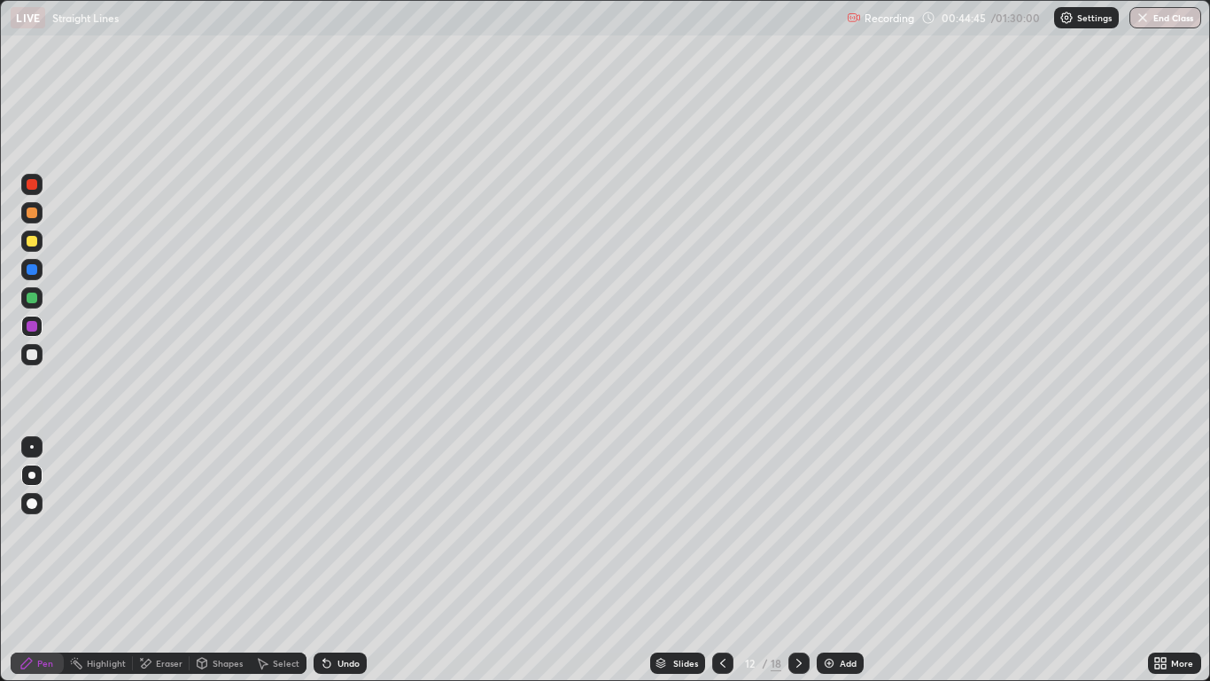
click at [797, 560] on icon at bounding box center [799, 663] width 14 height 14
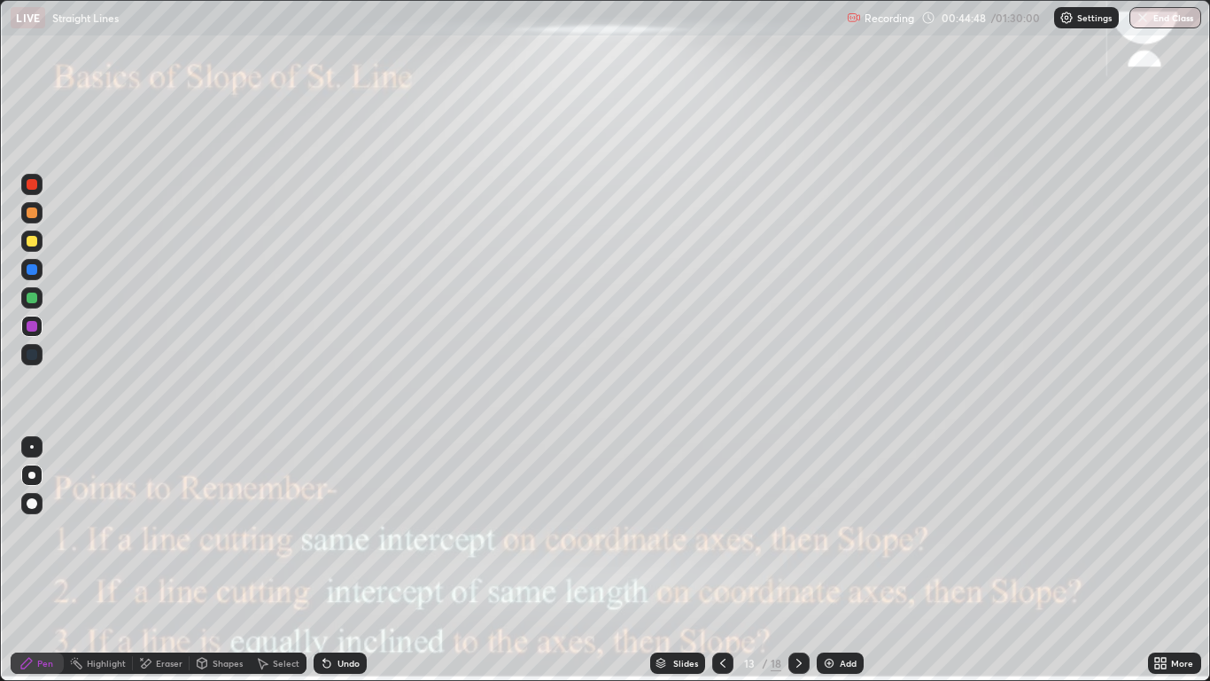
click at [222, 560] on div "Shapes" at bounding box center [228, 662] width 30 height 9
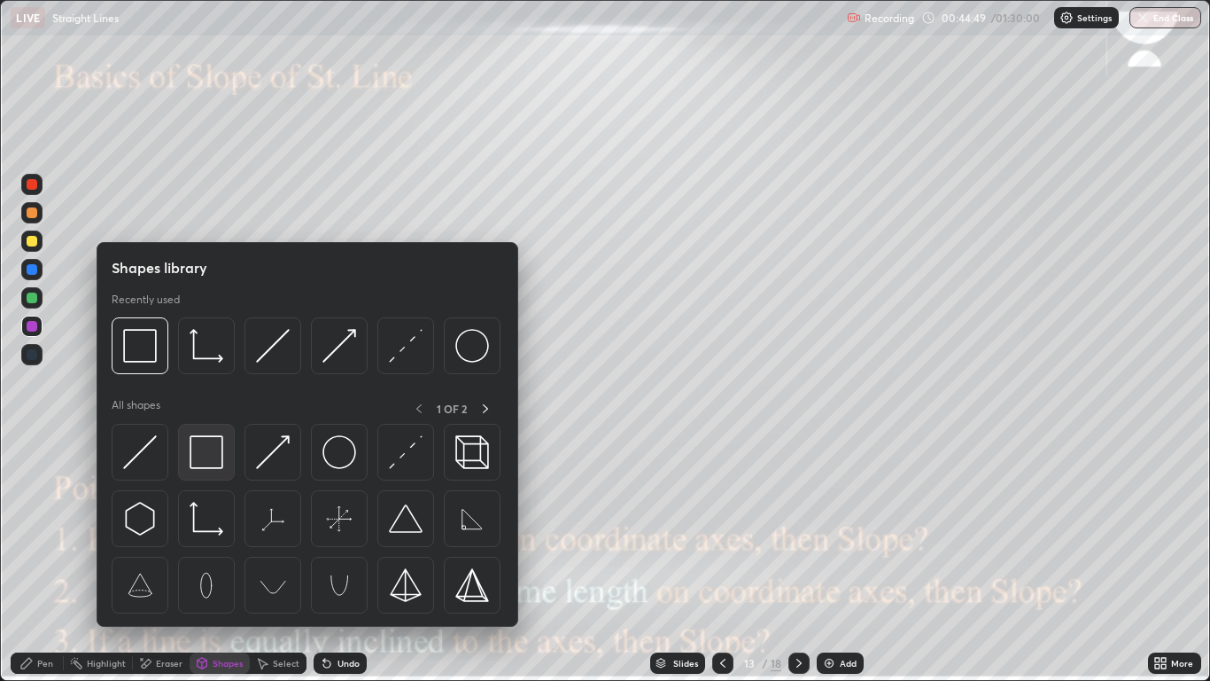
click at [212, 457] on img at bounding box center [207, 452] width 34 height 34
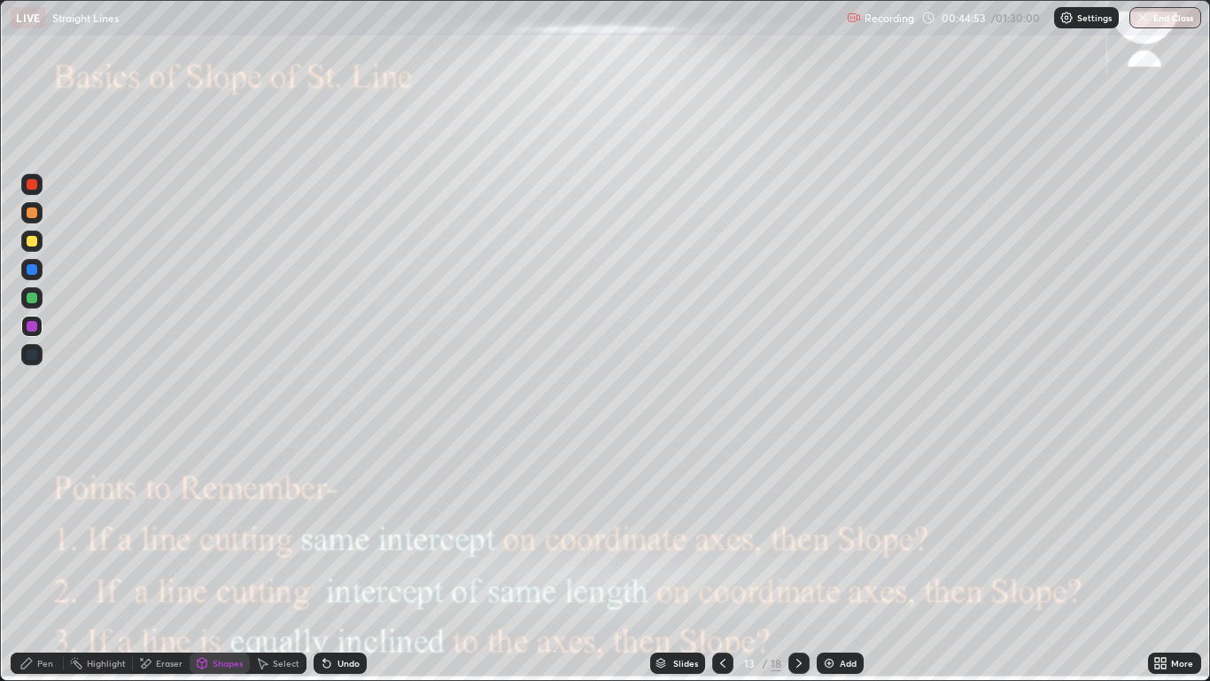
click at [43, 560] on div "Pen" at bounding box center [45, 662] width 16 height 9
click at [31, 329] on div at bounding box center [32, 326] width 11 height 11
click at [27, 299] on div at bounding box center [32, 297] width 11 height 11
click at [225, 560] on div "Shapes" at bounding box center [228, 662] width 30 height 9
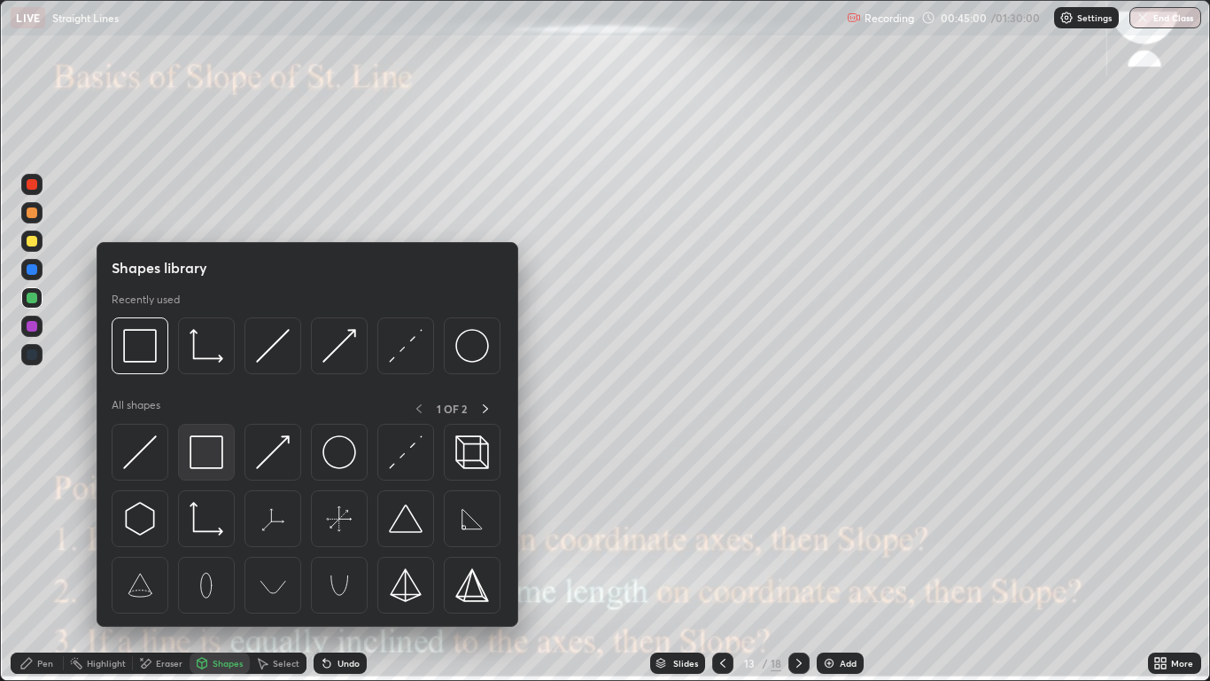
click at [223, 456] on img at bounding box center [207, 452] width 34 height 34
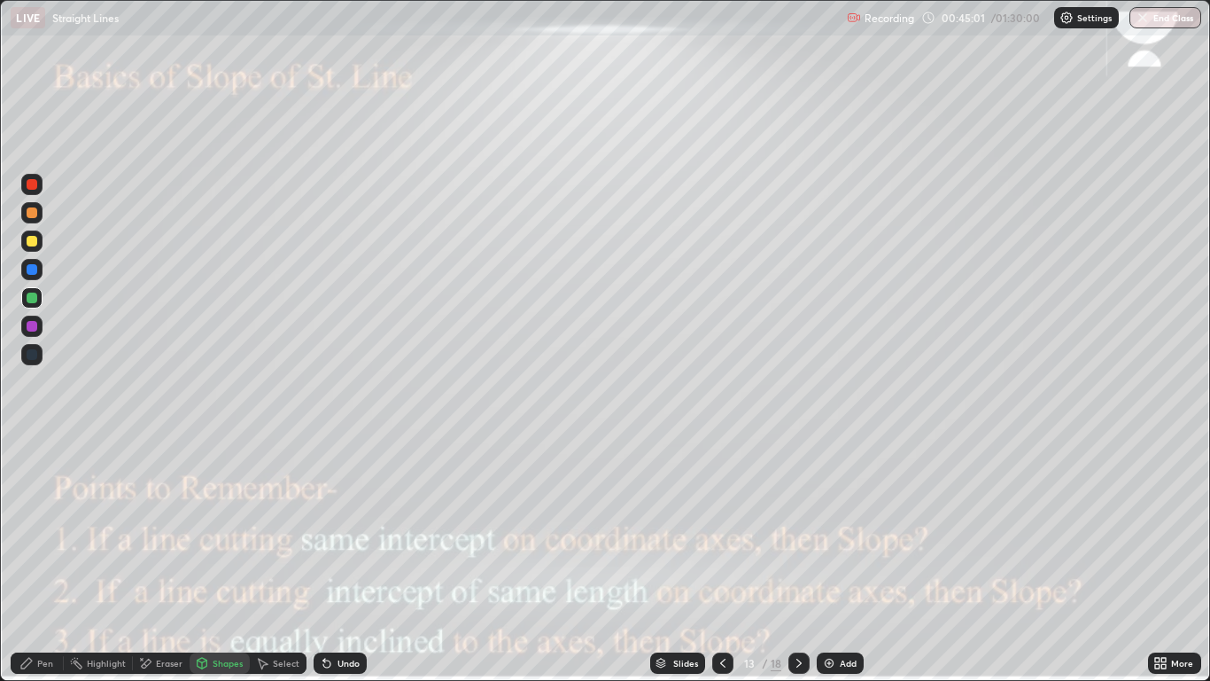
click at [214, 560] on div "Shapes" at bounding box center [228, 662] width 30 height 9
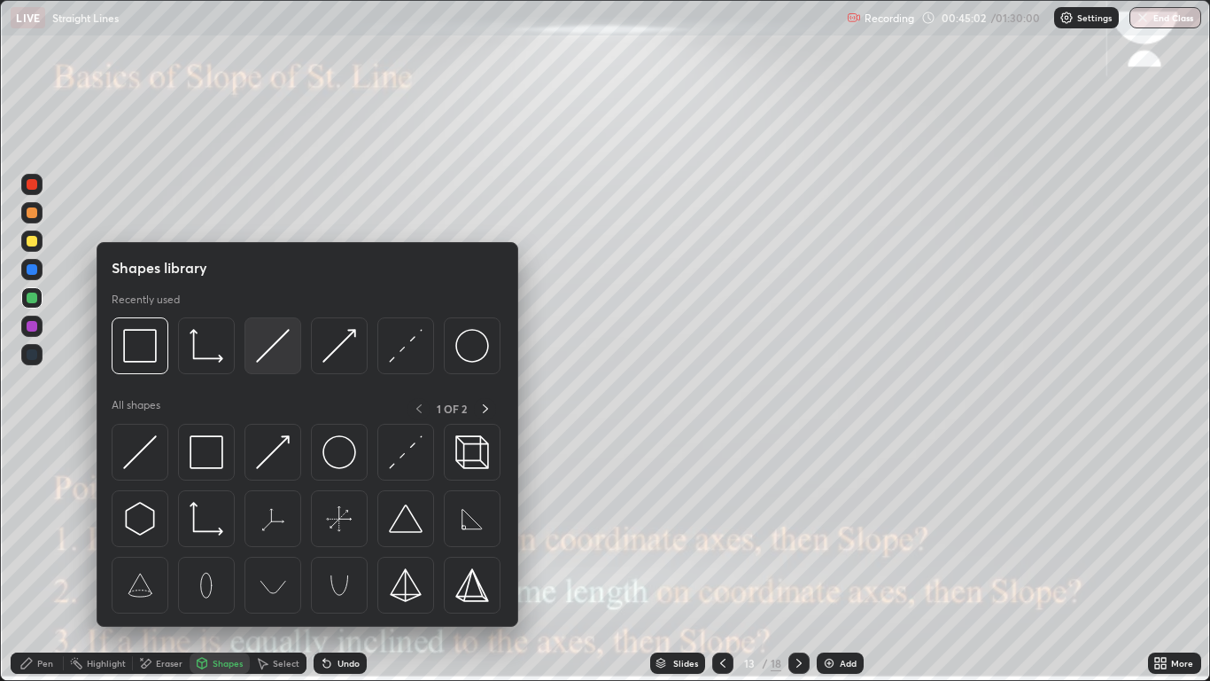
click at [279, 352] on img at bounding box center [273, 346] width 34 height 34
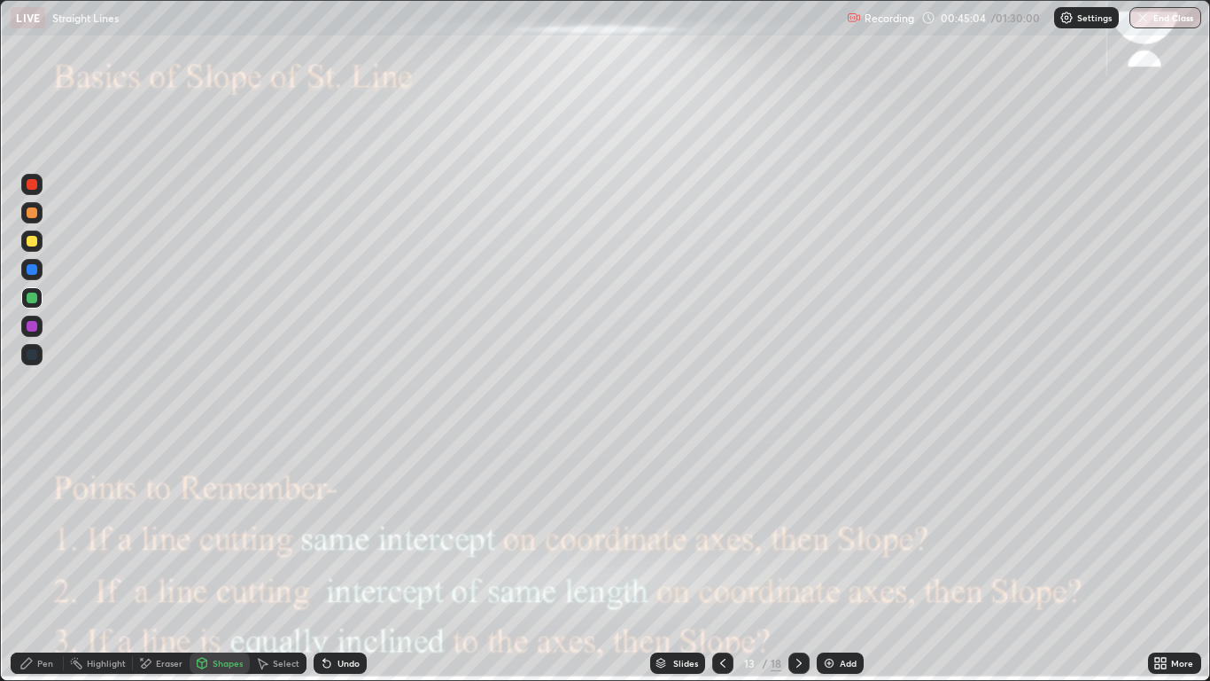
click at [225, 560] on div "Shapes" at bounding box center [228, 662] width 30 height 9
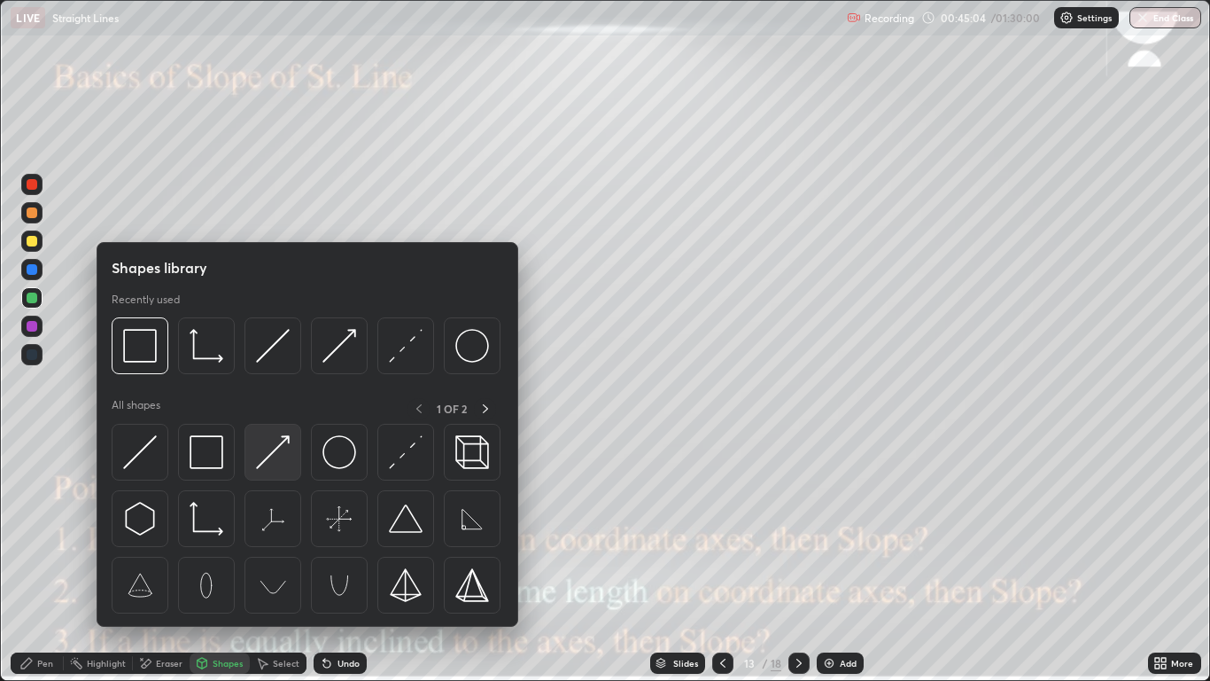
click at [278, 448] on img at bounding box center [273, 452] width 34 height 34
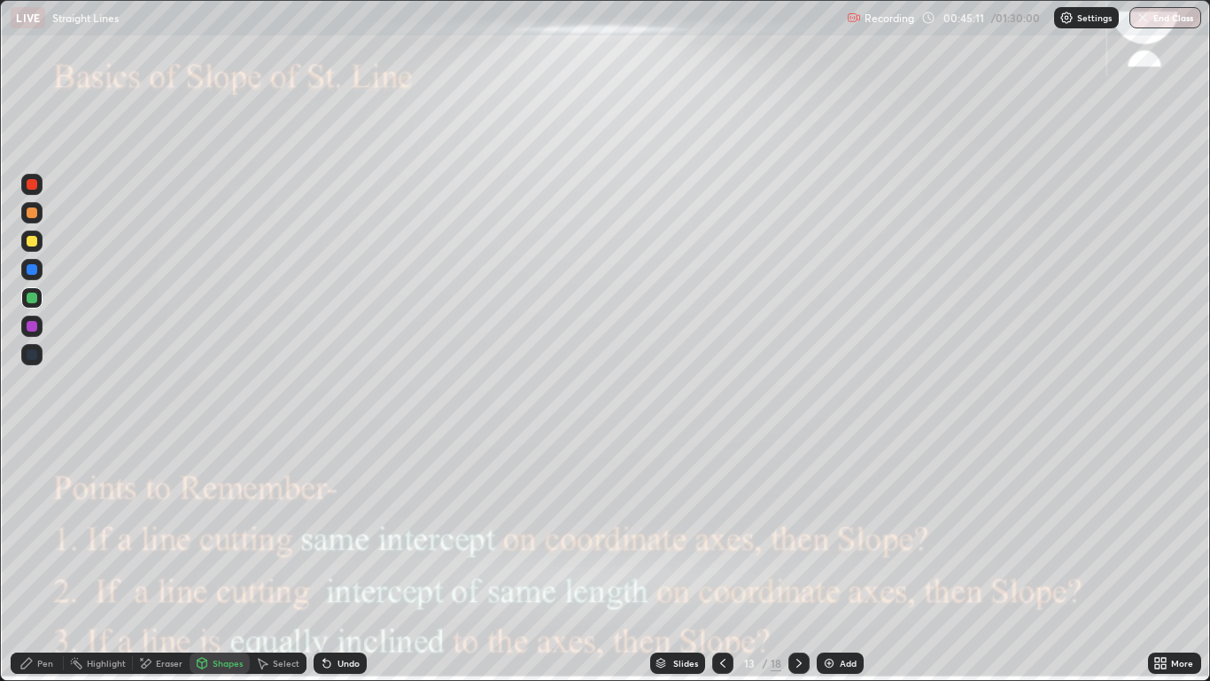
click at [33, 216] on div at bounding box center [32, 212] width 11 height 11
click at [344, 560] on div "Undo" at bounding box center [349, 662] width 22 height 9
click at [32, 560] on icon at bounding box center [26, 663] width 11 height 11
click at [33, 327] on div at bounding box center [32, 326] width 11 height 11
click at [276, 560] on div "Select" at bounding box center [286, 662] width 27 height 9
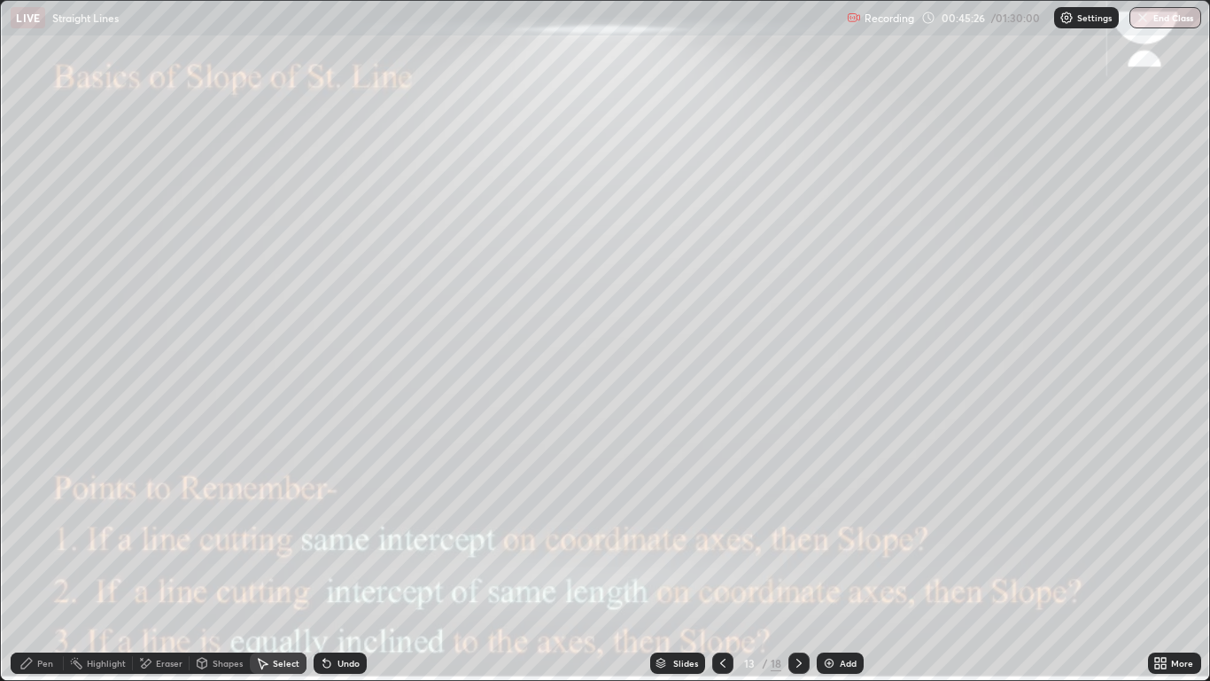
click at [334, 560] on div "Undo" at bounding box center [340, 662] width 53 height 21
click at [220, 560] on div "Shapes" at bounding box center [228, 662] width 30 height 9
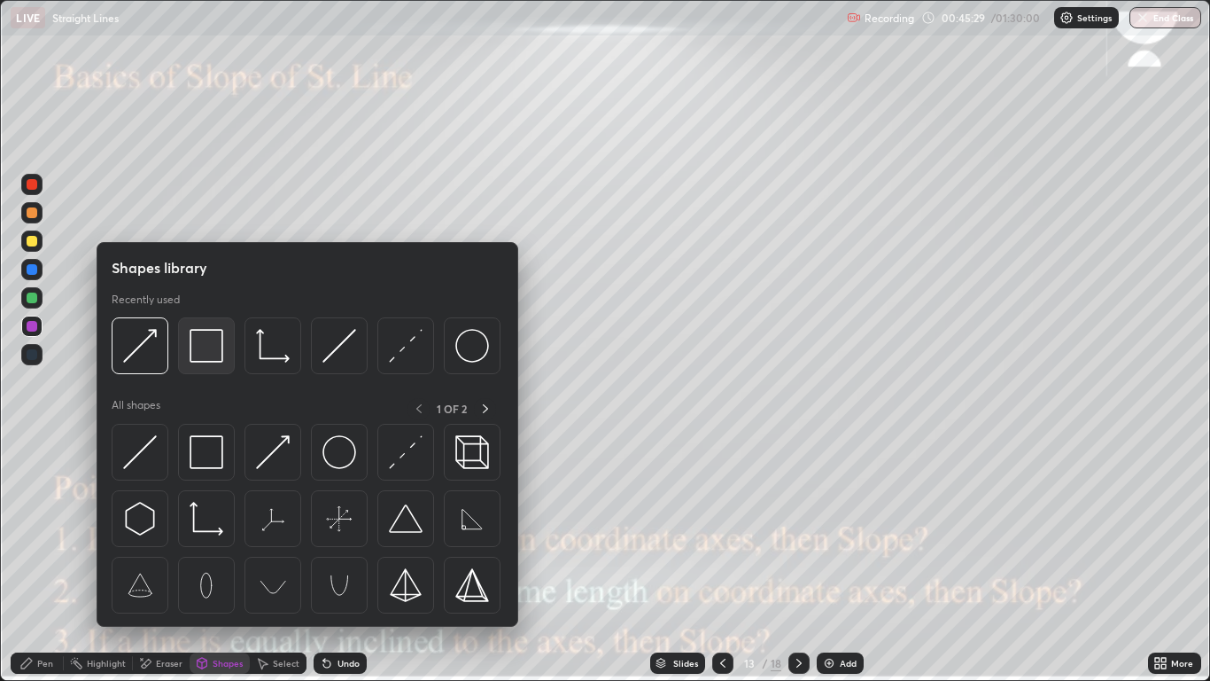
click at [211, 351] on img at bounding box center [207, 346] width 34 height 34
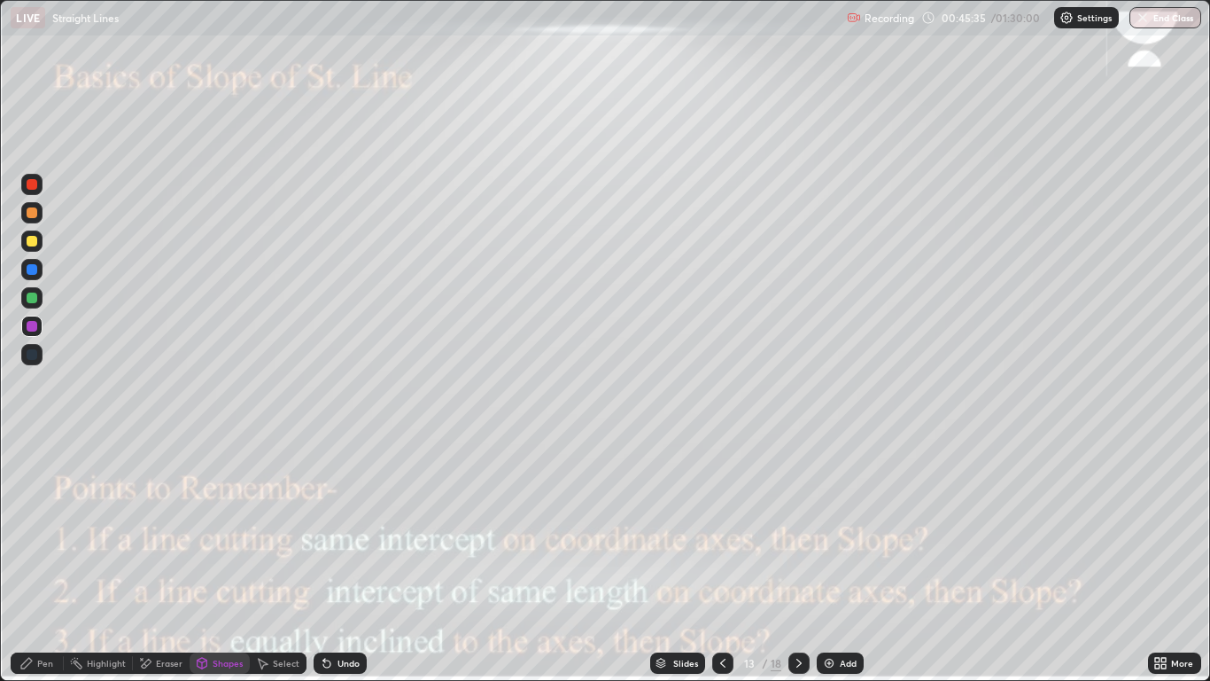
click at [287, 560] on div "Select" at bounding box center [286, 662] width 27 height 9
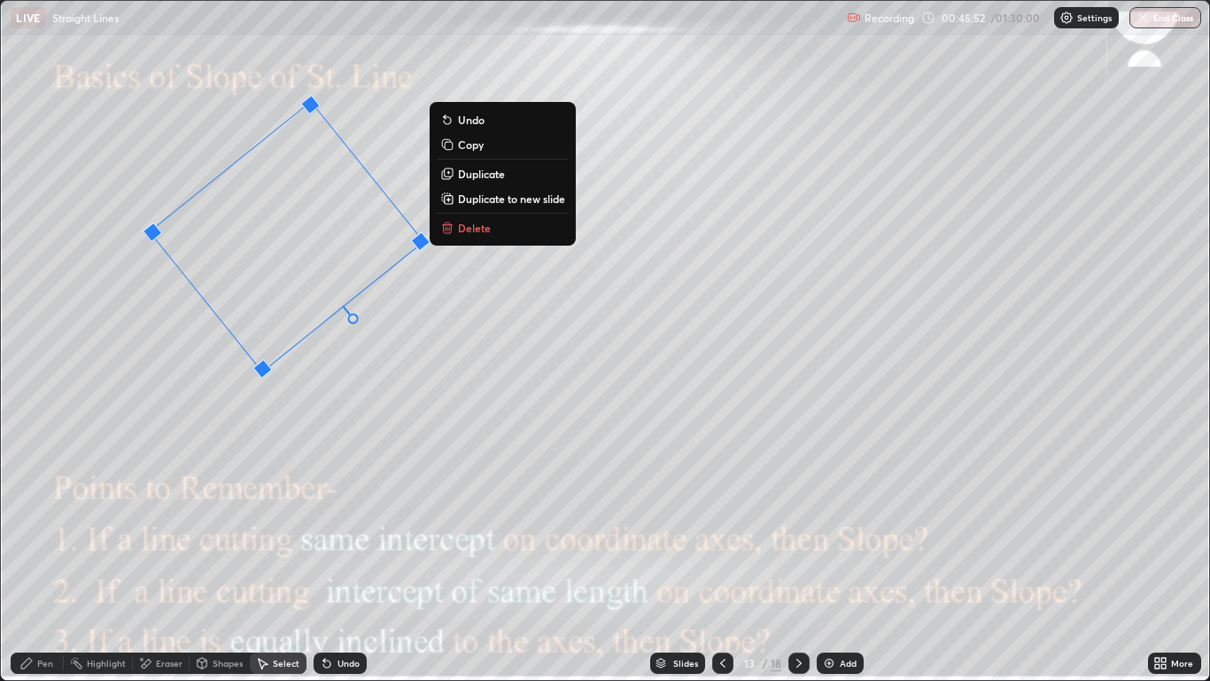
click at [479, 230] on p "Delete" at bounding box center [474, 228] width 33 height 14
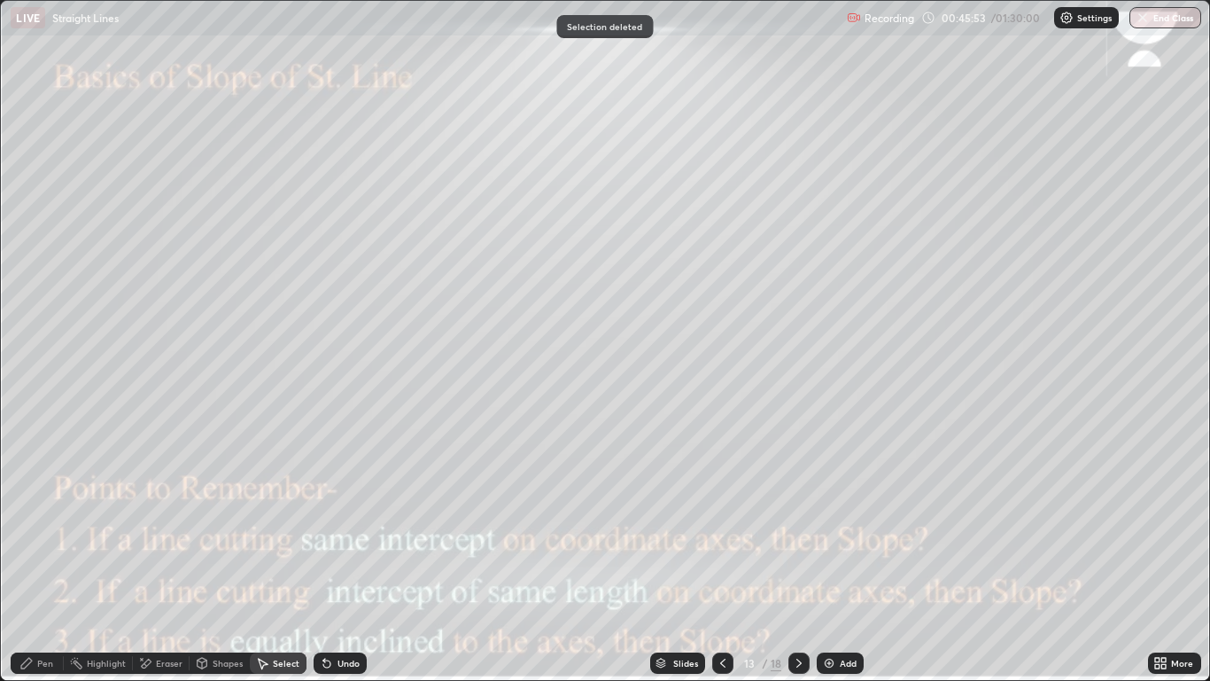
click at [36, 560] on div "Pen" at bounding box center [37, 662] width 53 height 21
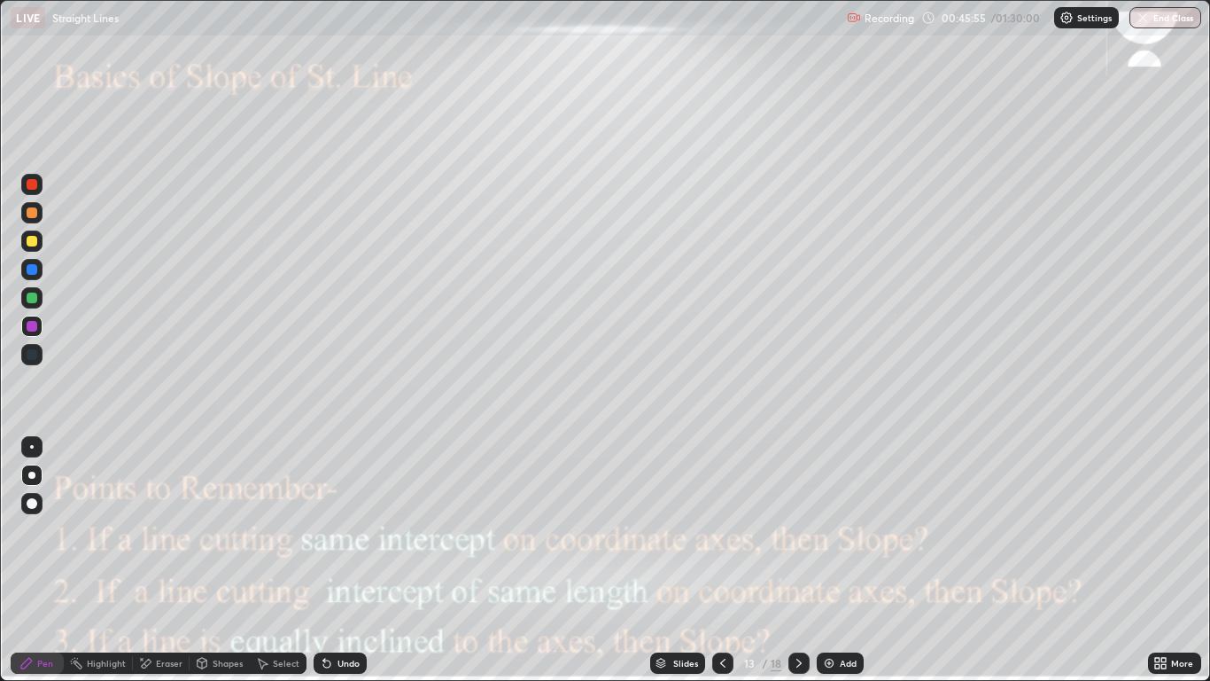
click at [31, 300] on div at bounding box center [32, 297] width 11 height 11
click at [37, 276] on div at bounding box center [31, 269] width 21 height 21
click at [33, 184] on div at bounding box center [32, 184] width 11 height 11
click at [35, 241] on div at bounding box center [32, 241] width 11 height 11
click at [30, 326] on div at bounding box center [32, 326] width 11 height 11
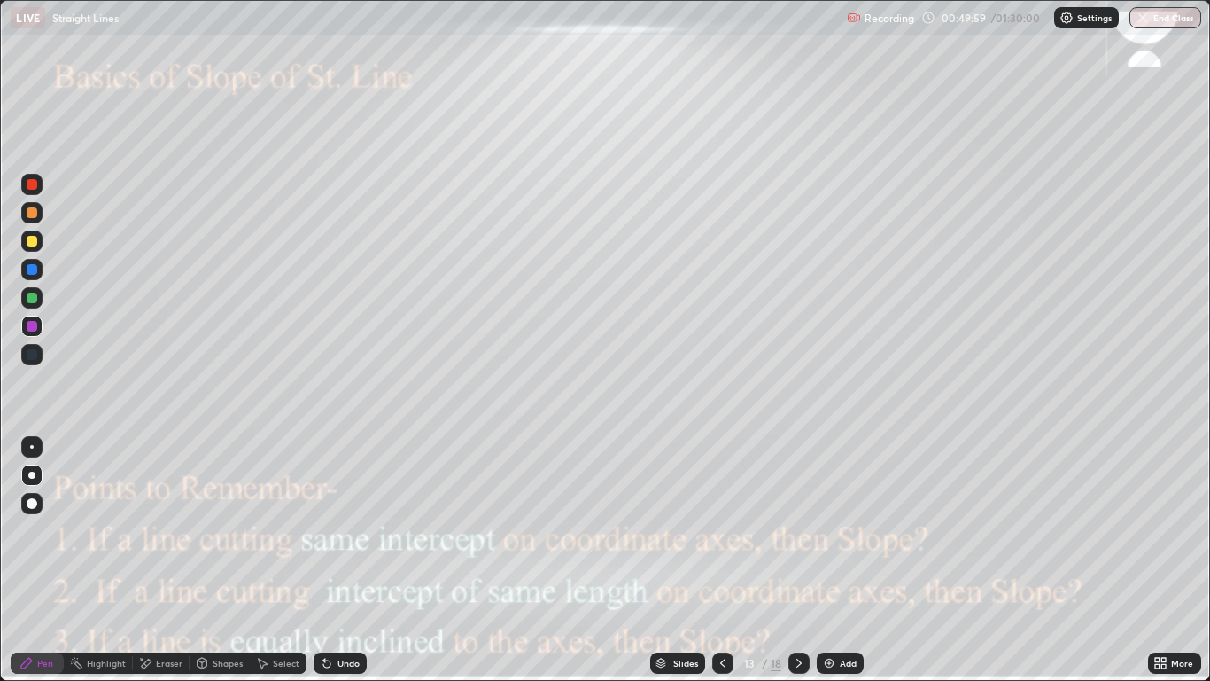
click at [807, 560] on div at bounding box center [799, 662] width 21 height 21
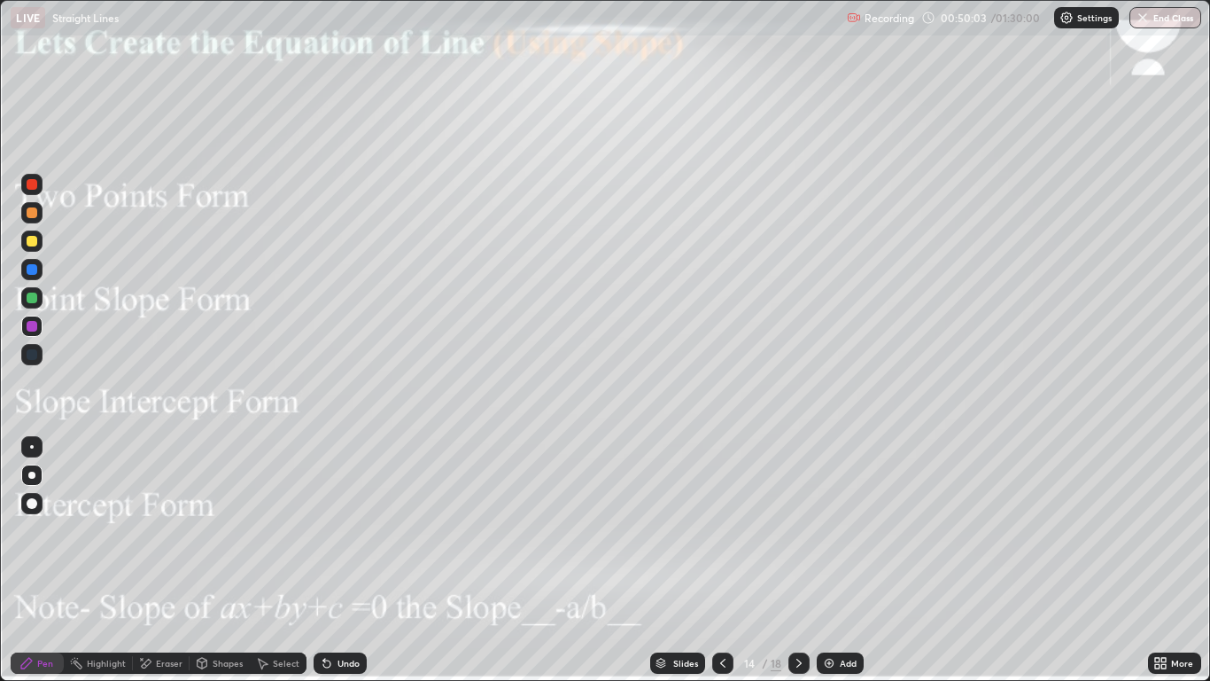
click at [725, 560] on icon at bounding box center [723, 663] width 14 height 14
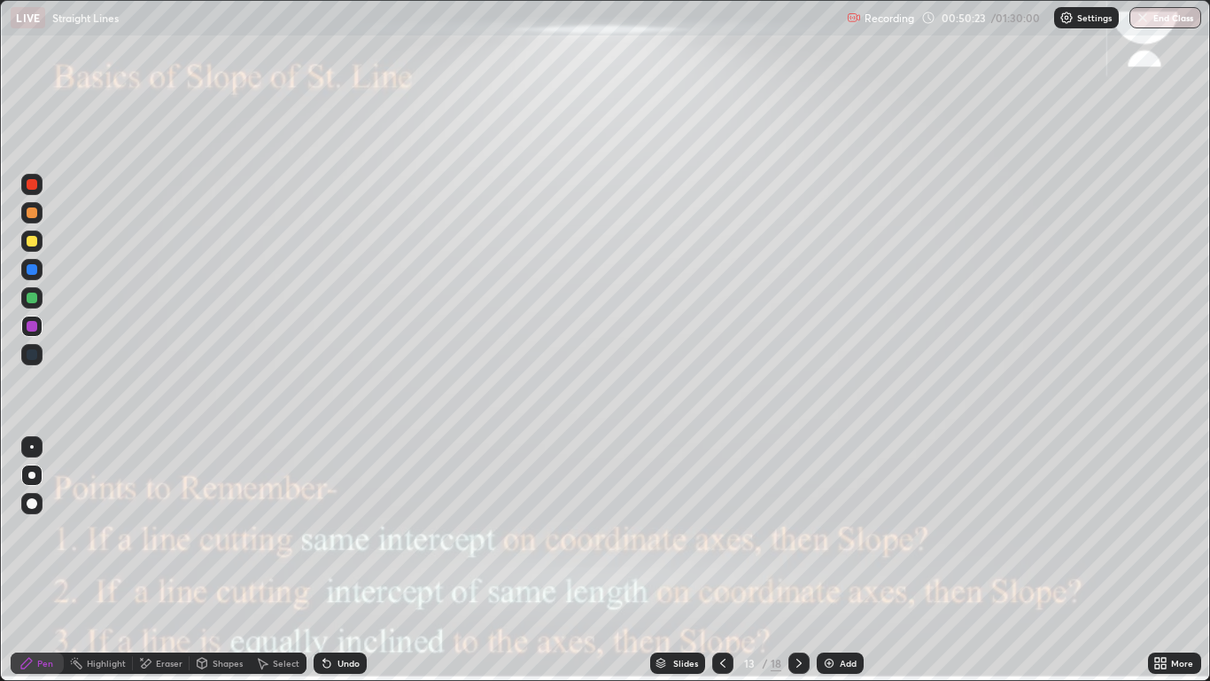
click at [799, 560] on icon at bounding box center [799, 663] width 14 height 14
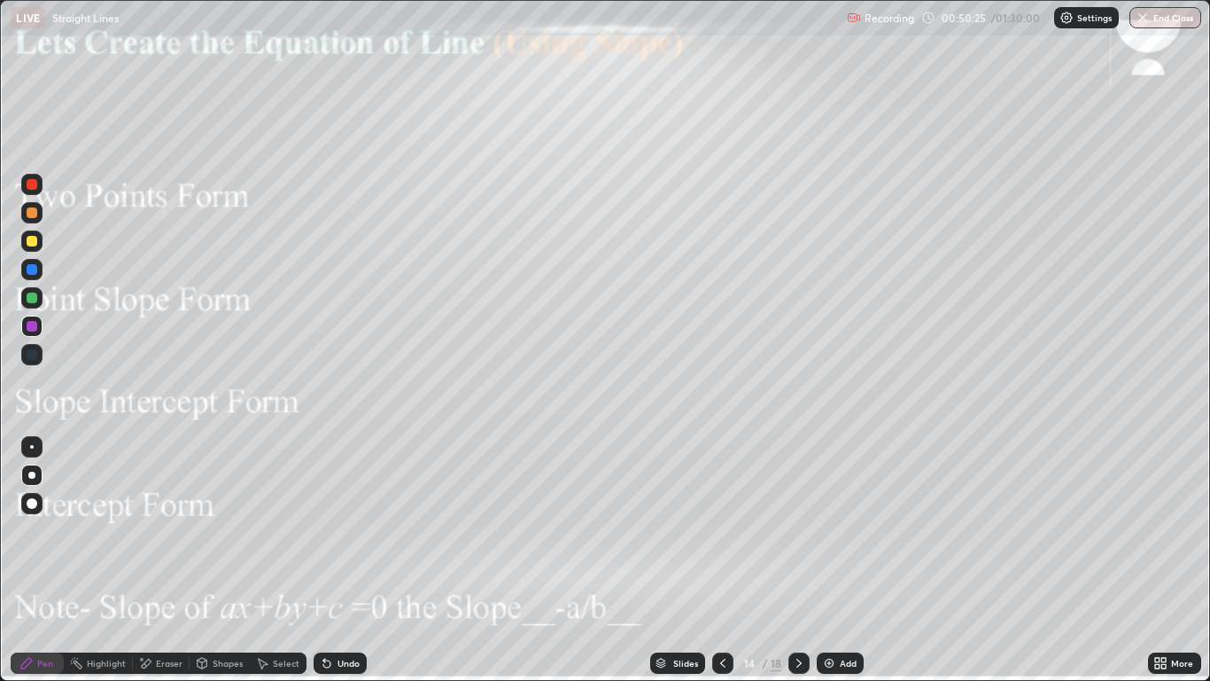
click at [34, 217] on div at bounding box center [32, 212] width 11 height 11
click at [835, 560] on img at bounding box center [829, 663] width 14 height 14
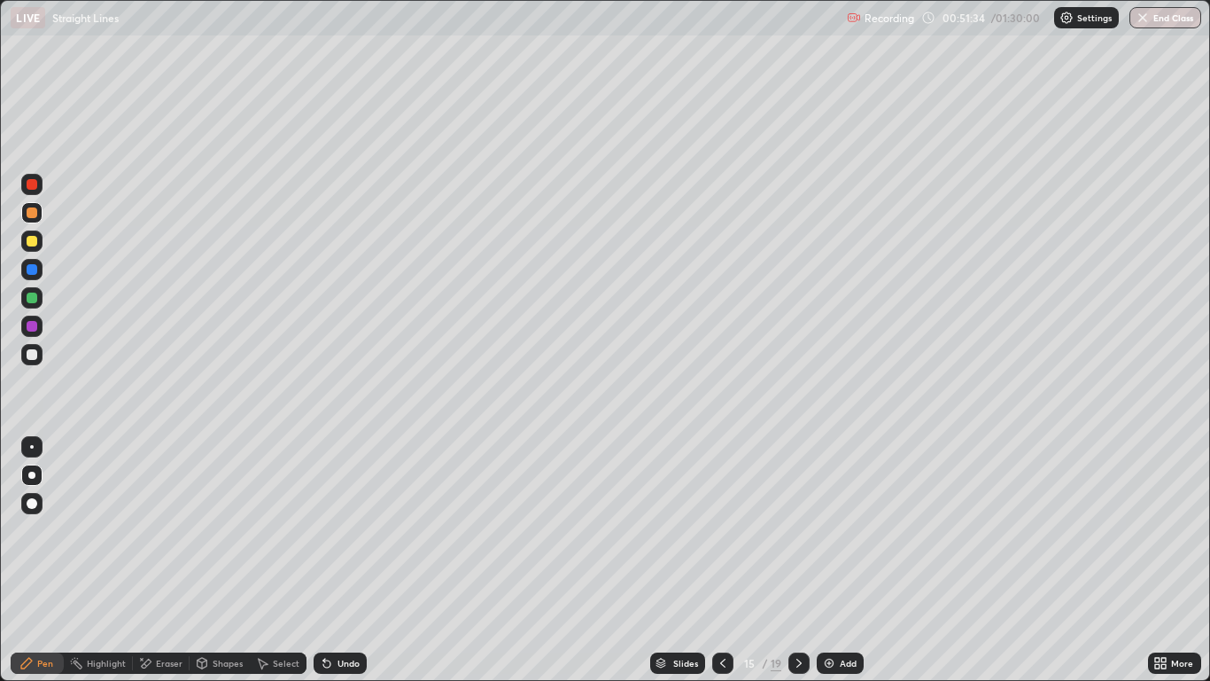
click at [32, 298] on div at bounding box center [32, 297] width 11 height 11
click at [30, 245] on div at bounding box center [32, 241] width 11 height 11
click at [344, 560] on div "Undo" at bounding box center [340, 662] width 53 height 21
click at [33, 244] on div at bounding box center [32, 241] width 11 height 11
click at [31, 184] on div at bounding box center [32, 184] width 11 height 11
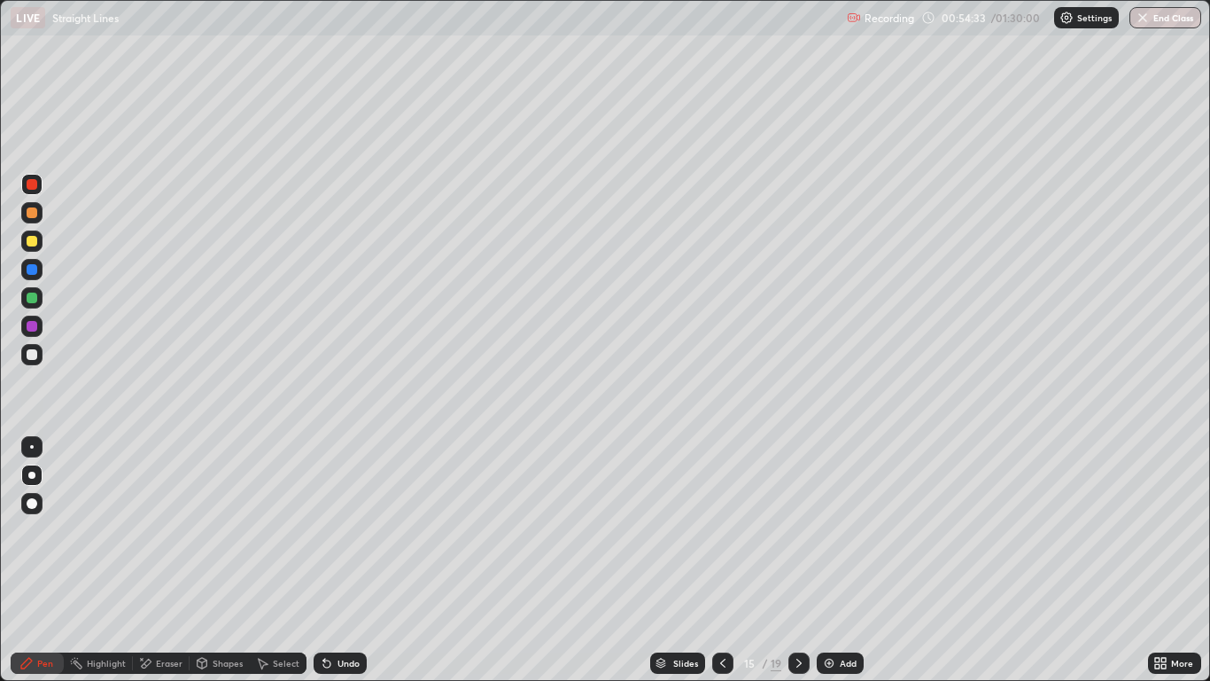
click at [724, 560] on icon at bounding box center [723, 663] width 14 height 14
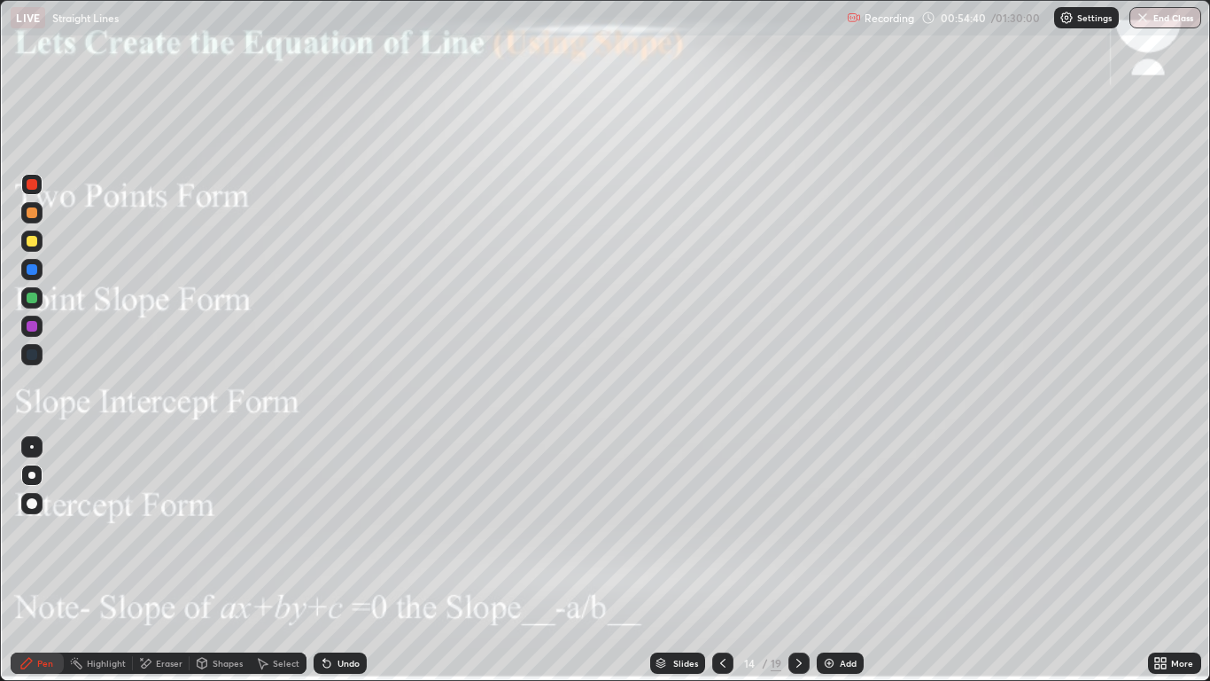
click at [724, 560] on icon at bounding box center [723, 663] width 14 height 14
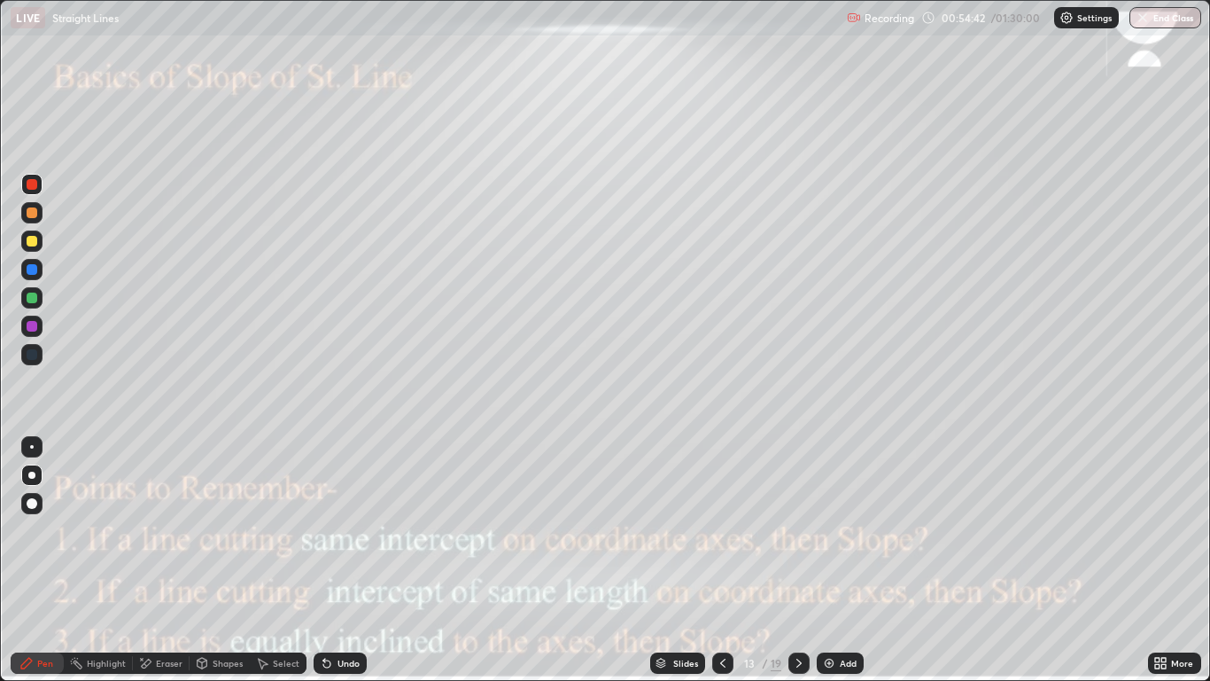
click at [798, 560] on icon at bounding box center [799, 663] width 14 height 14
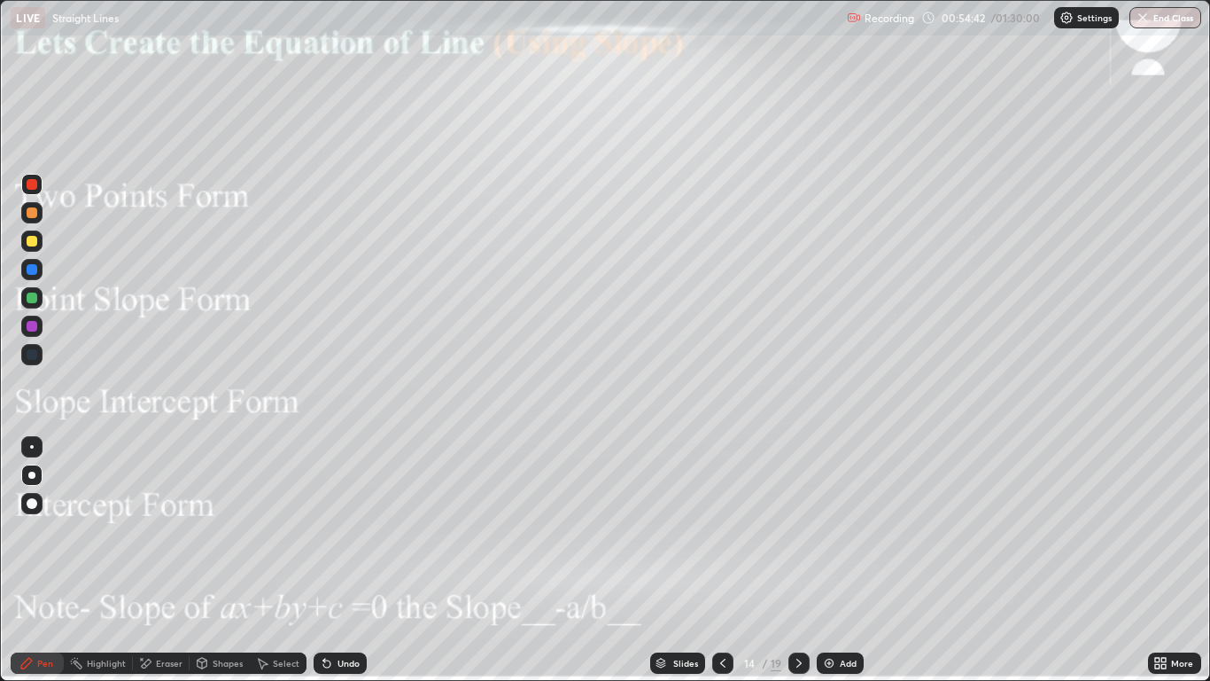
click at [798, 560] on icon at bounding box center [799, 663] width 14 height 14
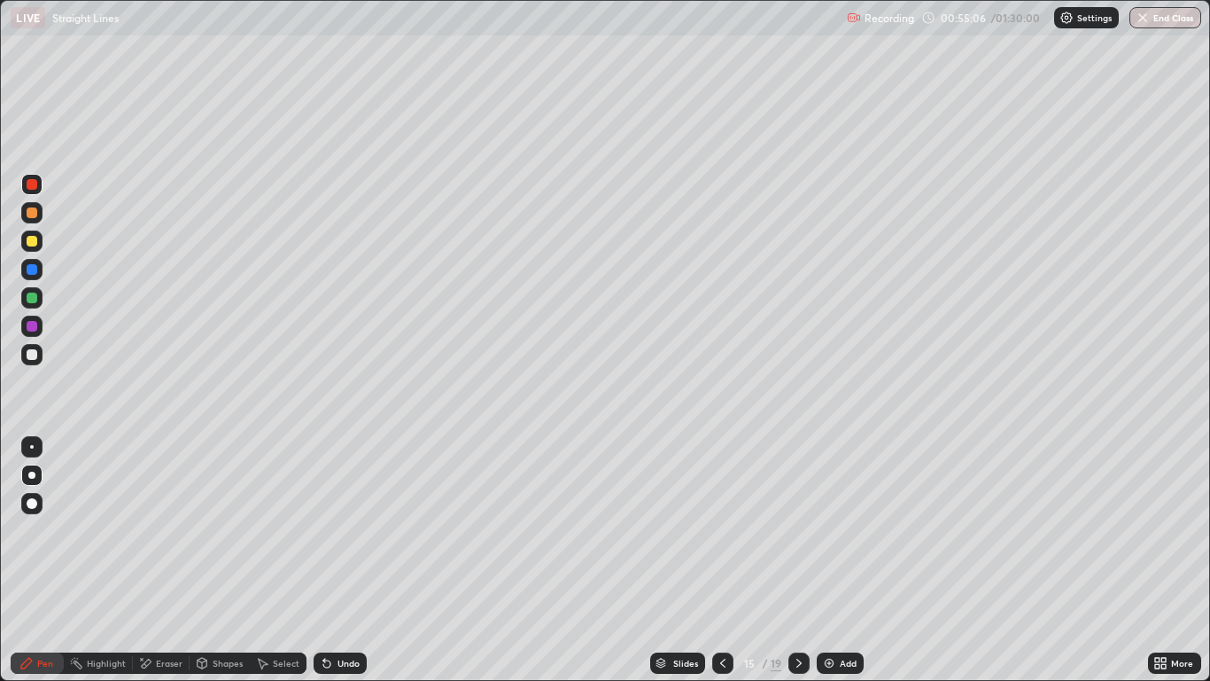
click at [798, 560] on icon at bounding box center [799, 663] width 14 height 14
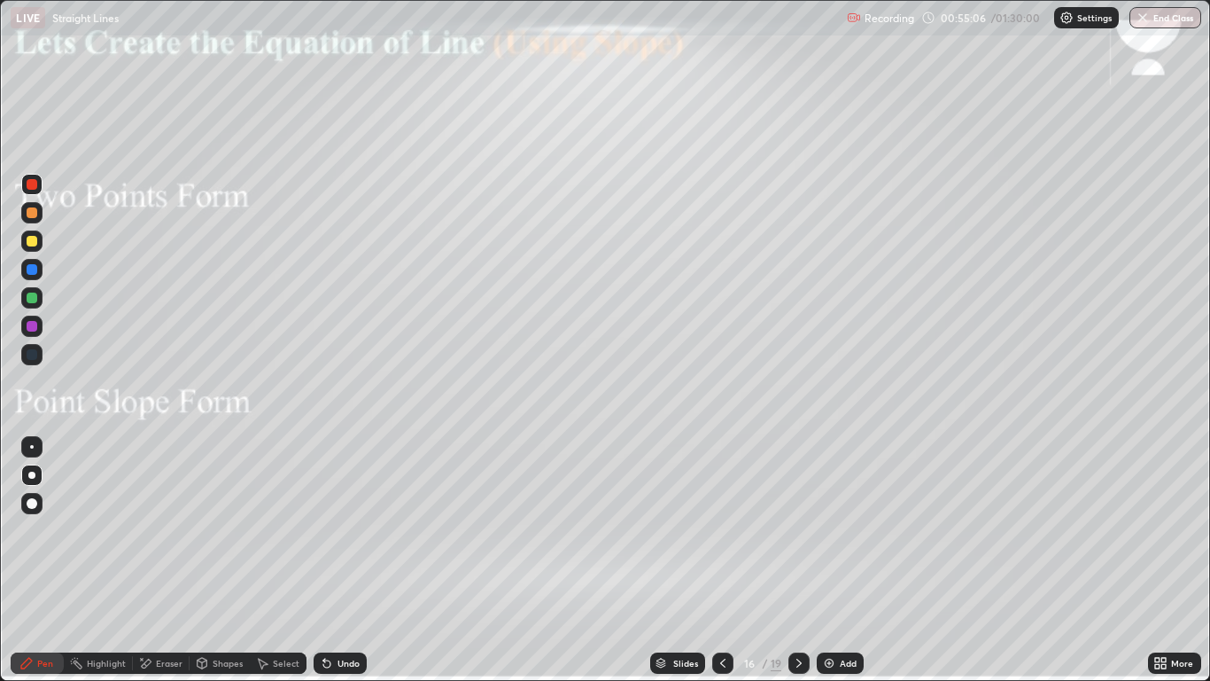
click at [798, 560] on icon at bounding box center [799, 663] width 14 height 14
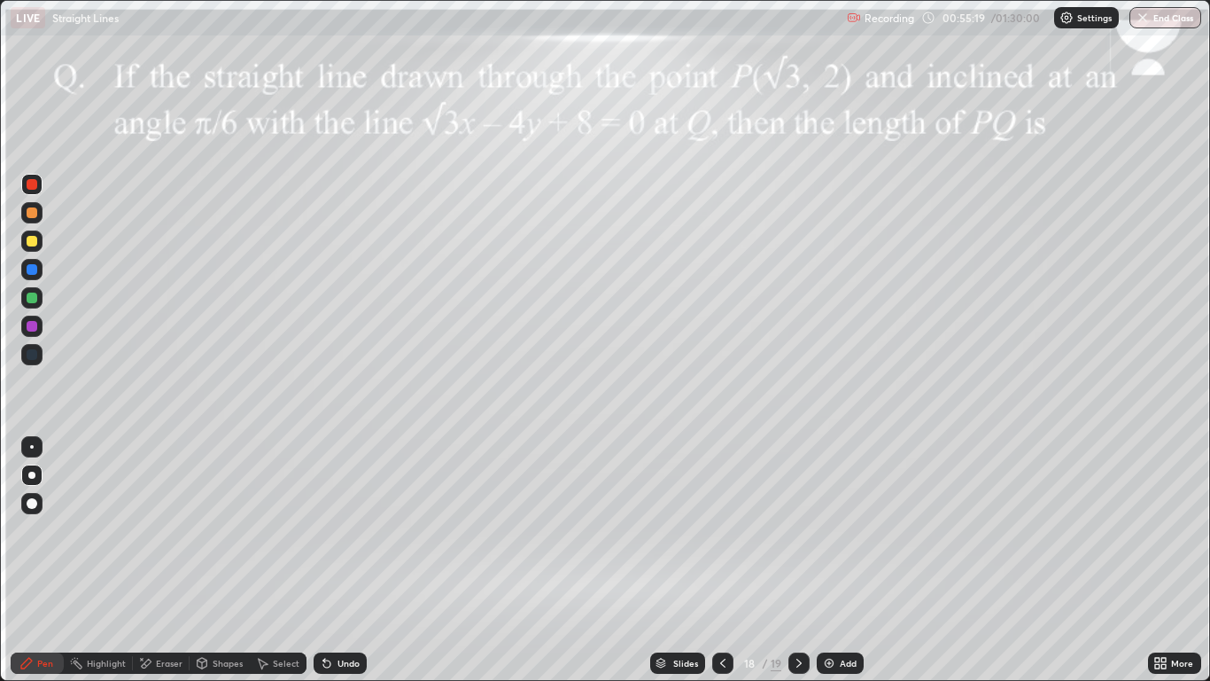
click at [722, 560] on icon at bounding box center [723, 663] width 14 height 14
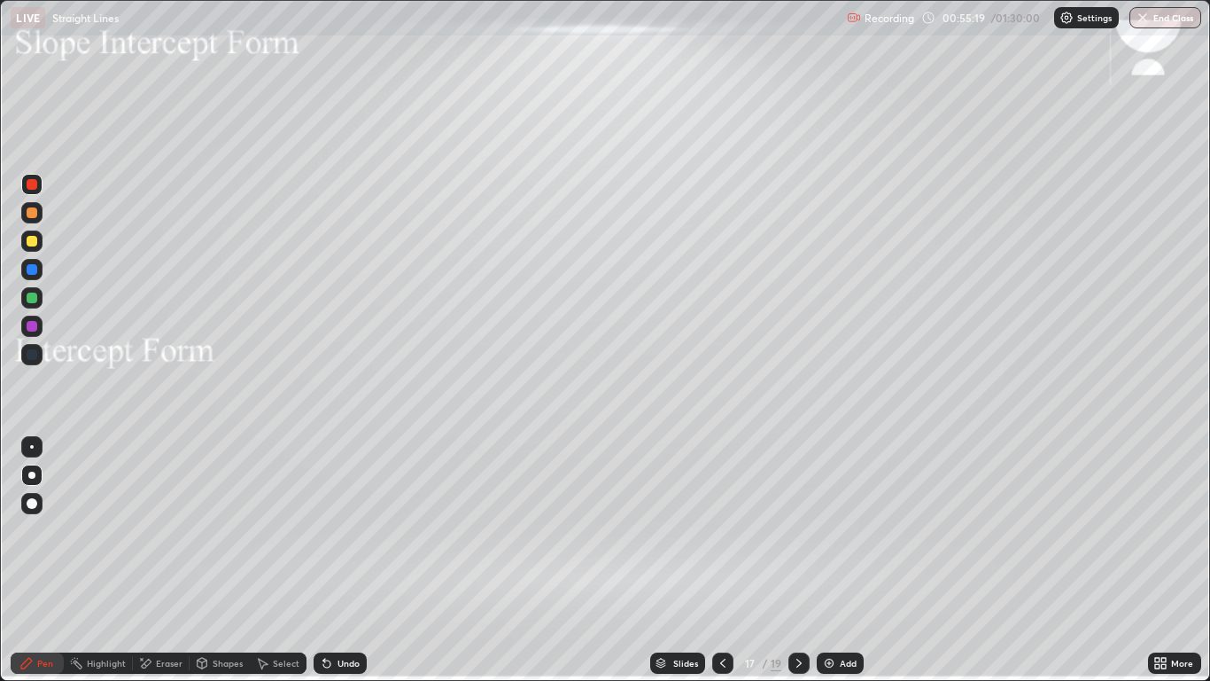
click at [722, 560] on icon at bounding box center [723, 663] width 14 height 14
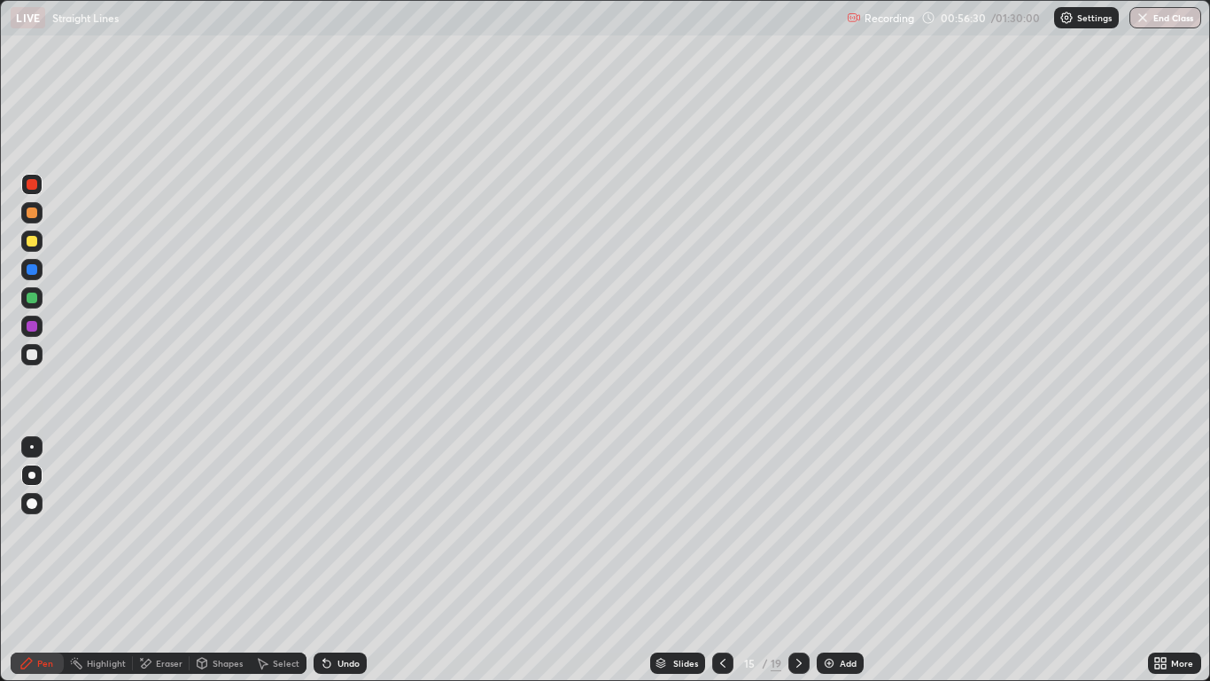
click at [32, 245] on div at bounding box center [32, 241] width 11 height 11
click at [159, 560] on div "Eraser" at bounding box center [169, 662] width 27 height 9
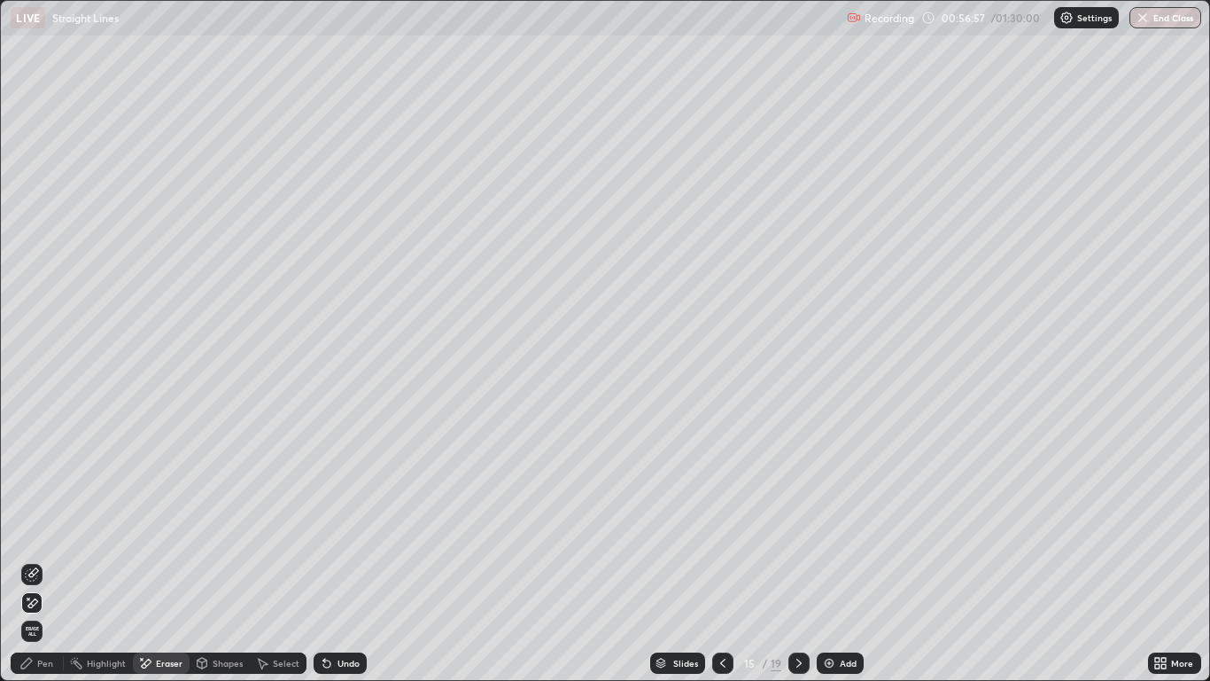
click at [46, 560] on div "Pen" at bounding box center [45, 662] width 16 height 9
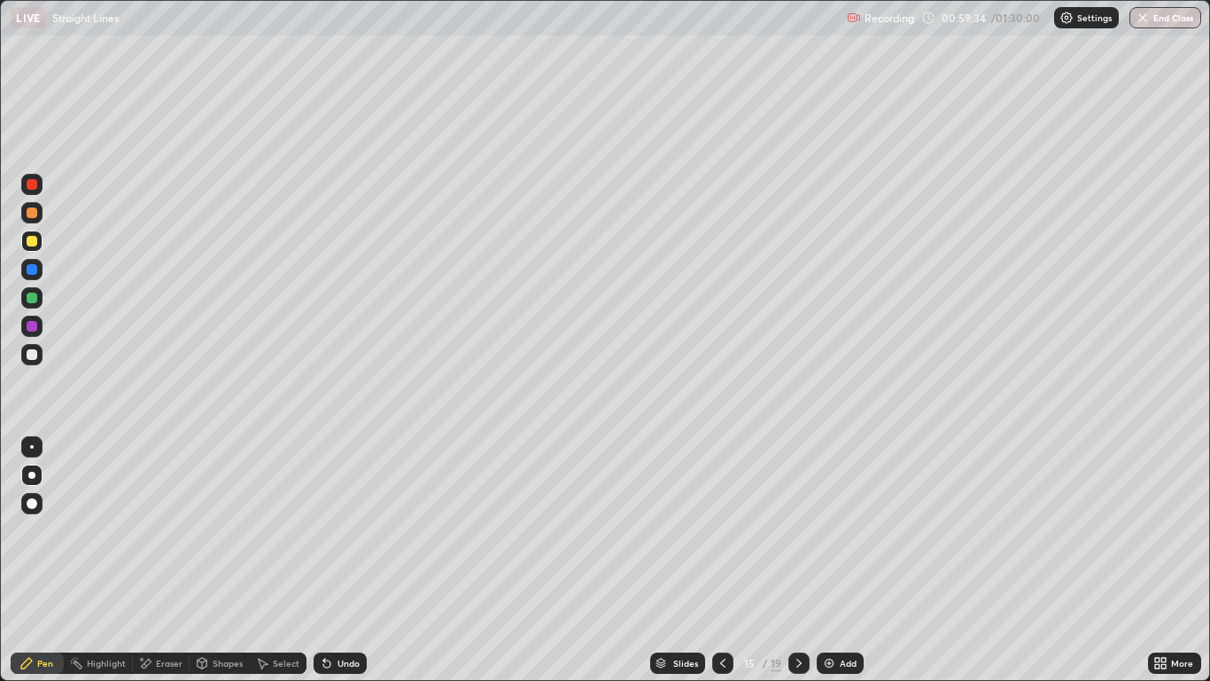
click at [797, 560] on icon at bounding box center [799, 662] width 5 height 9
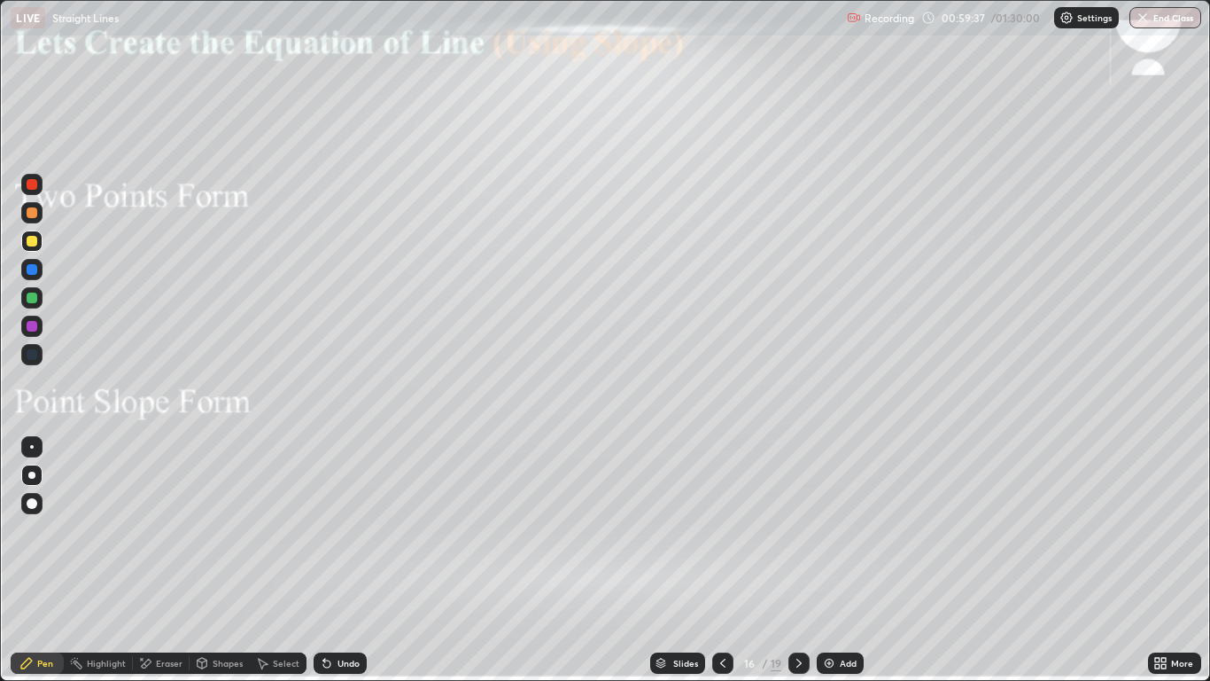
click at [723, 560] on icon at bounding box center [723, 663] width 14 height 14
click at [722, 560] on icon at bounding box center [722, 662] width 5 height 9
click at [801, 560] on icon at bounding box center [799, 663] width 14 height 14
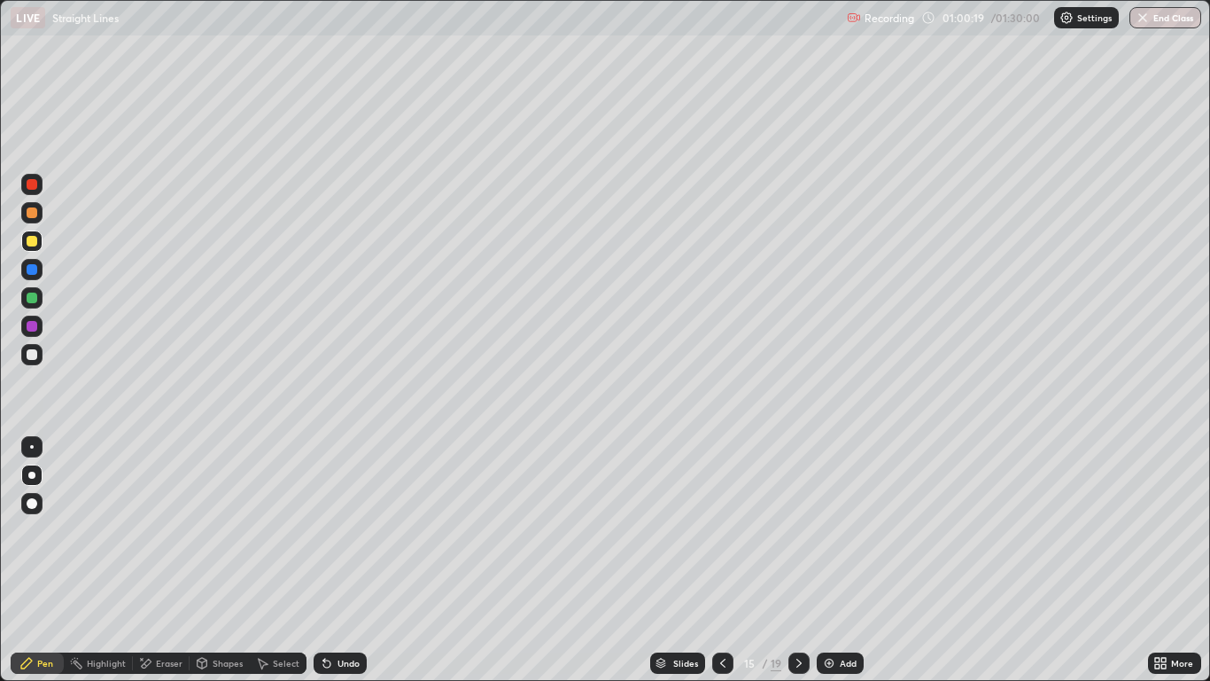
click at [725, 560] on icon at bounding box center [723, 663] width 14 height 14
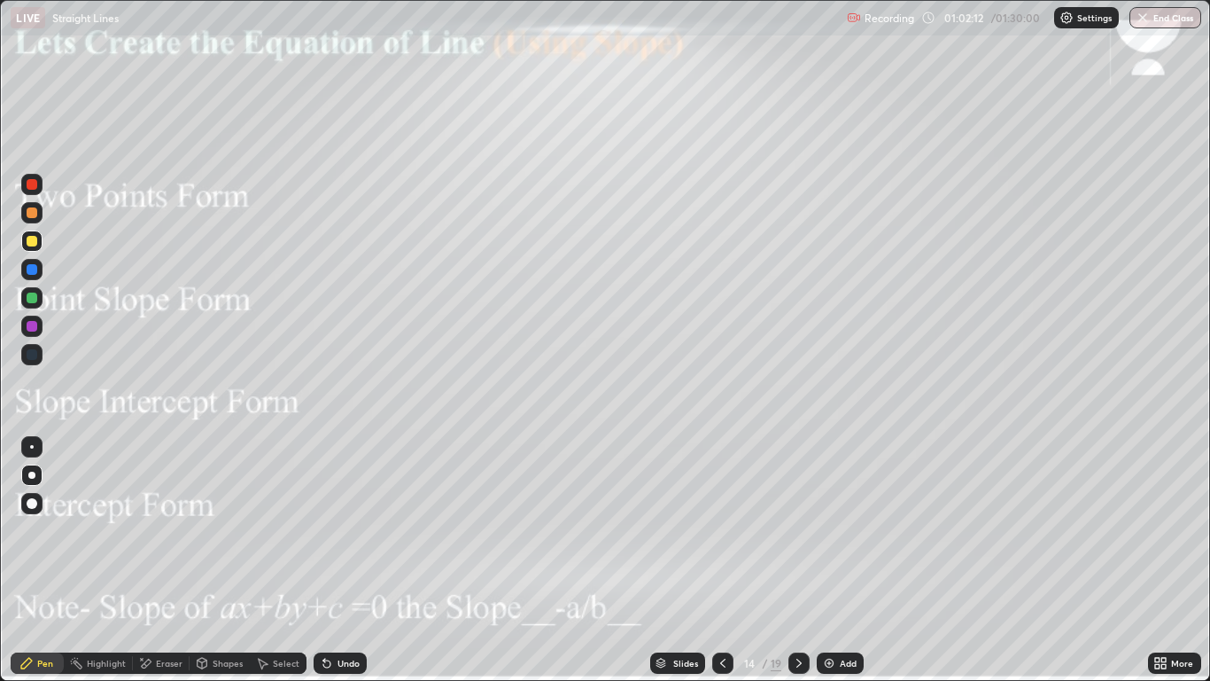
click at [798, 560] on icon at bounding box center [799, 663] width 14 height 14
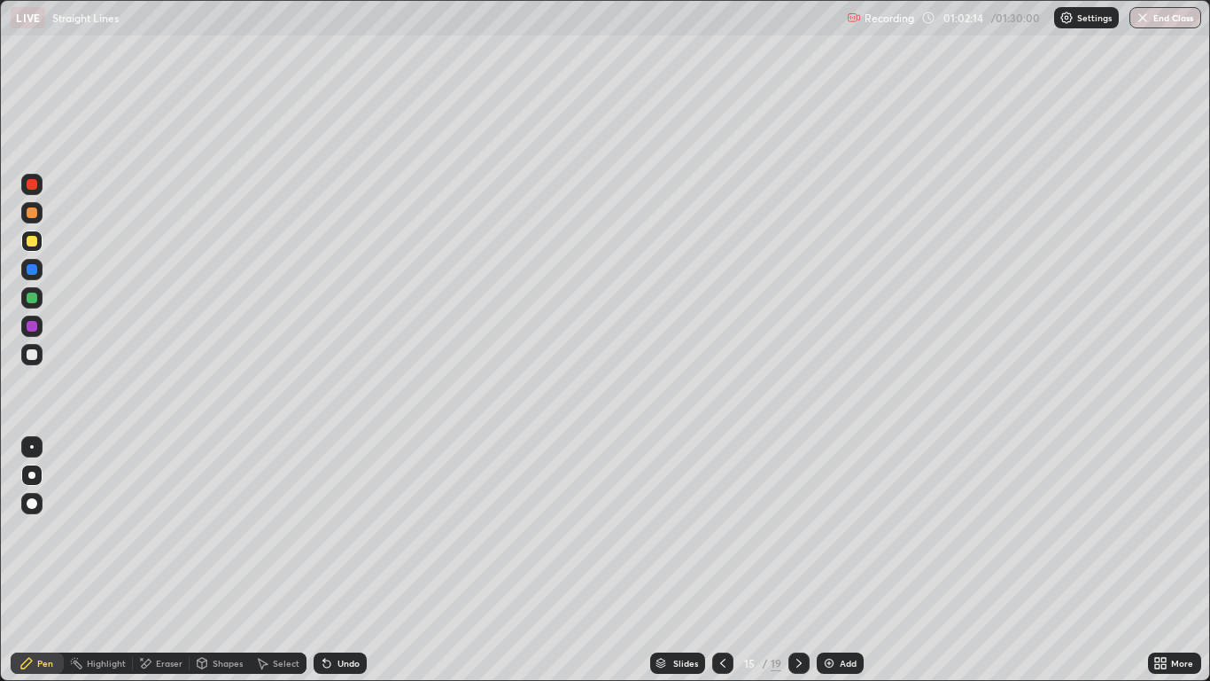
click at [723, 560] on icon at bounding box center [722, 662] width 5 height 9
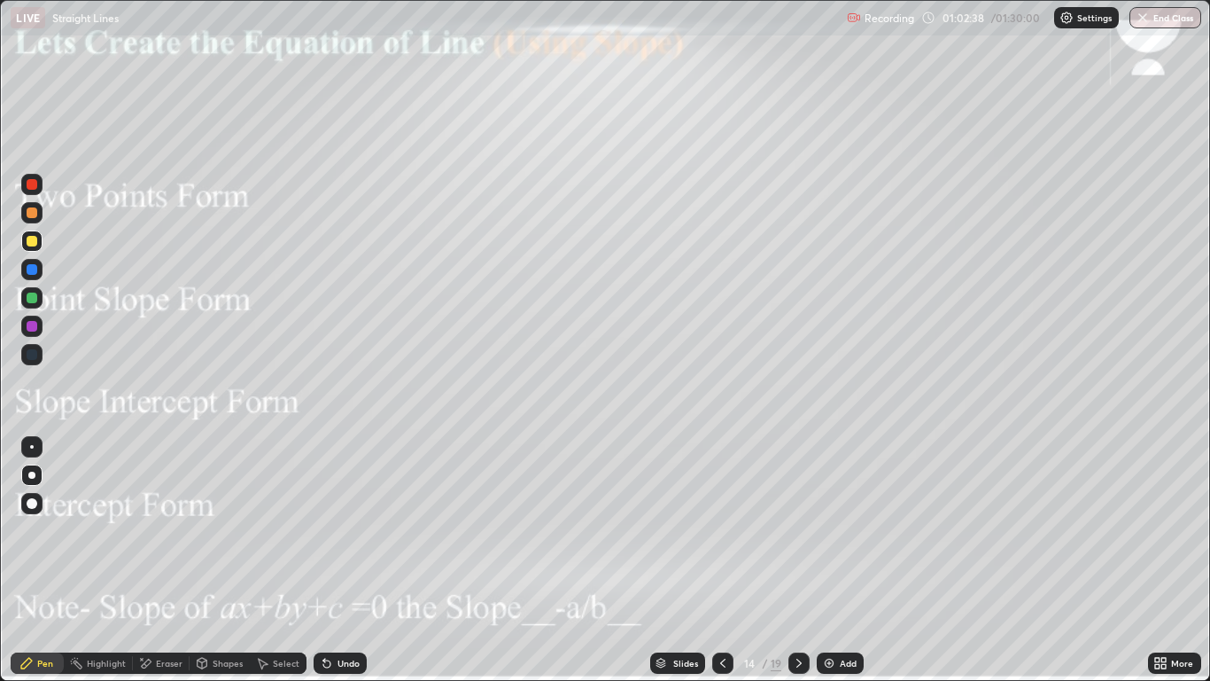
click at [798, 560] on icon at bounding box center [799, 662] width 5 height 9
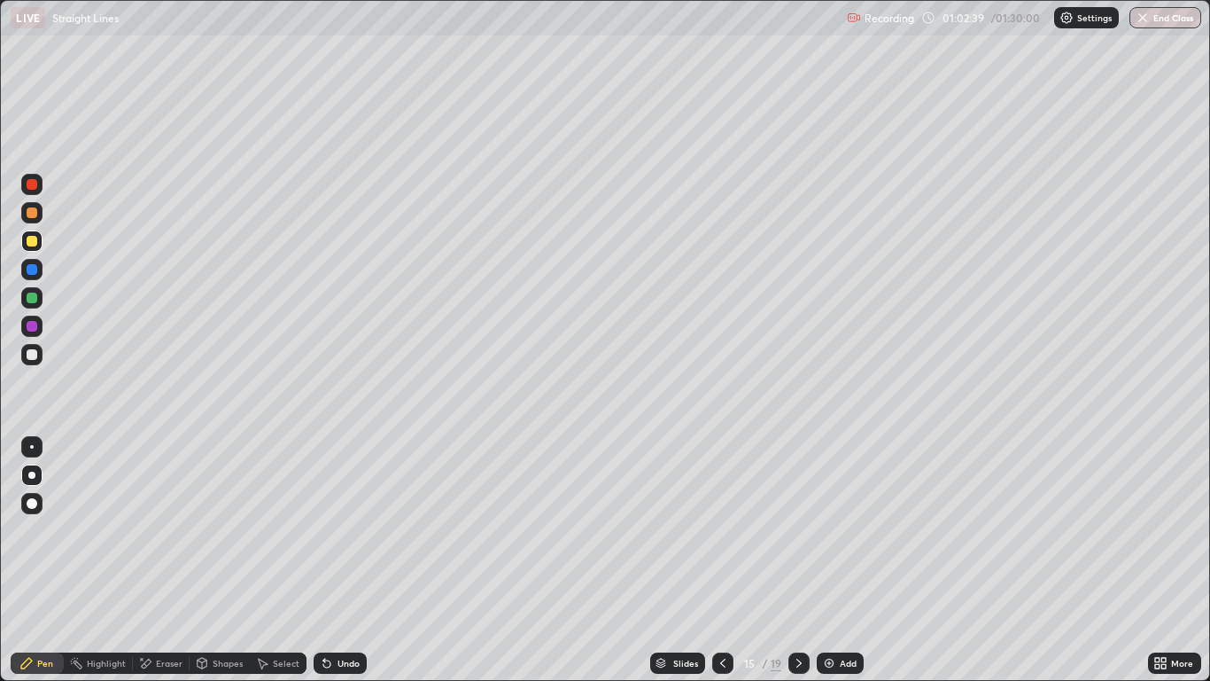
click at [798, 560] on icon at bounding box center [799, 663] width 14 height 14
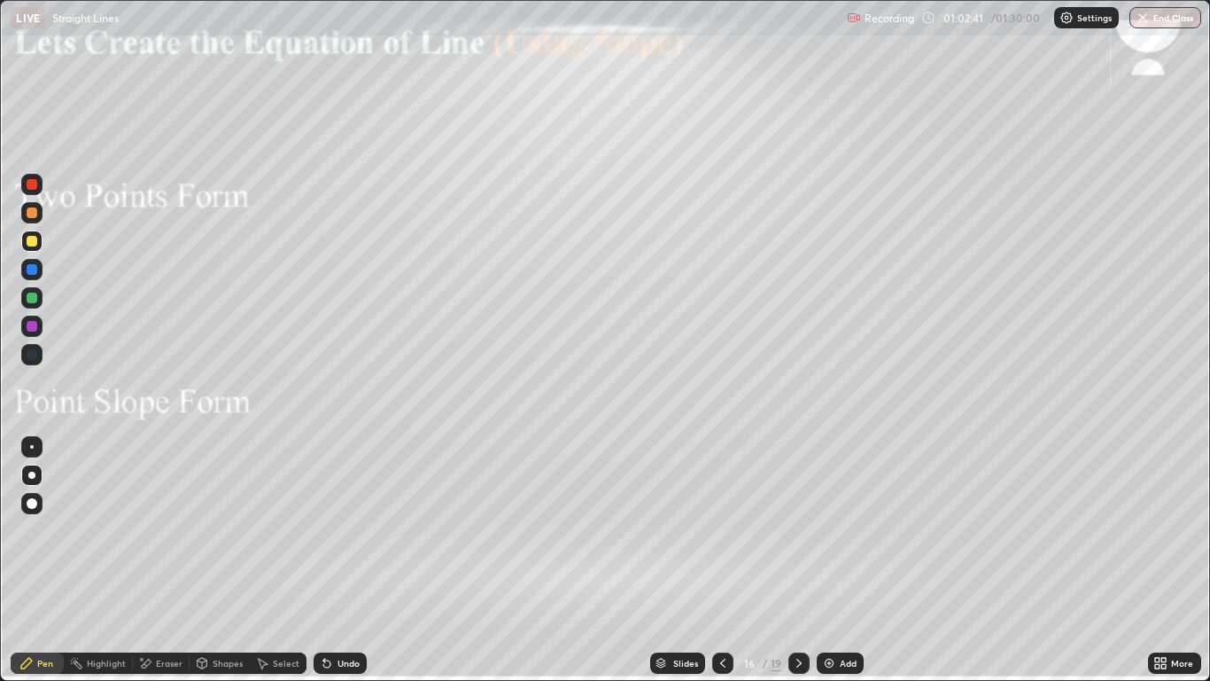
click at [790, 560] on div at bounding box center [799, 662] width 21 height 21
click at [798, 560] on icon at bounding box center [799, 662] width 5 height 9
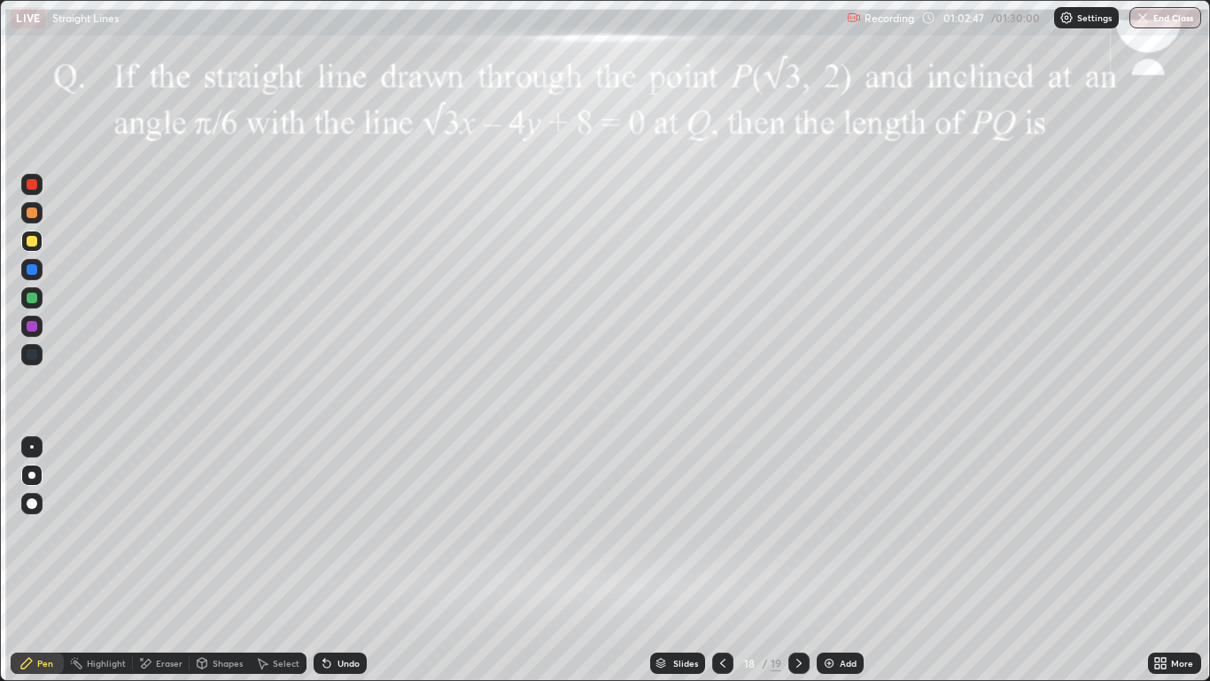
click at [722, 560] on icon at bounding box center [723, 663] width 14 height 14
click at [720, 560] on icon at bounding box center [723, 663] width 14 height 14
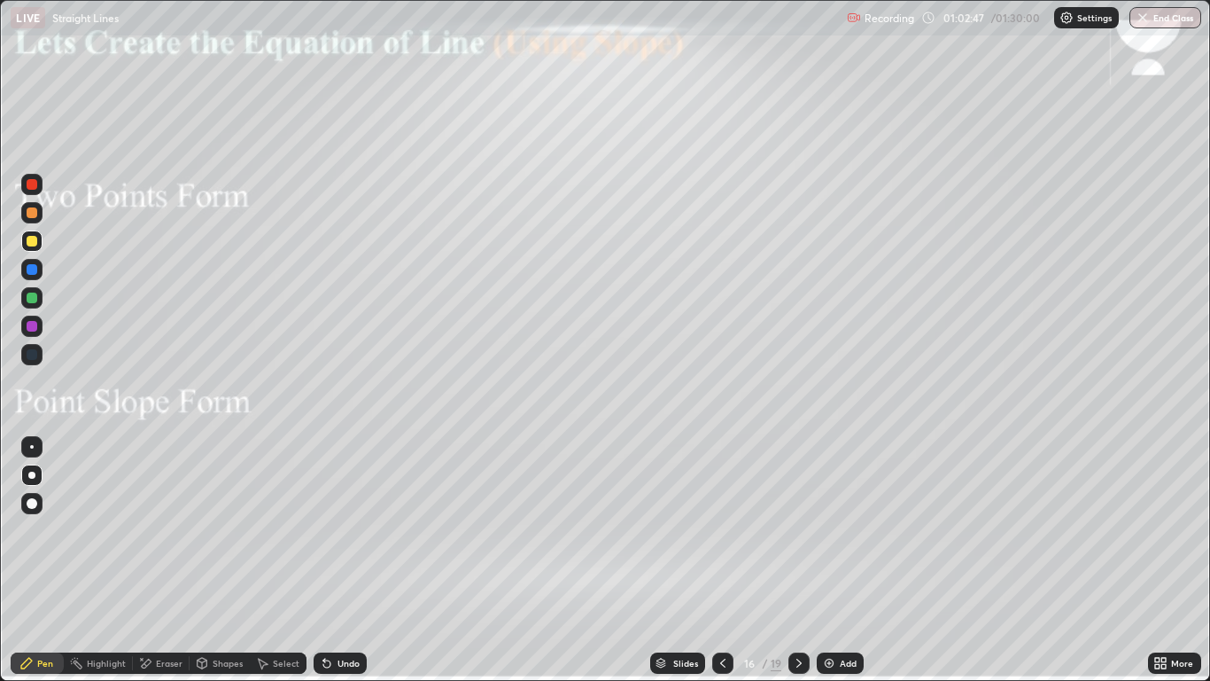
click at [722, 560] on icon at bounding box center [723, 663] width 14 height 14
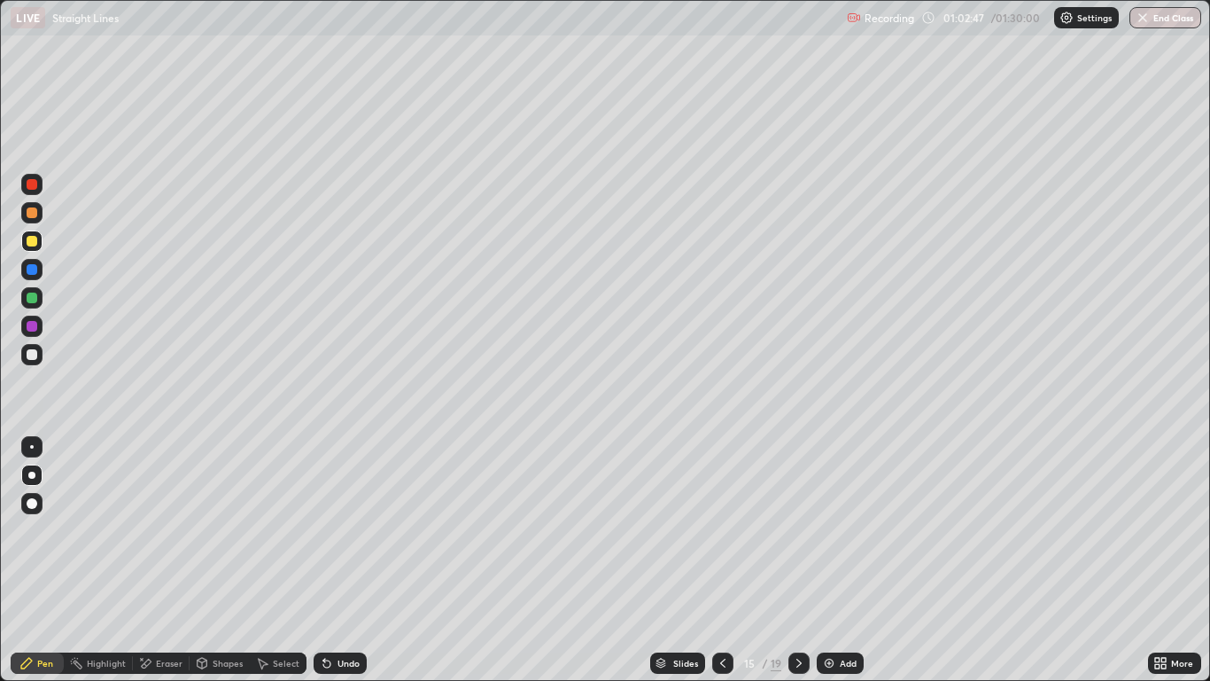
click at [724, 560] on icon at bounding box center [723, 663] width 14 height 14
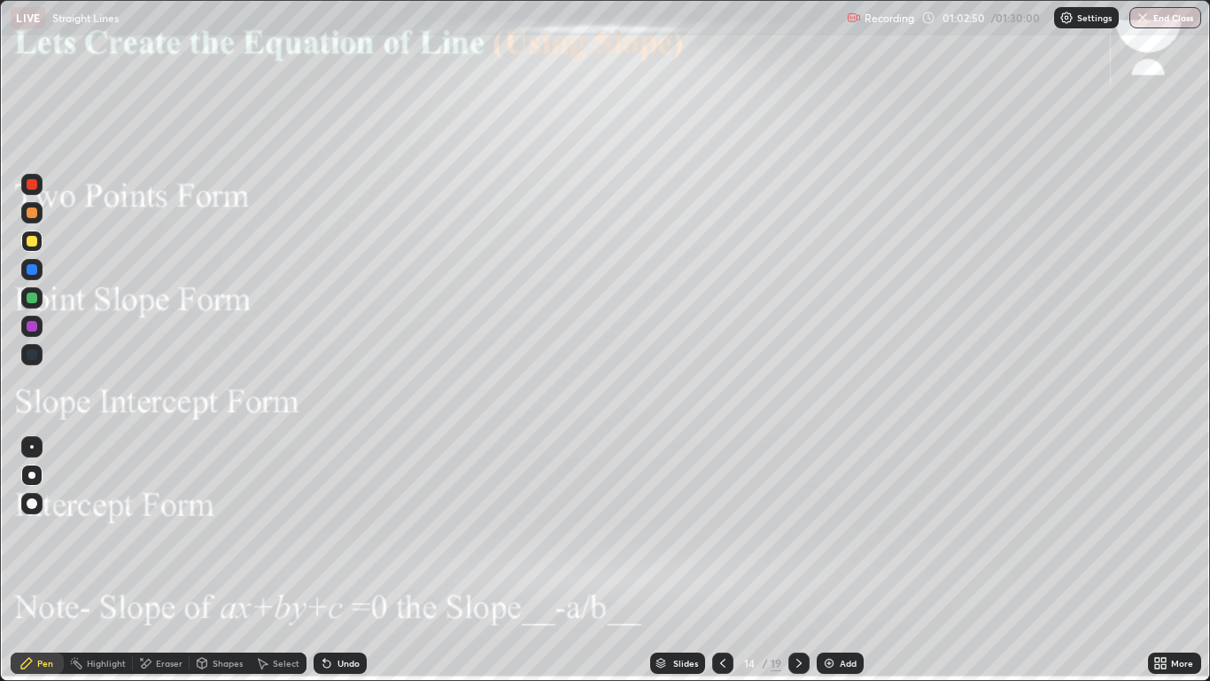
click at [795, 560] on icon at bounding box center [799, 663] width 14 height 14
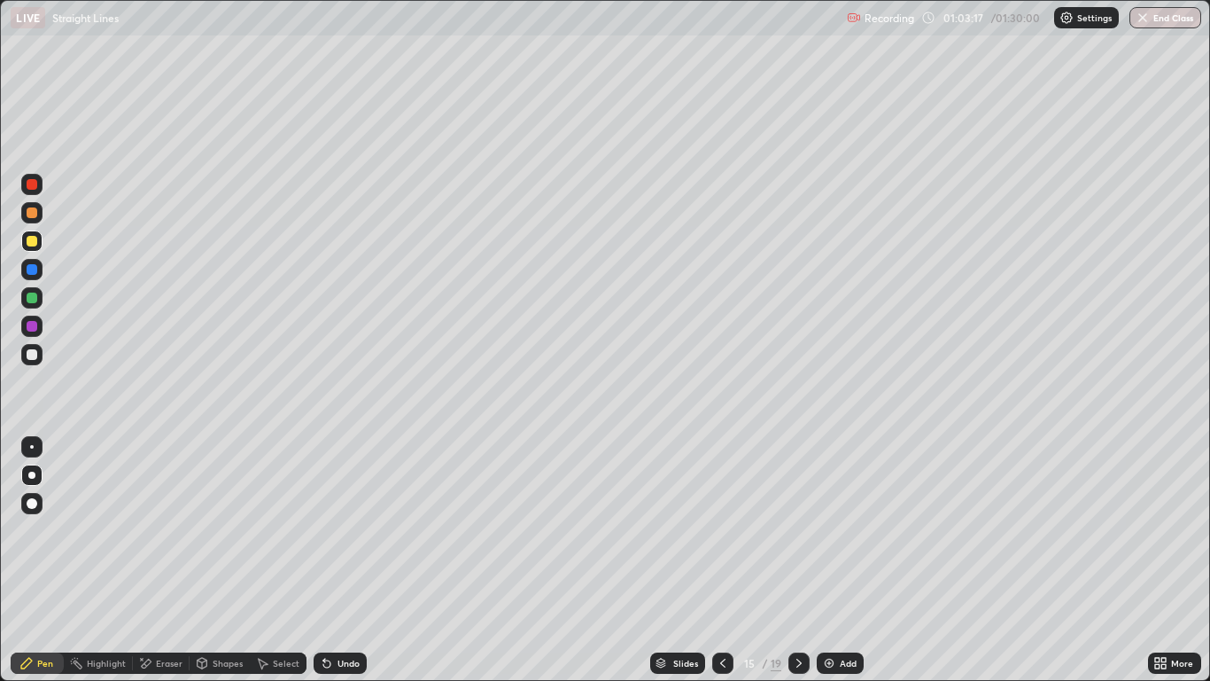
click at [798, 560] on icon at bounding box center [799, 663] width 14 height 14
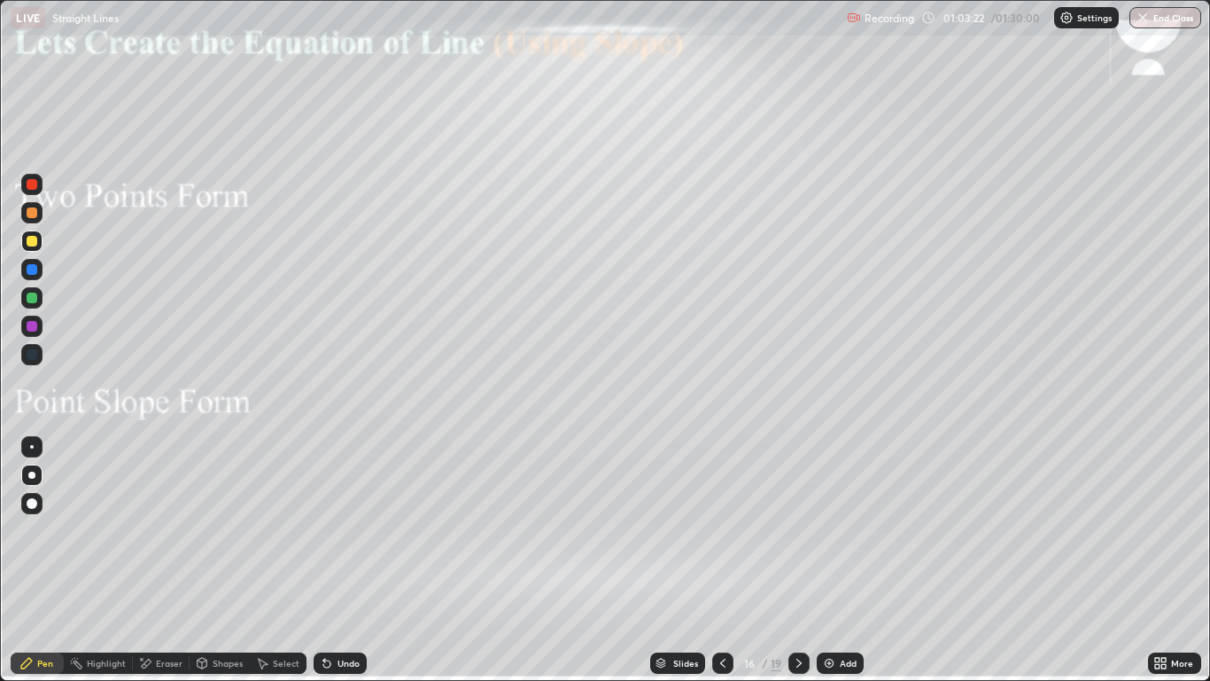
click at [722, 560] on icon at bounding box center [723, 663] width 14 height 14
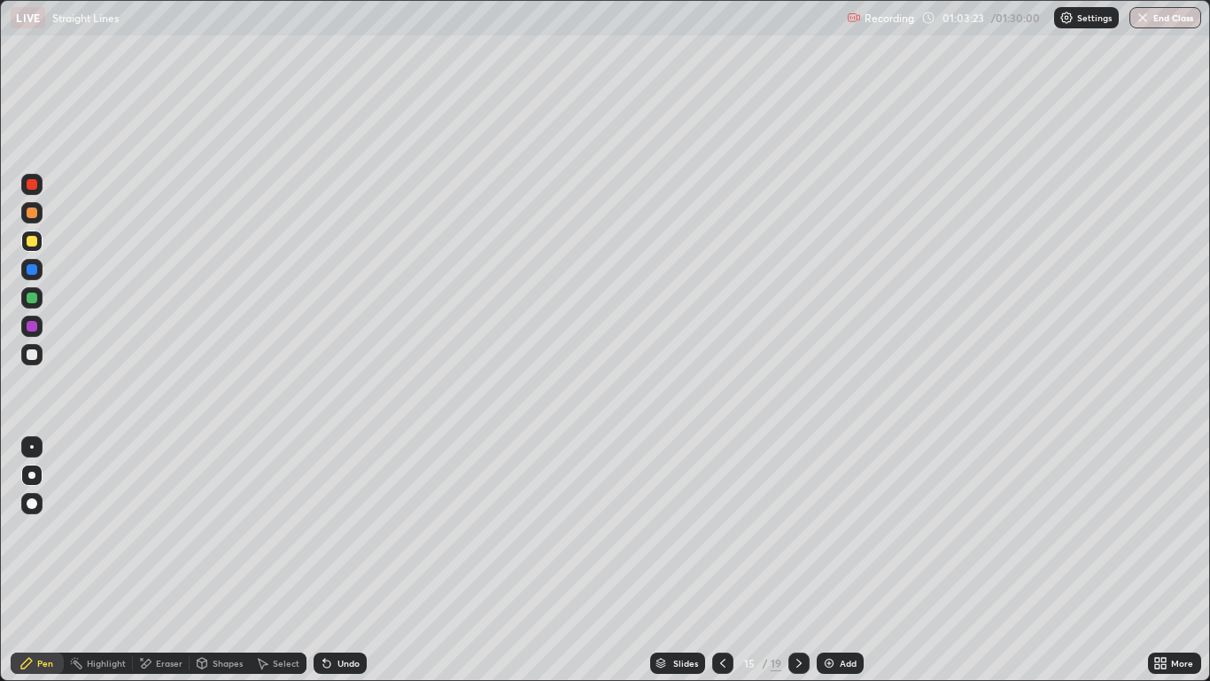
click at [724, 560] on icon at bounding box center [723, 663] width 14 height 14
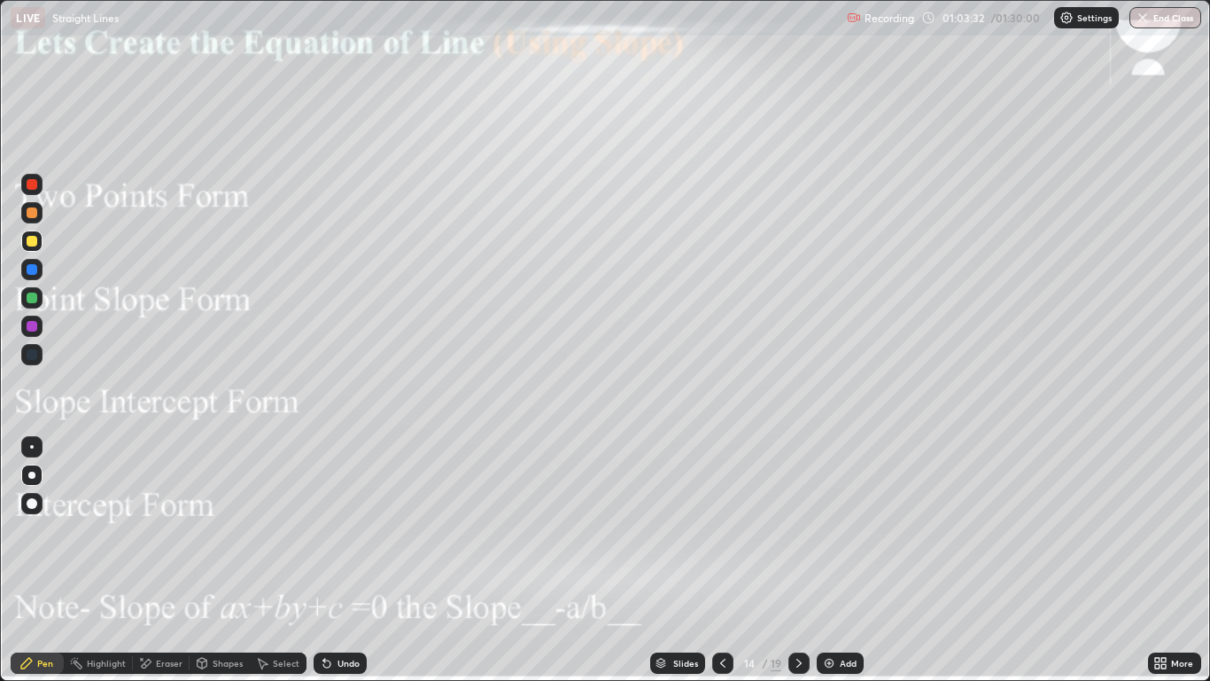
click at [796, 560] on icon at bounding box center [799, 663] width 14 height 14
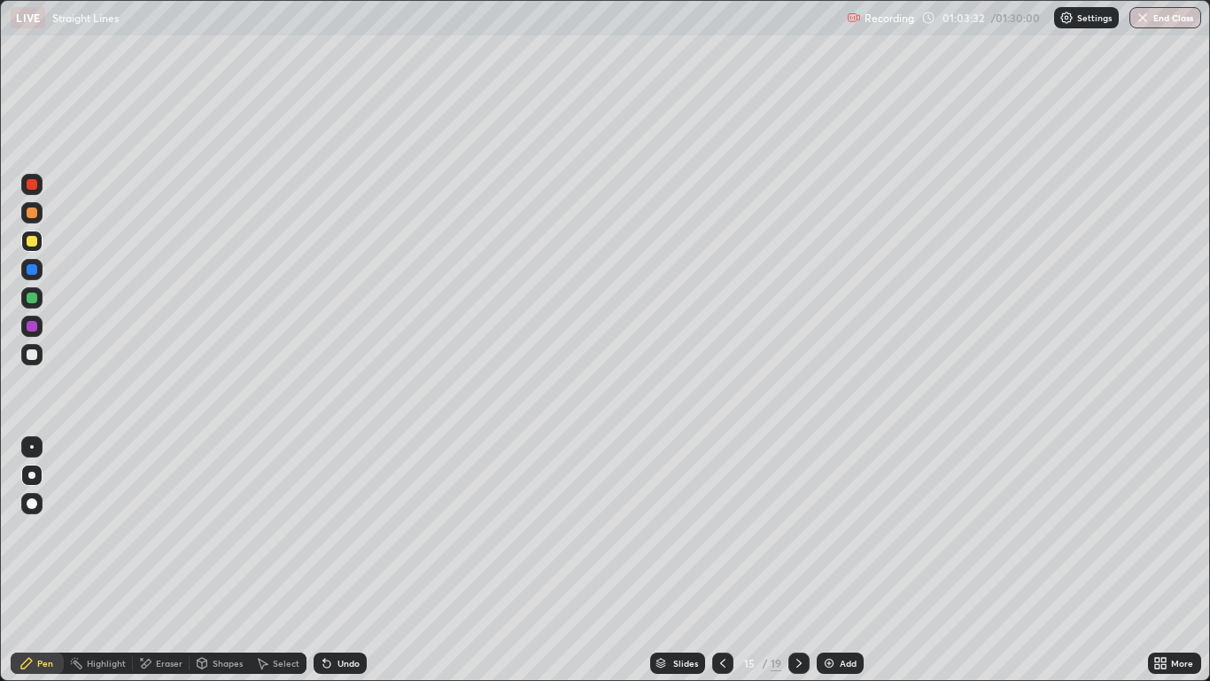
click at [799, 560] on icon at bounding box center [799, 663] width 14 height 14
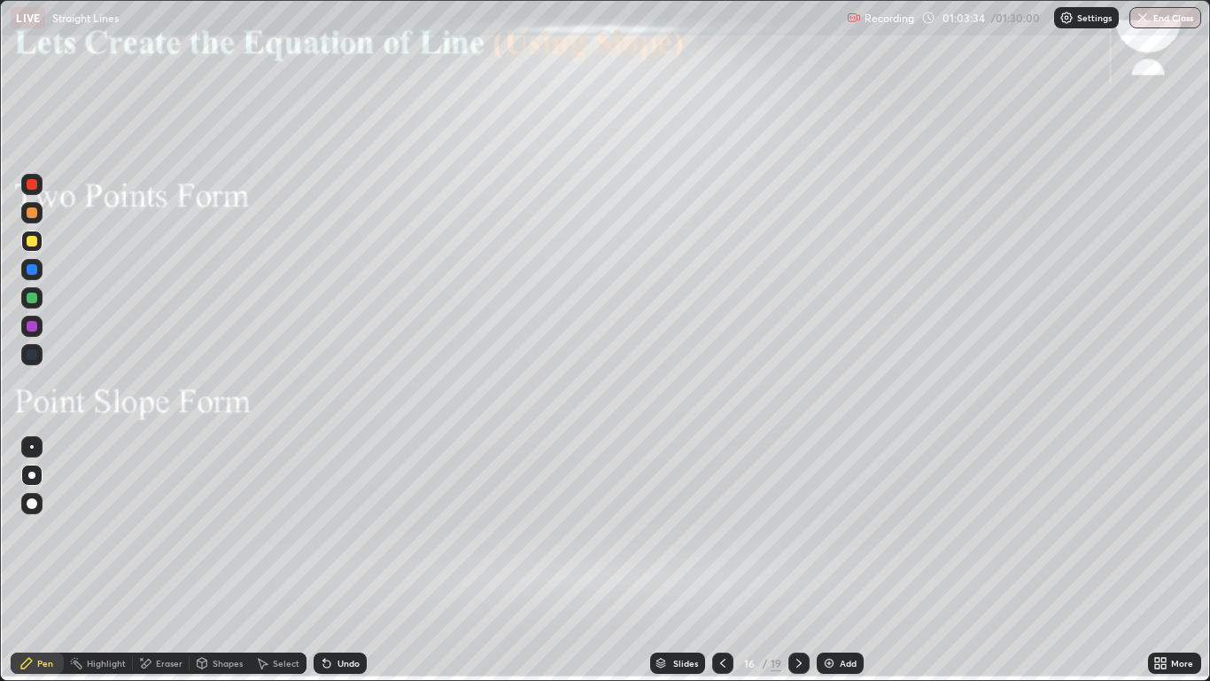
click at [807, 560] on div at bounding box center [799, 662] width 21 height 21
click at [801, 560] on div at bounding box center [799, 662] width 21 height 21
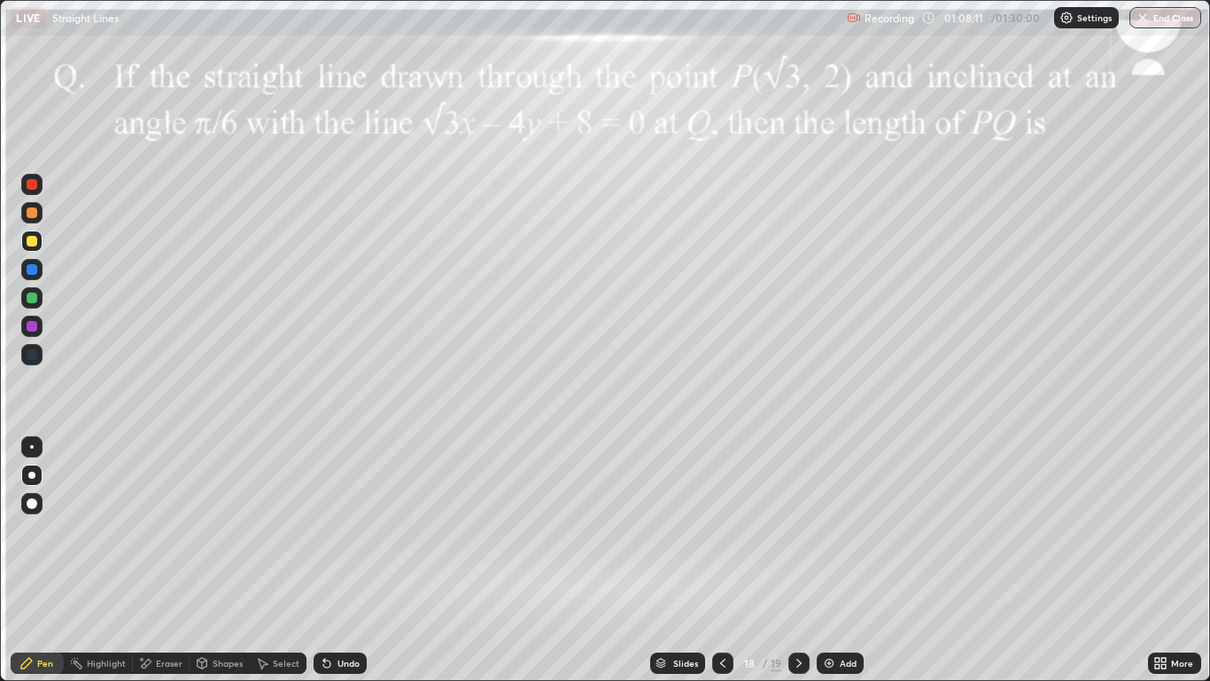
click at [34, 222] on div at bounding box center [31, 212] width 21 height 21
click at [29, 243] on div at bounding box center [32, 241] width 11 height 11
click at [31, 307] on div at bounding box center [31, 297] width 21 height 21
click at [164, 560] on div "Eraser" at bounding box center [169, 662] width 27 height 9
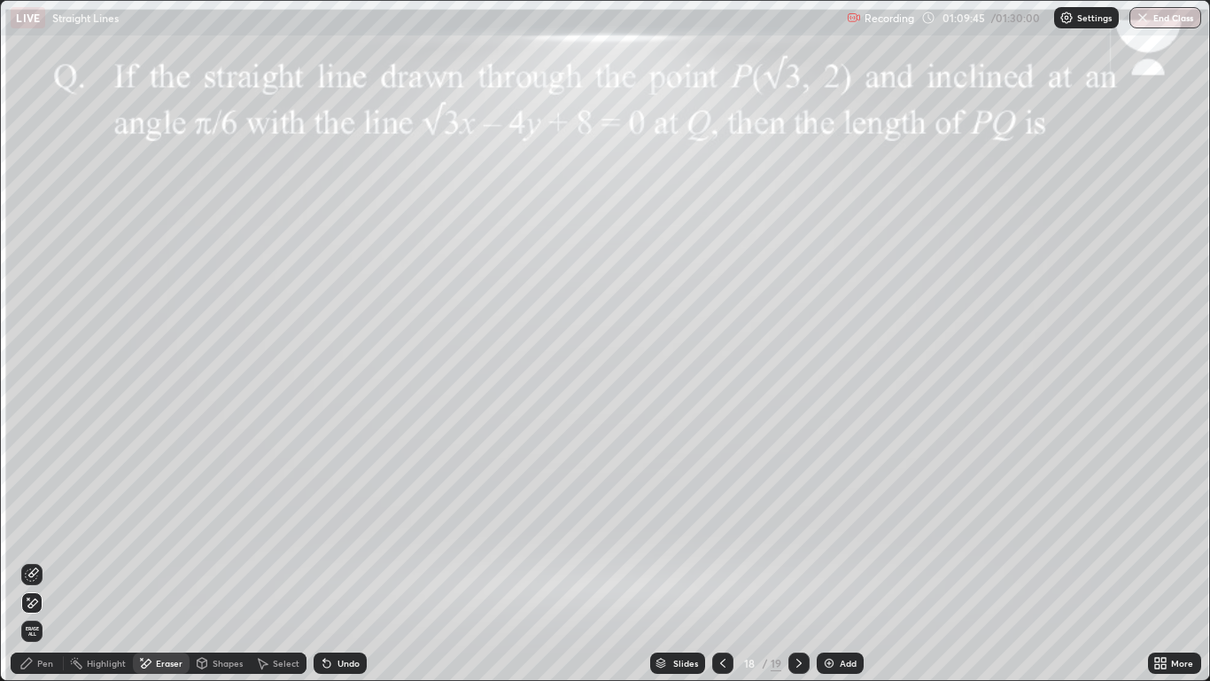
click at [35, 560] on div "Pen" at bounding box center [37, 662] width 53 height 21
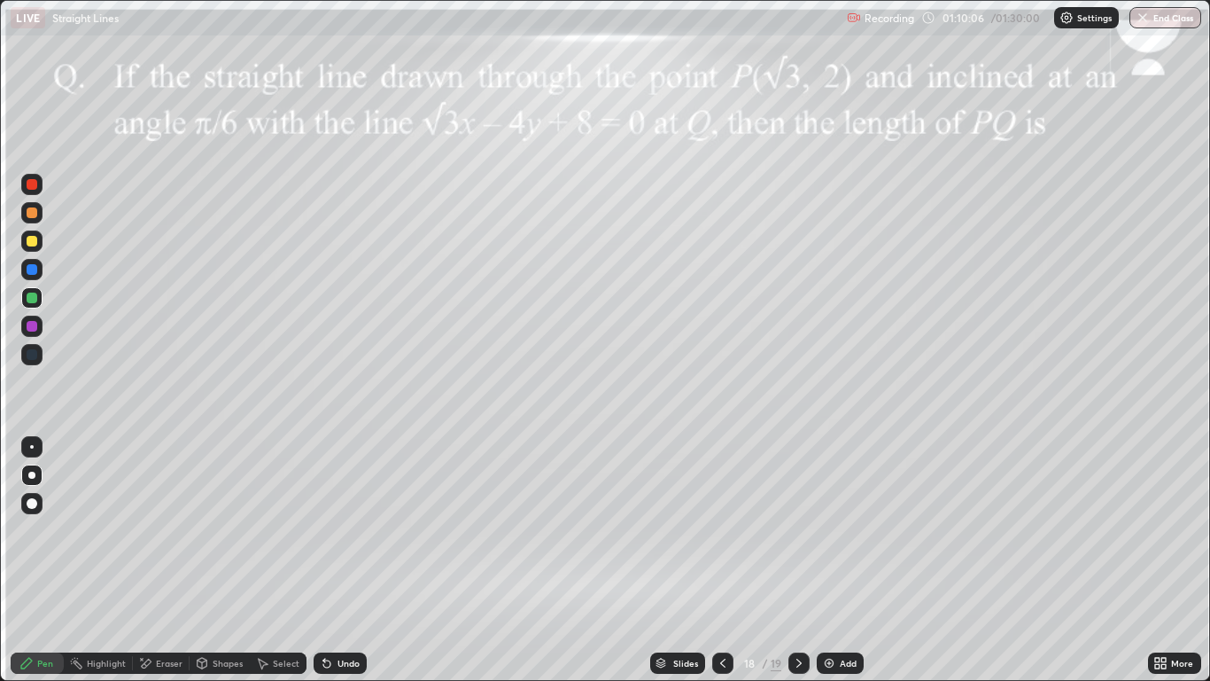
click at [331, 560] on icon at bounding box center [327, 663] width 14 height 14
click at [338, 560] on div "Undo" at bounding box center [349, 662] width 22 height 9
click at [339, 560] on div "Undo" at bounding box center [349, 662] width 22 height 9
click at [35, 327] on div at bounding box center [32, 326] width 11 height 11
click at [145, 560] on icon at bounding box center [145, 663] width 14 height 15
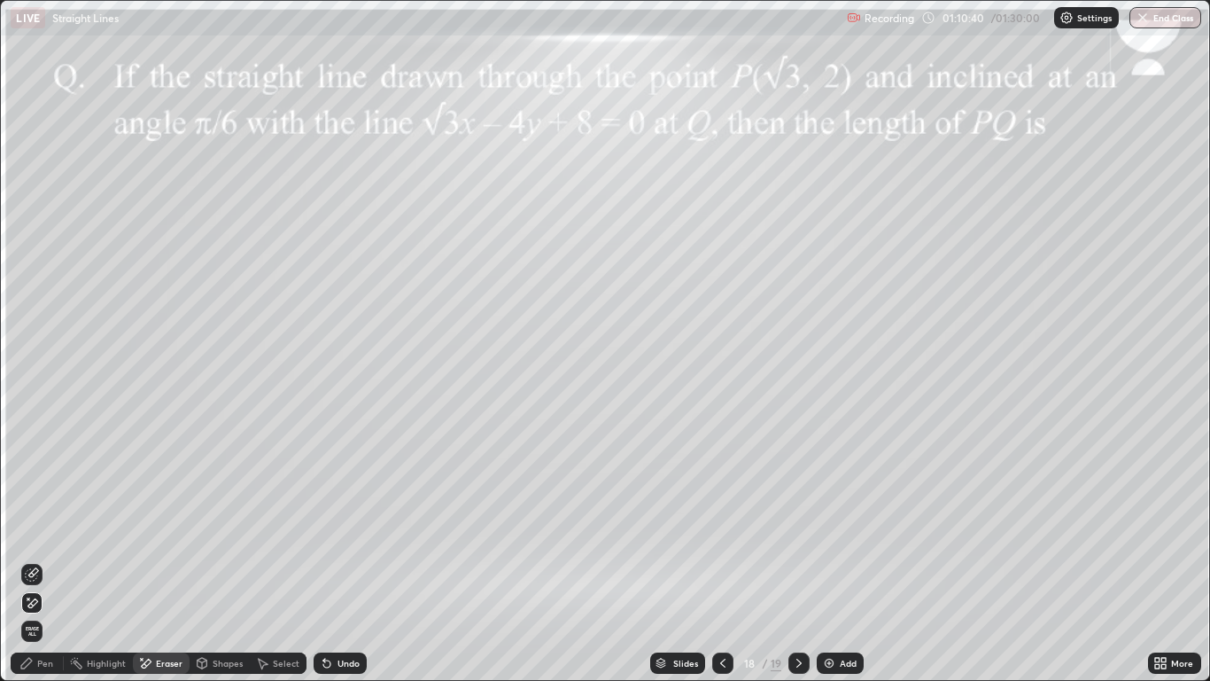
click at [49, 560] on div "Pen" at bounding box center [45, 662] width 16 height 9
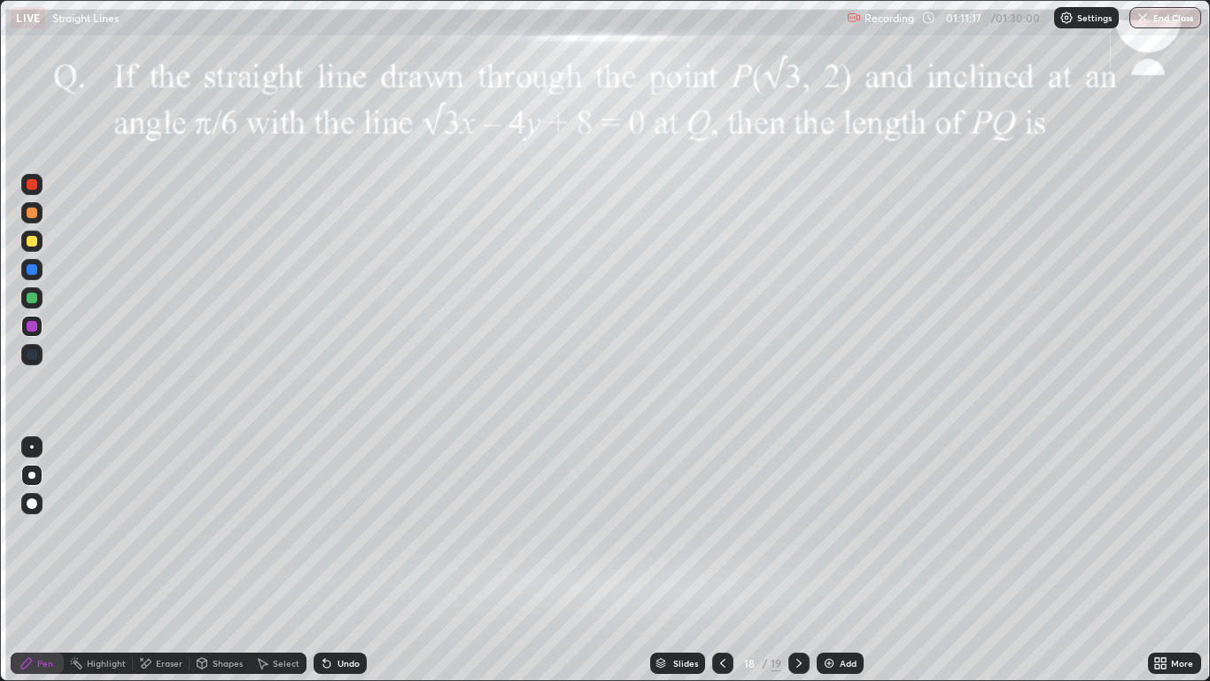
click at [156, 560] on div "Eraser" at bounding box center [169, 662] width 27 height 9
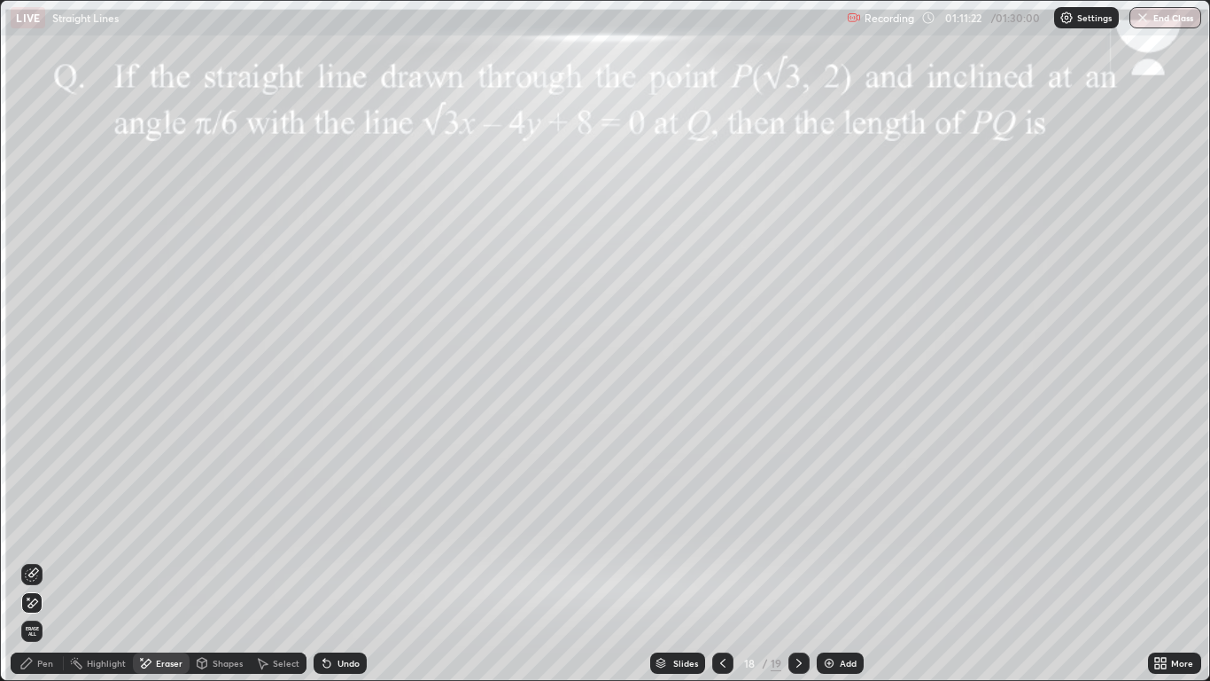
click at [50, 560] on div "Pen" at bounding box center [37, 662] width 53 height 21
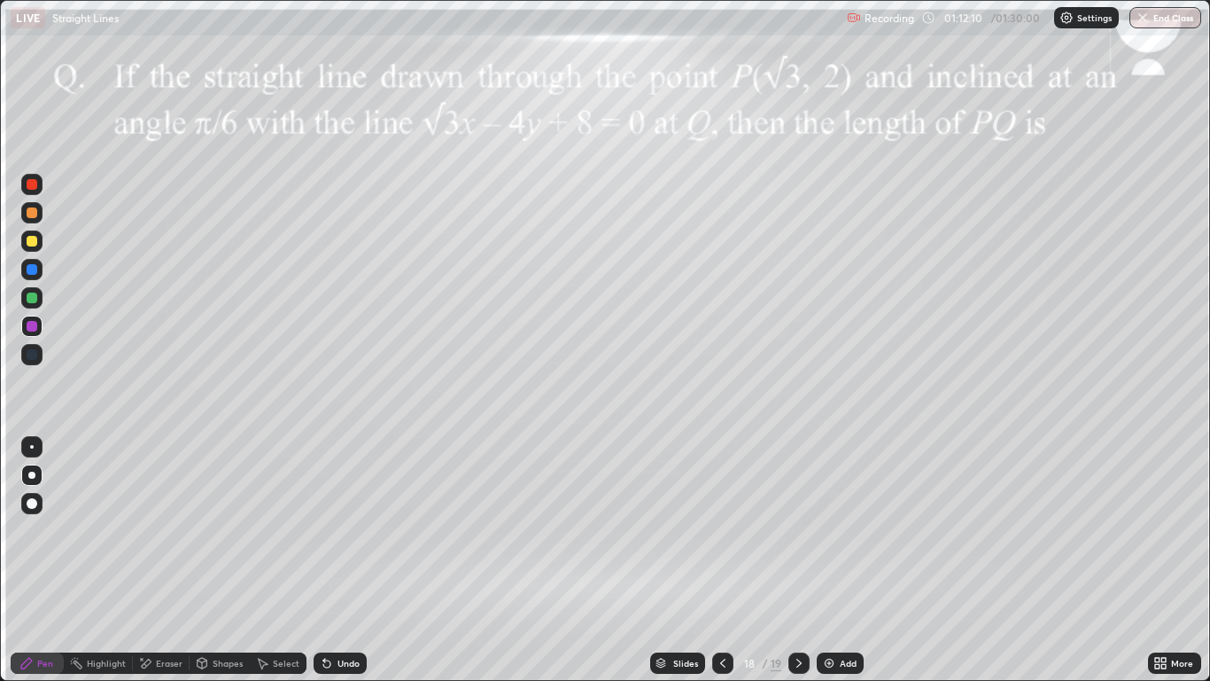
click at [340, 560] on div "Undo" at bounding box center [349, 662] width 22 height 9
click at [341, 560] on div "Undo" at bounding box center [340, 662] width 53 height 21
click at [339, 560] on div "Undo" at bounding box center [340, 662] width 53 height 21
click at [31, 300] on div at bounding box center [32, 297] width 11 height 11
click at [799, 560] on div at bounding box center [799, 662] width 21 height 21
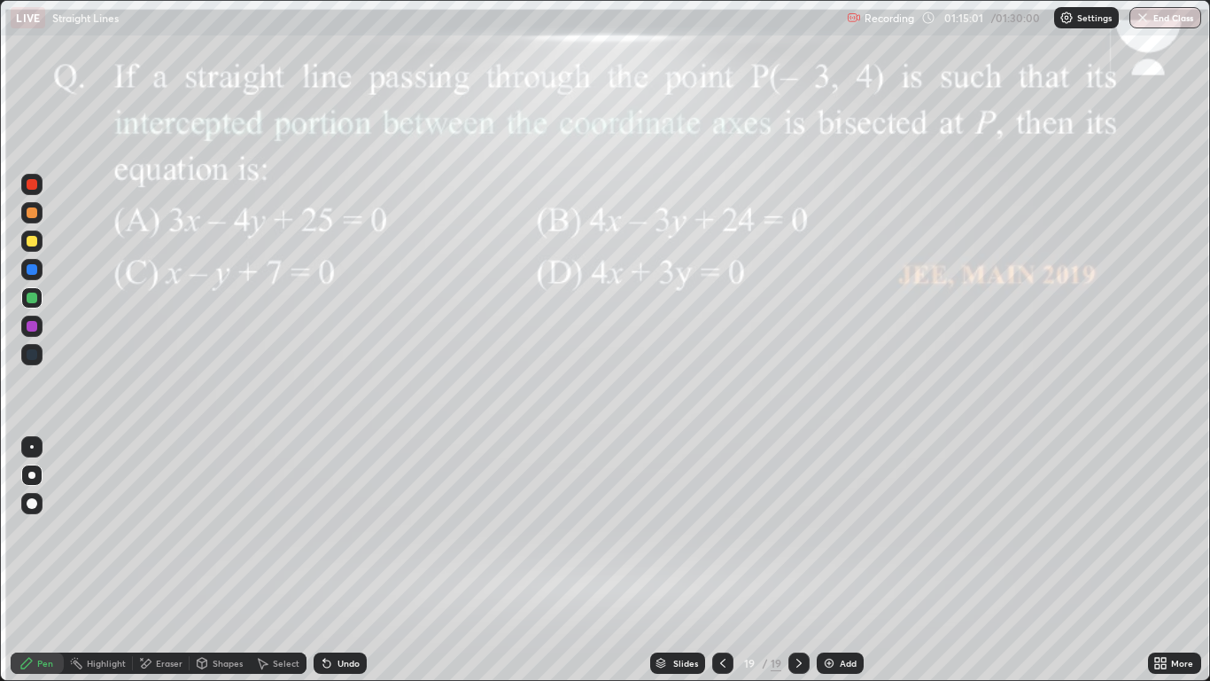
click at [722, 560] on icon at bounding box center [723, 663] width 14 height 14
click at [798, 560] on icon at bounding box center [799, 663] width 14 height 14
click at [35, 273] on div at bounding box center [32, 269] width 11 height 11
click at [334, 560] on div "Undo" at bounding box center [340, 662] width 53 height 21
click at [33, 300] on div at bounding box center [32, 297] width 11 height 11
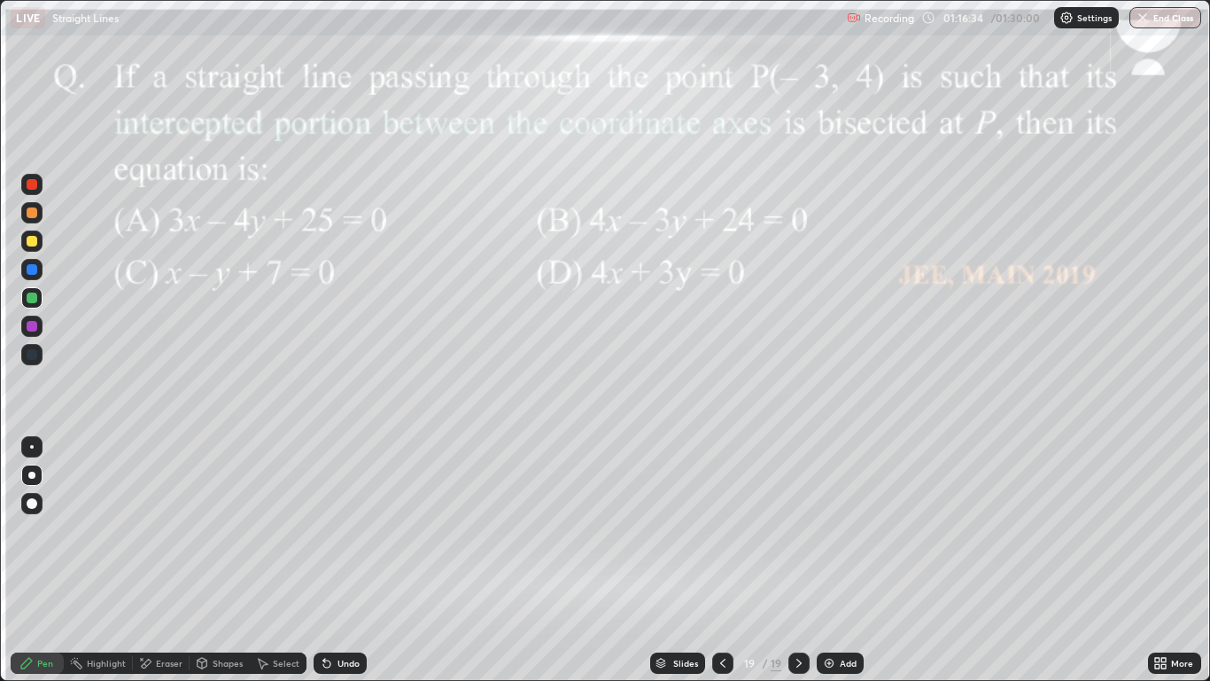
click at [338, 560] on div "Undo" at bounding box center [349, 662] width 22 height 9
click at [329, 560] on icon at bounding box center [326, 663] width 7 height 7
click at [33, 331] on div at bounding box center [32, 326] width 11 height 11
click at [35, 215] on div at bounding box center [32, 212] width 11 height 11
click at [31, 300] on div at bounding box center [32, 297] width 11 height 11
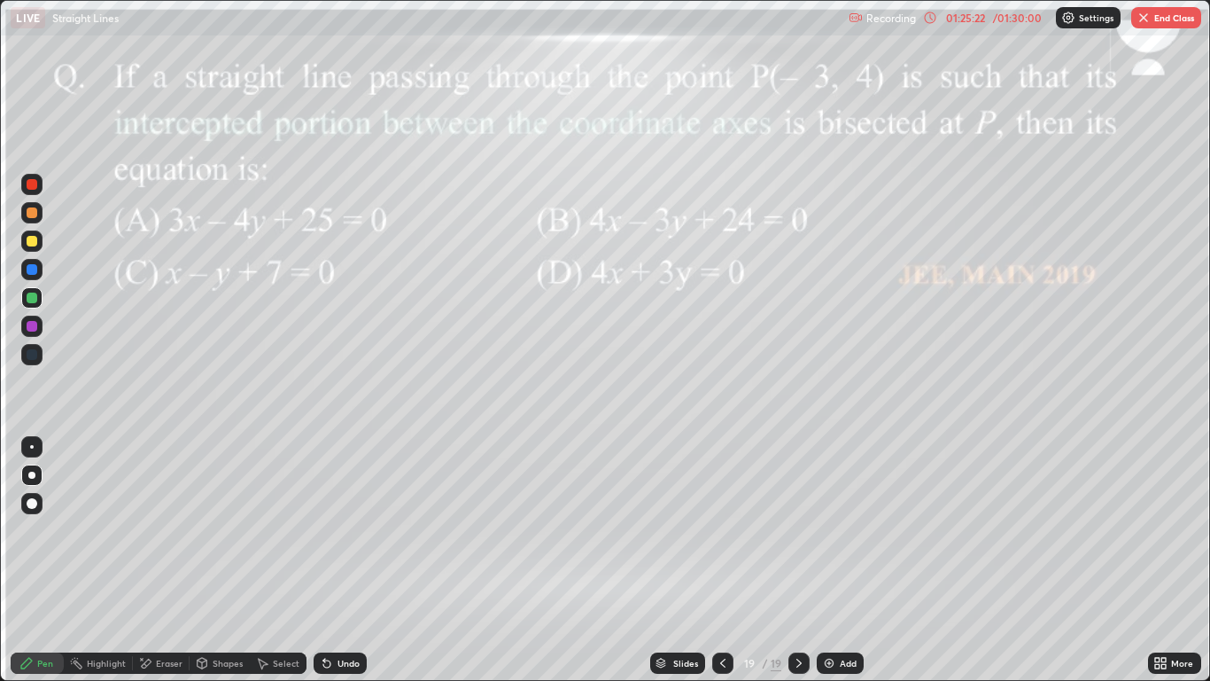
click at [855, 560] on div "Add" at bounding box center [848, 662] width 17 height 9
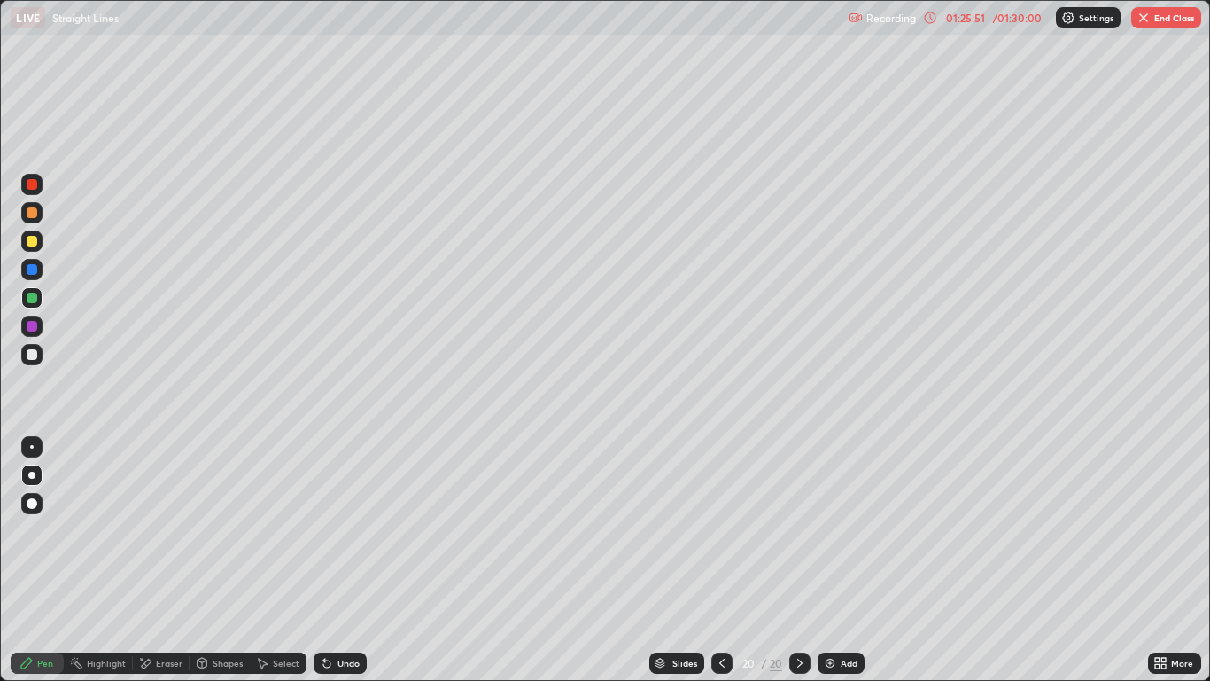
click at [1160, 22] on button "End Class" at bounding box center [1167, 17] width 70 height 21
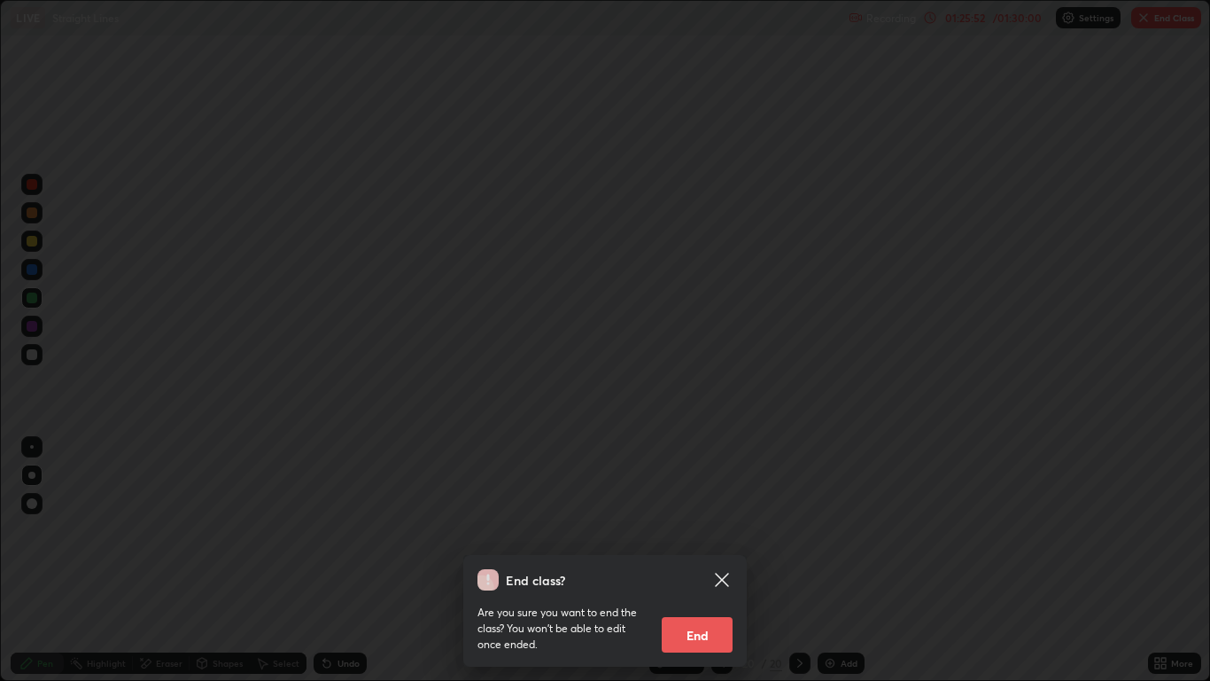
click at [713, 560] on button "End" at bounding box center [697, 634] width 71 height 35
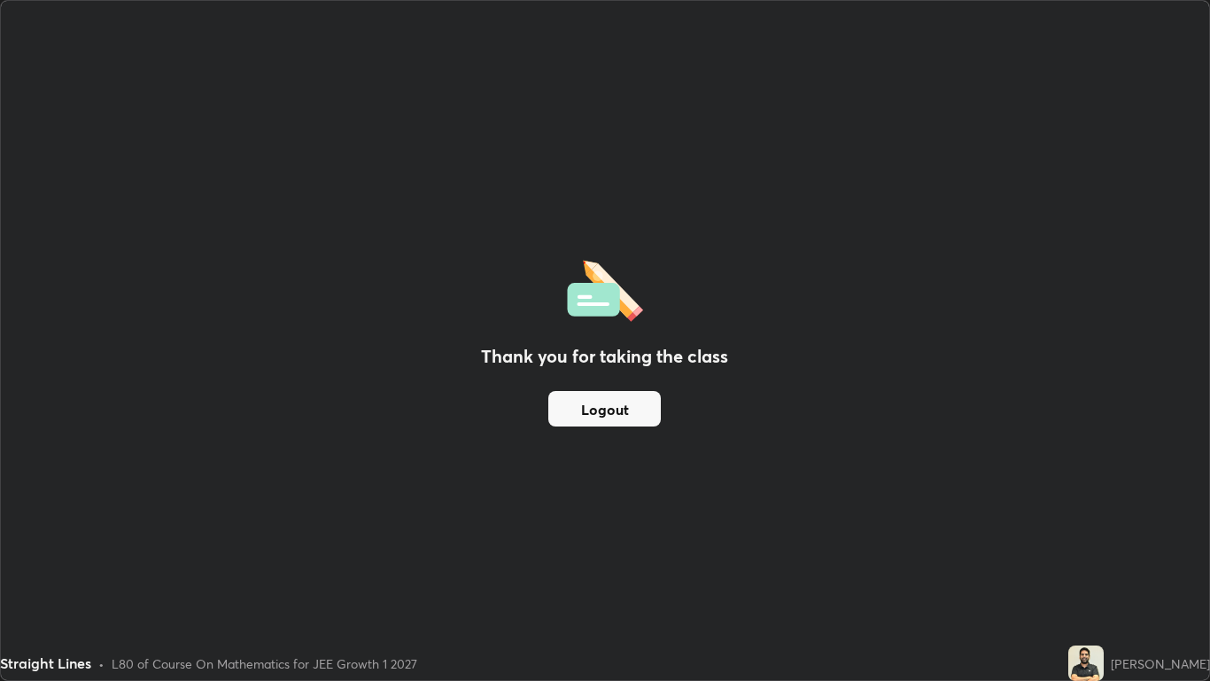
click at [613, 403] on button "Logout" at bounding box center [605, 408] width 113 height 35
